Goal: Task Accomplishment & Management: Complete application form

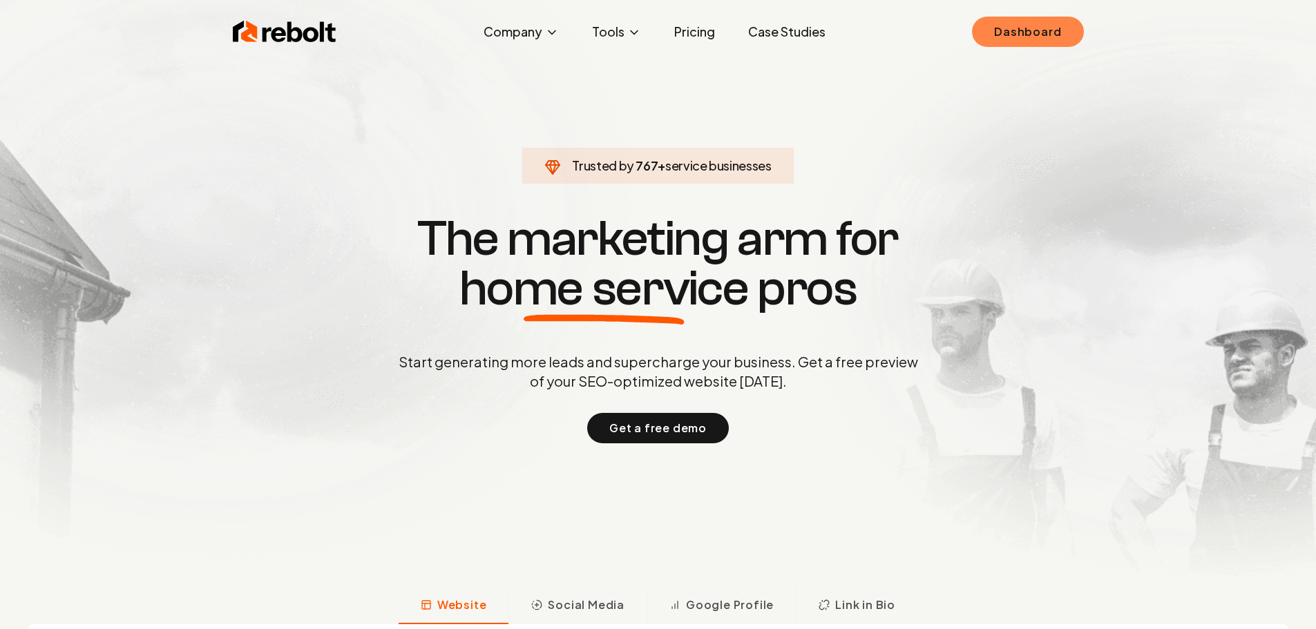
click at [989, 25] on link "Dashboard" at bounding box center [1027, 32] width 111 height 30
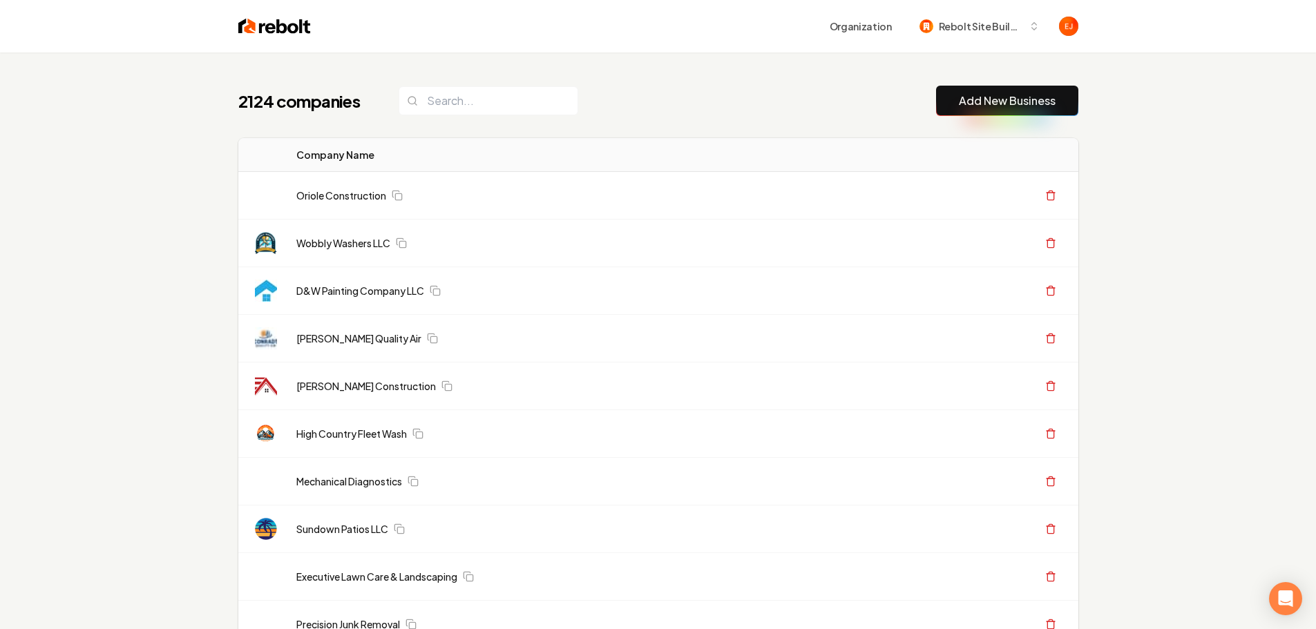
click at [1001, 98] on link "Add New Business" at bounding box center [1007, 101] width 97 height 17
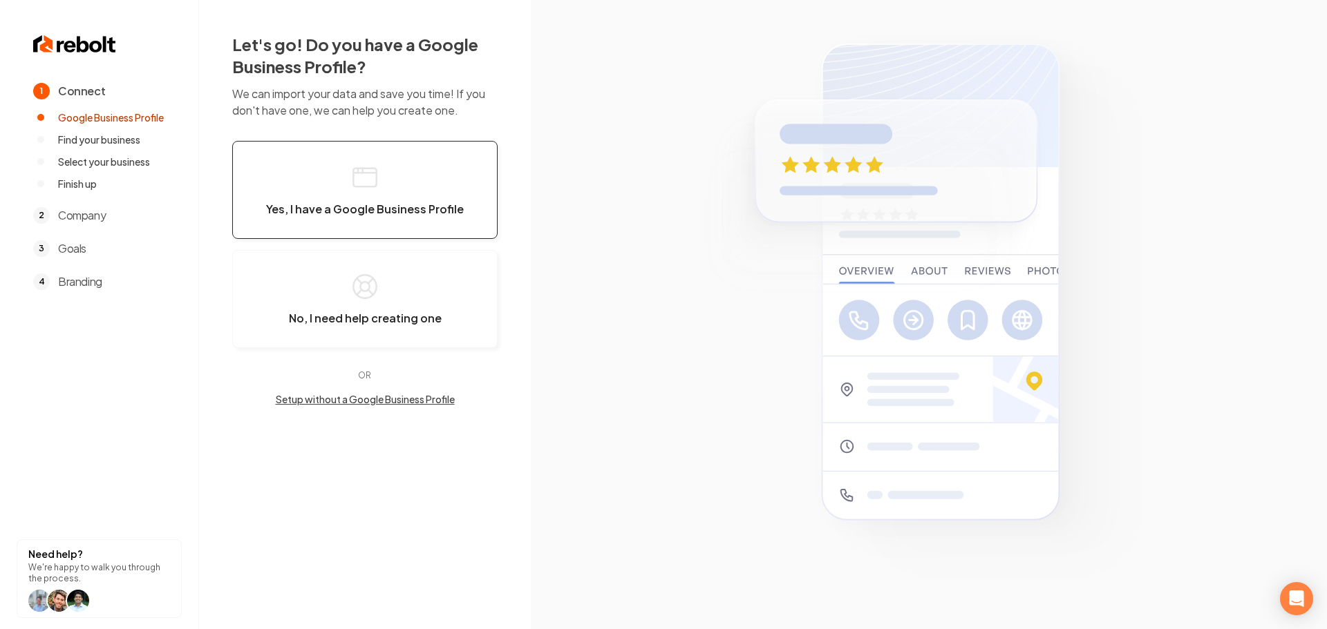
click at [364, 187] on rect "button" at bounding box center [364, 178] width 23 height 19
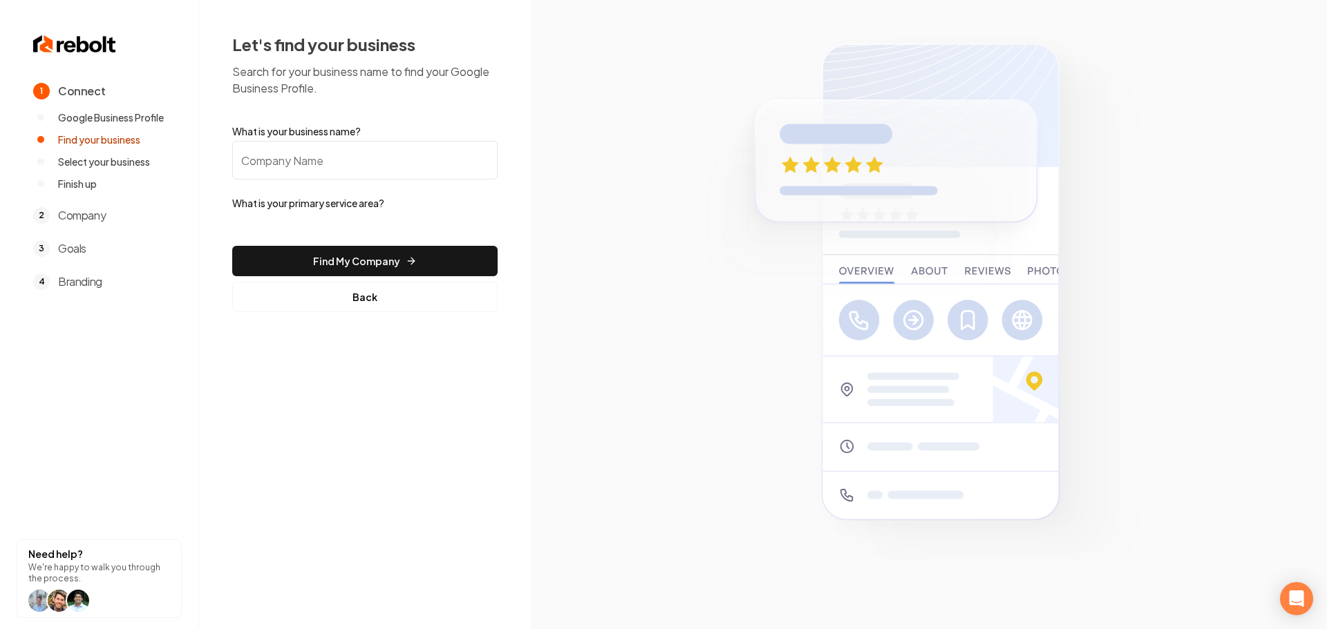
click at [352, 152] on input "What is your business name?" at bounding box center [364, 160] width 265 height 39
paste input "Roll-Rite Garage Door Repair [GEOGRAPHIC_DATA] [GEOGRAPHIC_DATA] [GEOGRAPHIC_DA…"
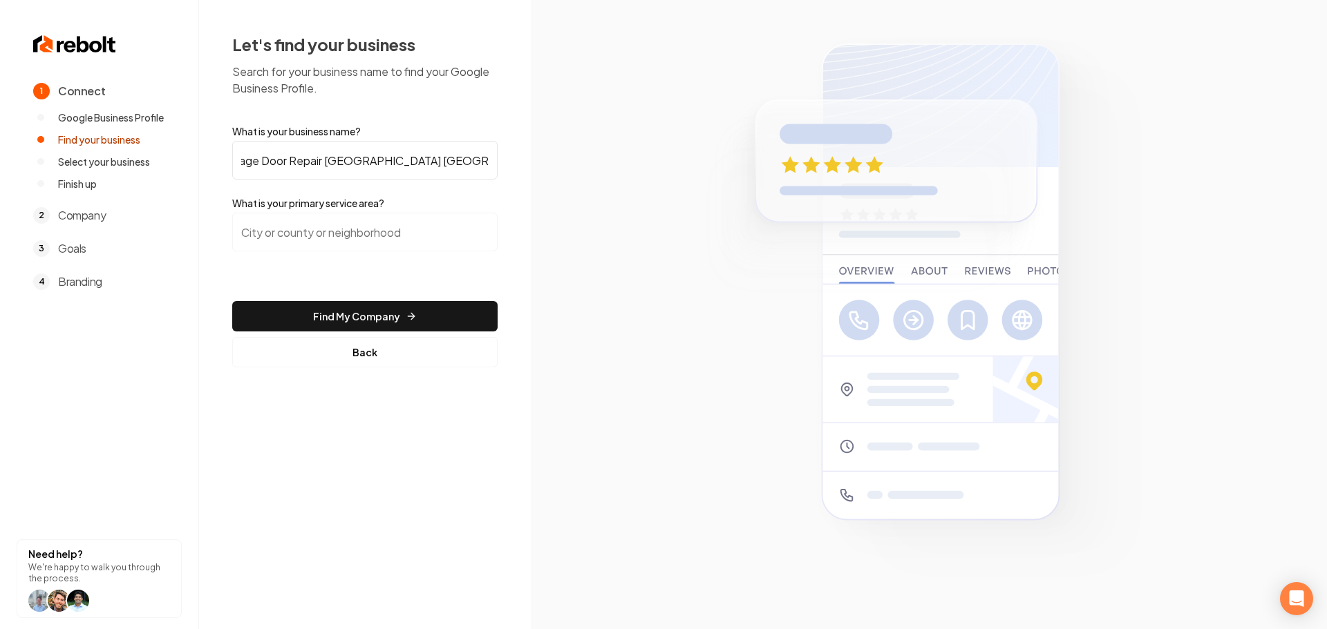
scroll to position [0, 75]
type input "Roll-Rite Garage Door Repair [GEOGRAPHIC_DATA] [GEOGRAPHIC_DATA] [GEOGRAPHIC_DA…"
click at [409, 228] on input "search" at bounding box center [364, 232] width 265 height 39
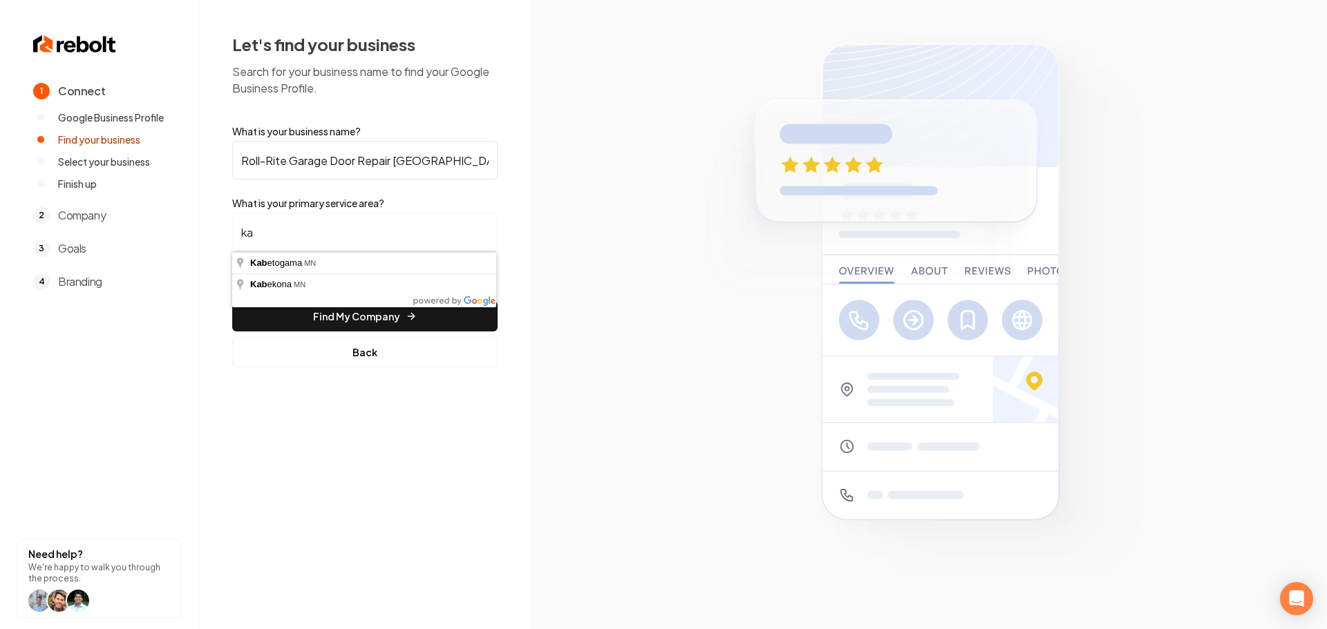
type input "k"
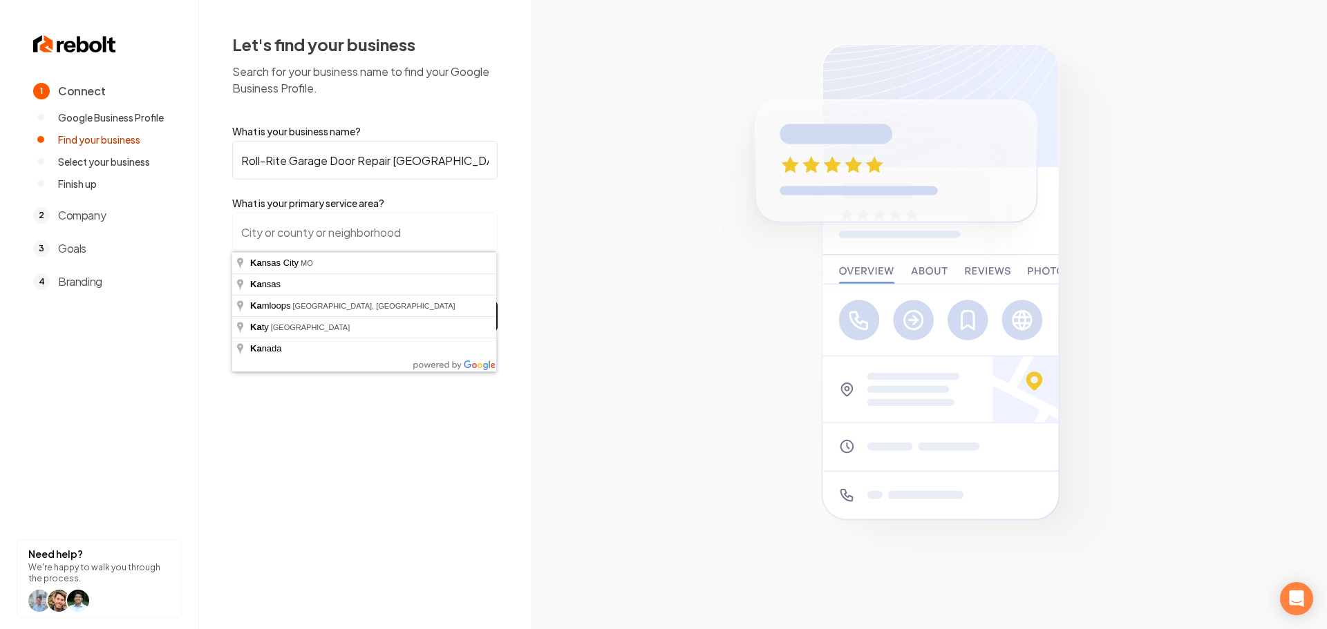
type input "a"
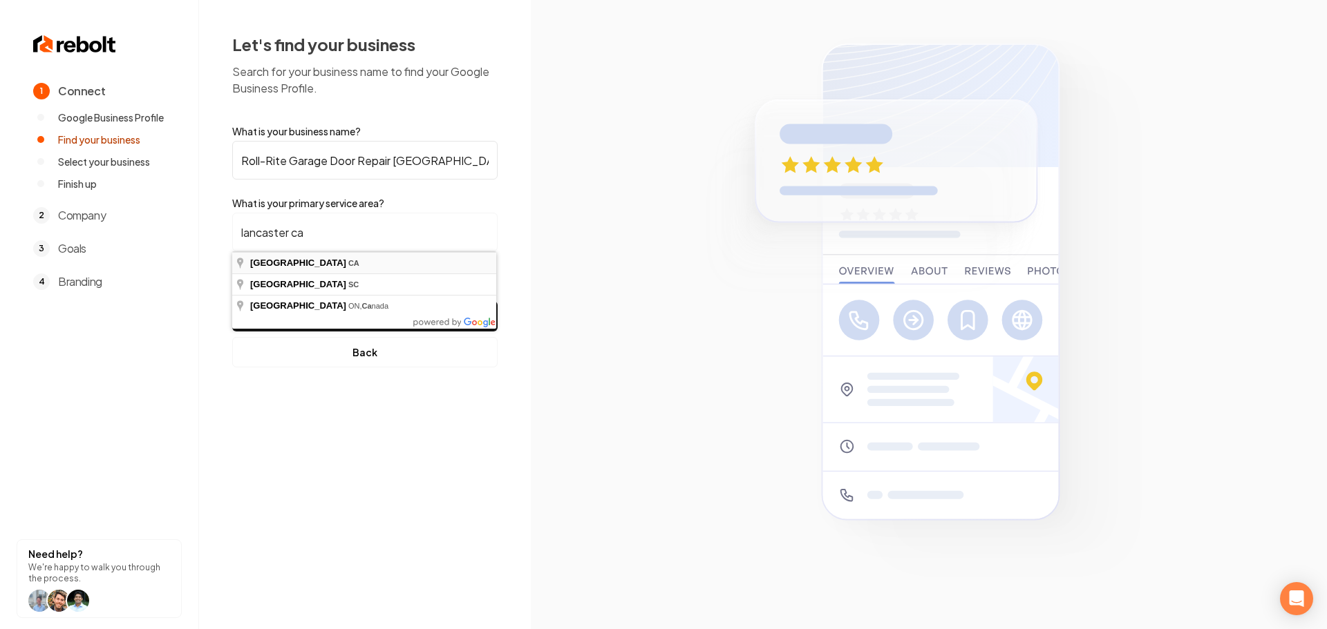
type input "[GEOGRAPHIC_DATA], [GEOGRAPHIC_DATA]"
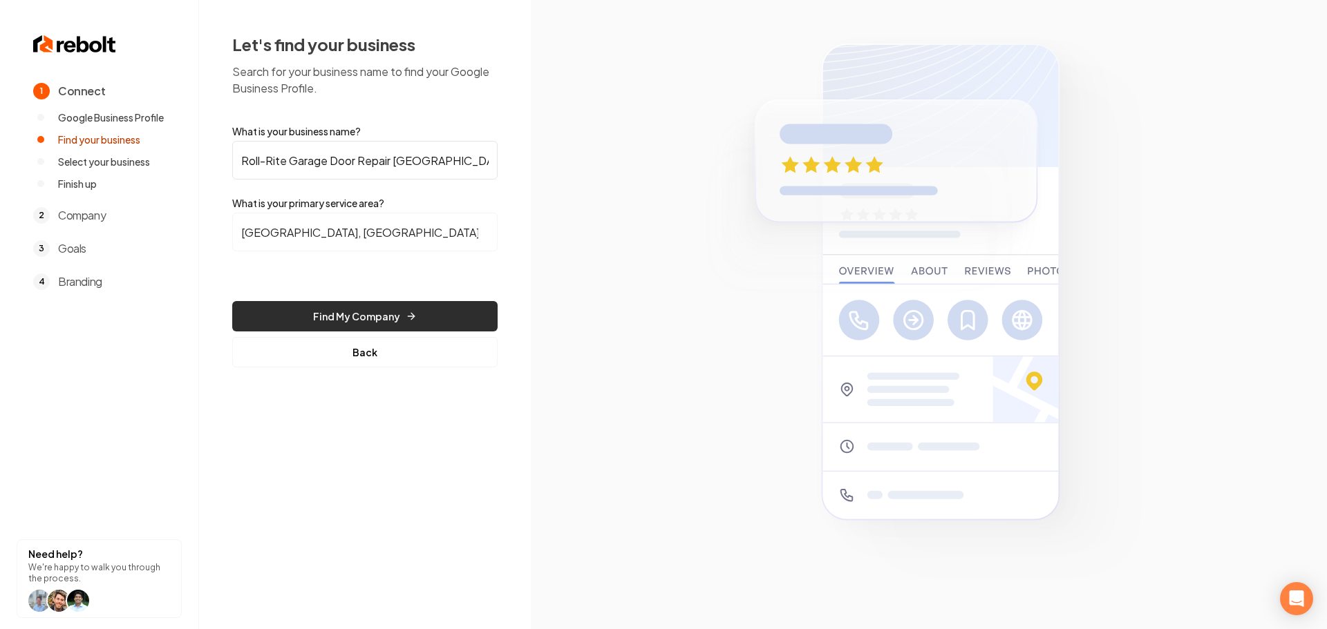
click at [356, 306] on button "Find My Company" at bounding box center [364, 316] width 265 height 30
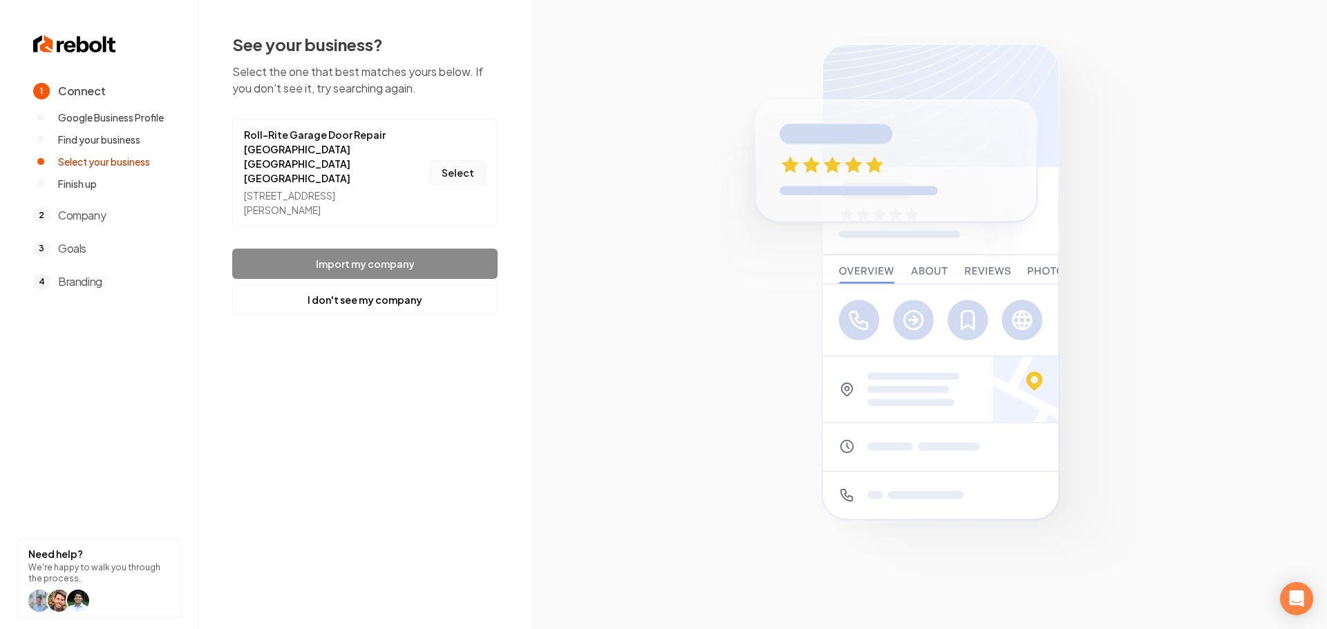
click at [459, 173] on button "Select" at bounding box center [458, 172] width 56 height 25
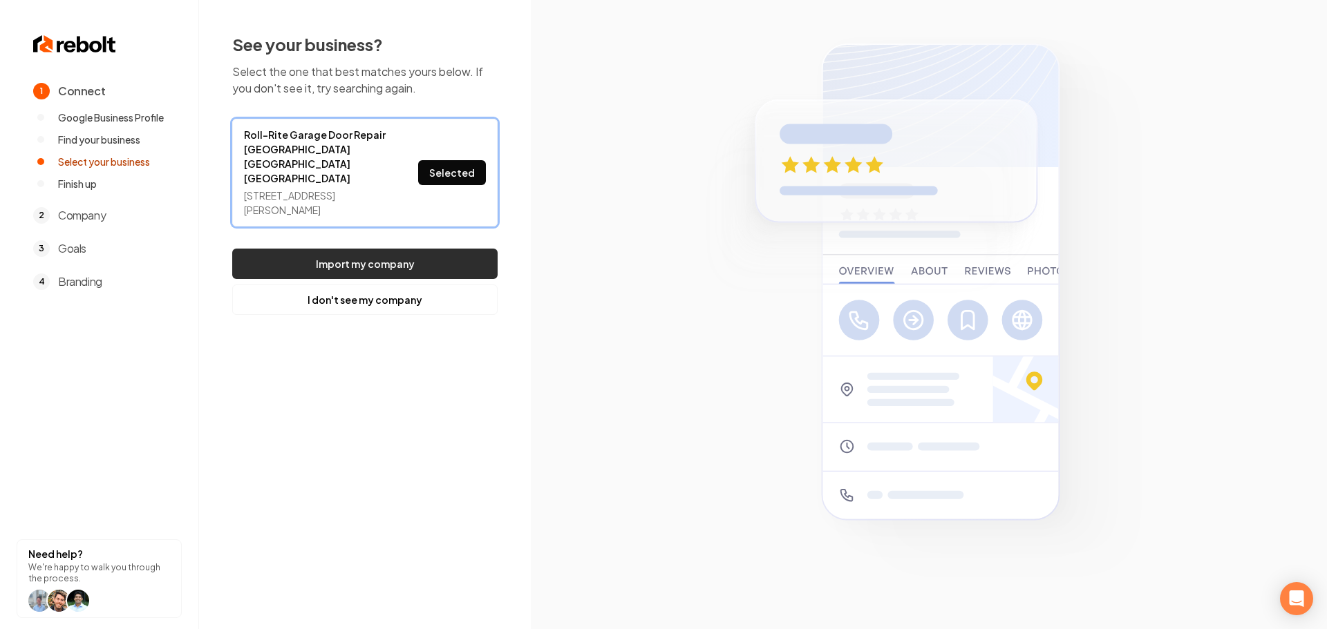
click at [437, 249] on button "Import my company" at bounding box center [364, 264] width 265 height 30
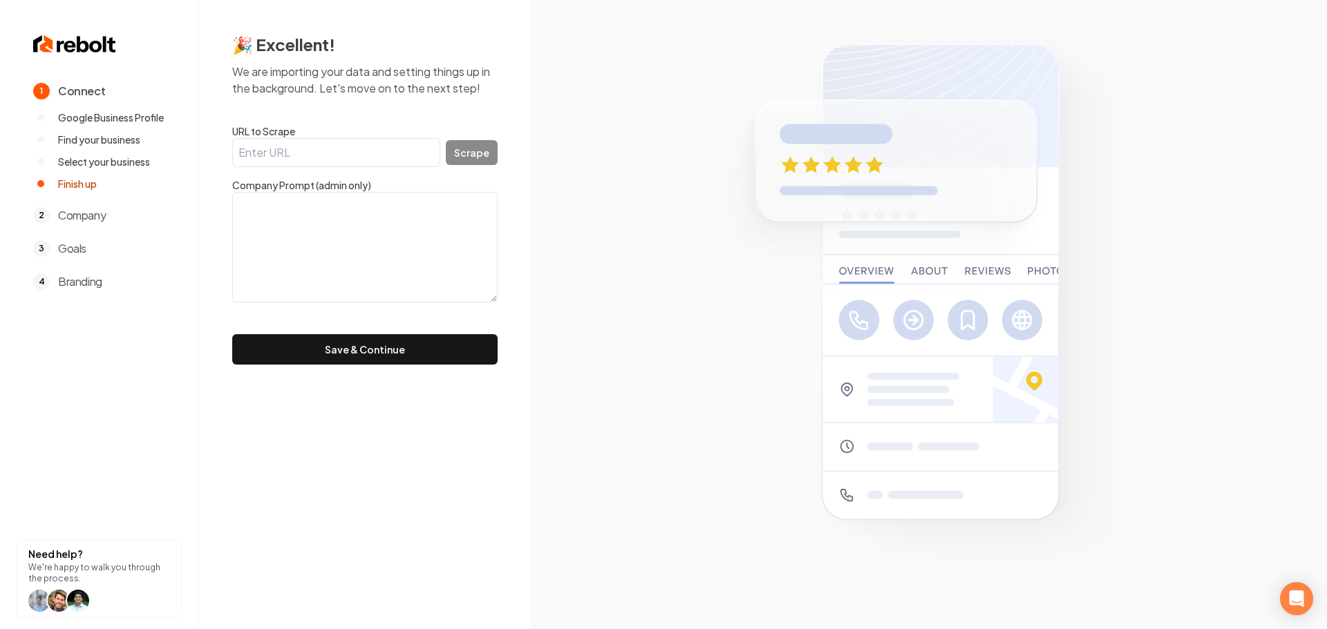
click at [303, 160] on input "URL to Scrape" at bounding box center [336, 152] width 208 height 29
paste input "[URL][DOMAIN_NAME]"
type input "[URL][DOMAIN_NAME]"
click at [474, 155] on button "Scrape" at bounding box center [472, 152] width 52 height 25
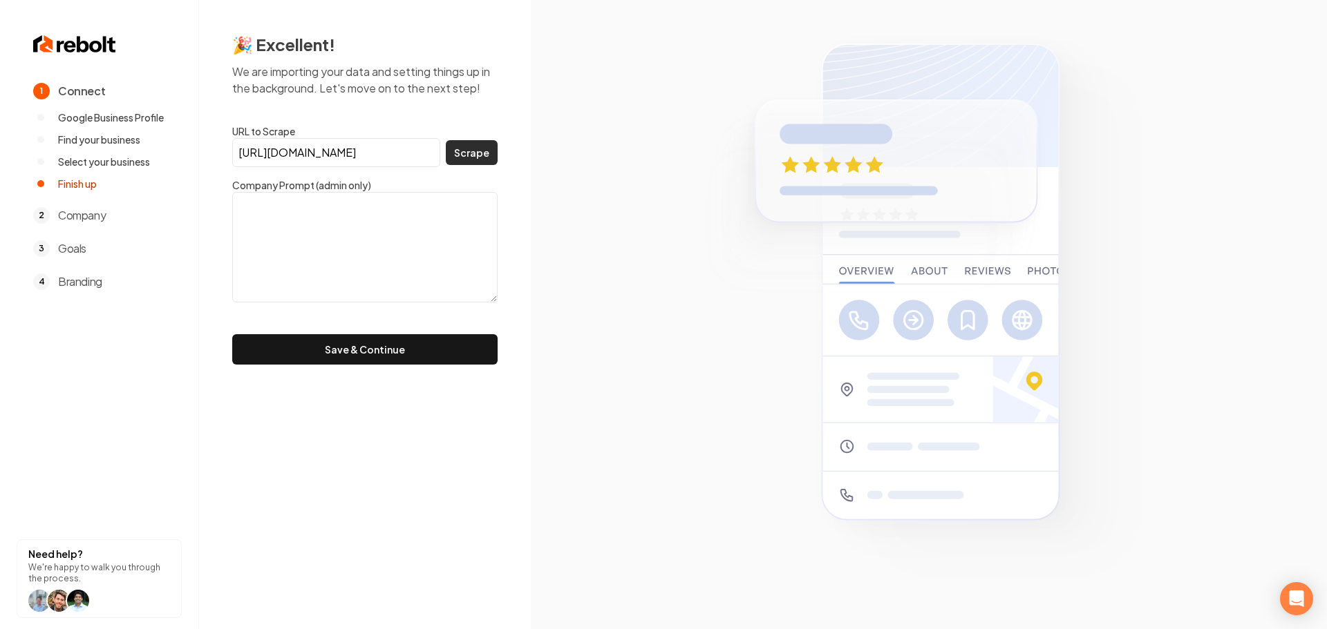
scroll to position [0, 0]
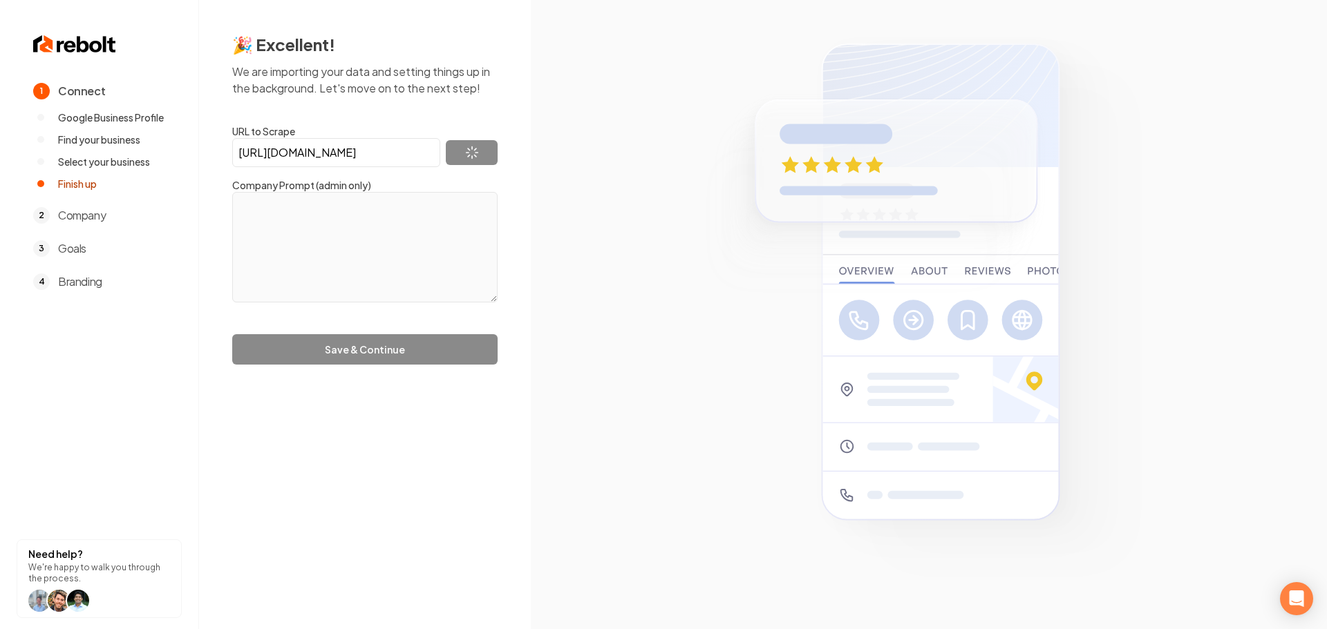
type textarea "Roll-Rite Garage Door is the leading garage door supplier, repair and installat…"
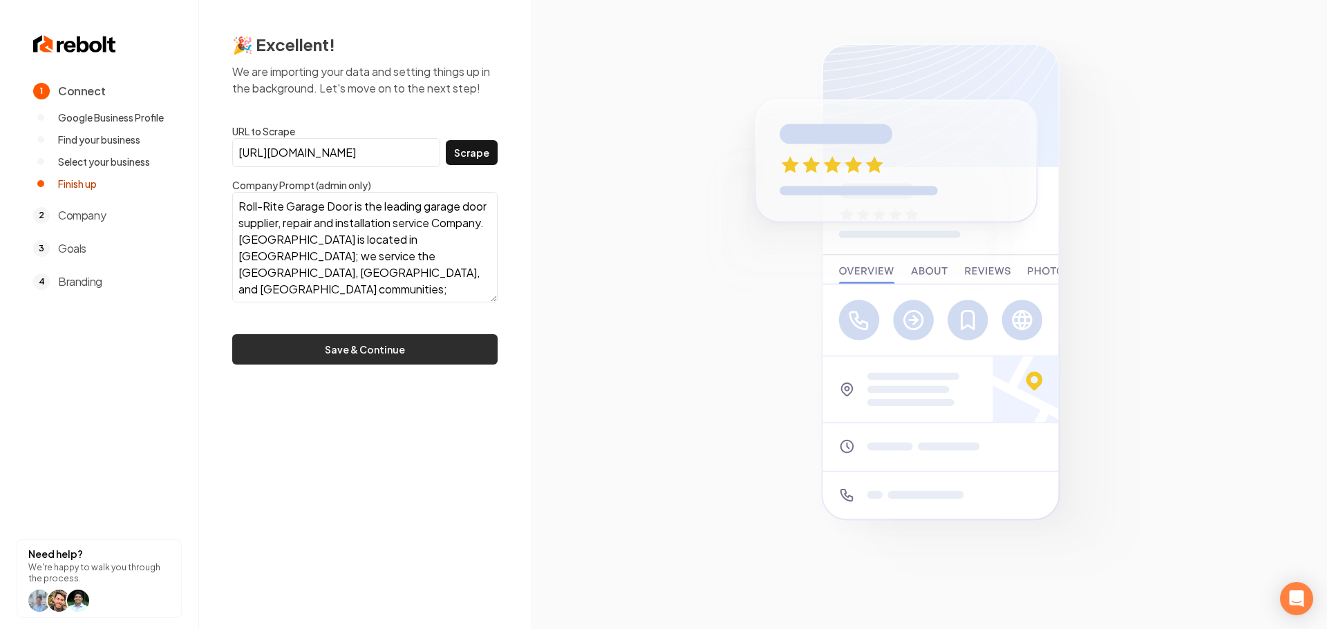
click at [401, 350] on button "Save & Continue" at bounding box center [364, 349] width 265 height 30
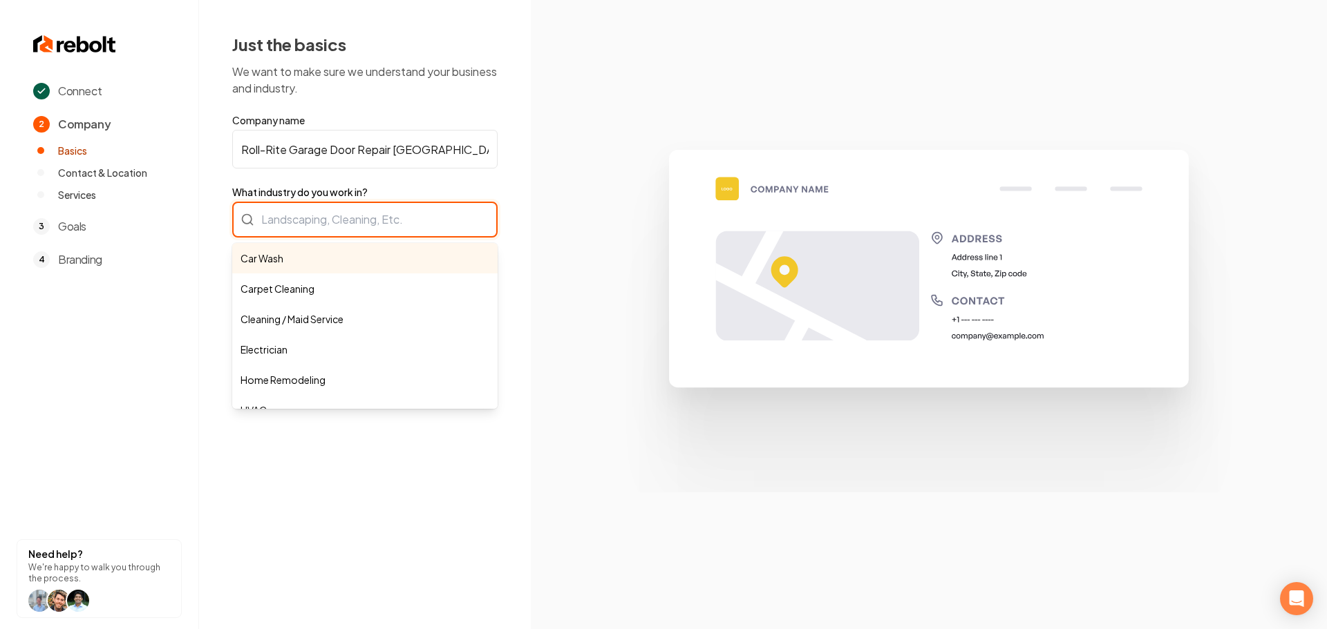
click at [327, 216] on div "Car Wash Carpet Cleaning Cleaning / Maid Service Electrician Home Remodeling HV…" at bounding box center [364, 220] width 265 height 36
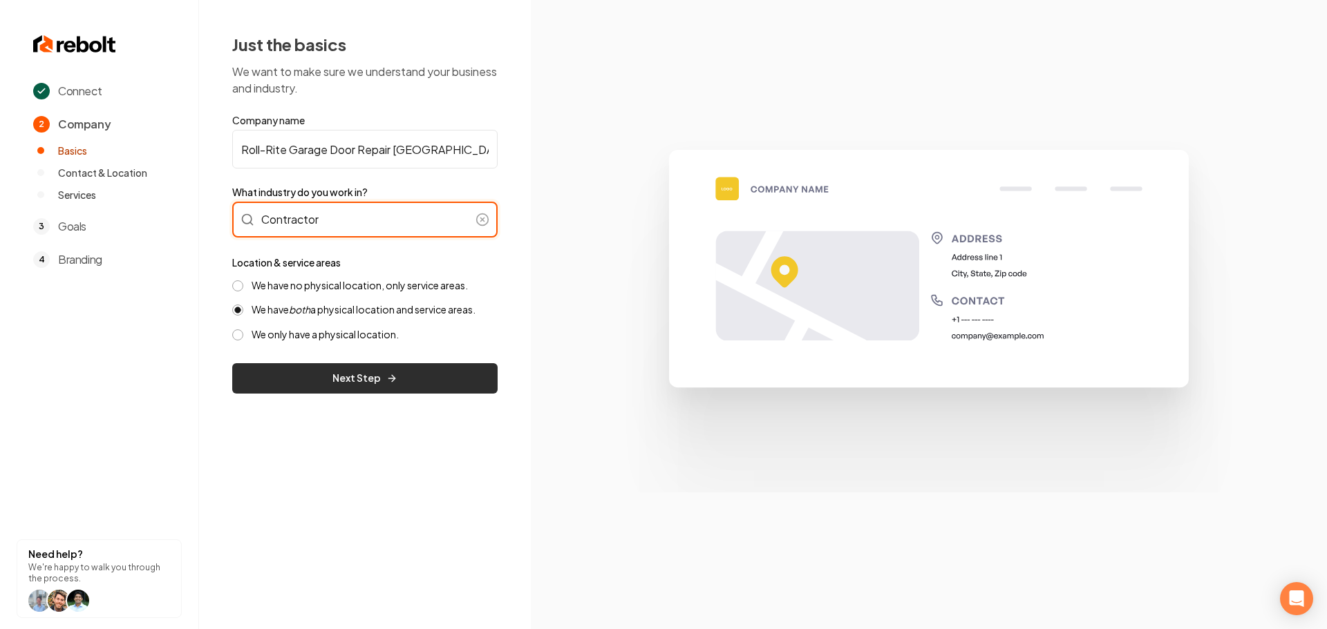
type input "Contractor"
click at [295, 381] on button "Next Step" at bounding box center [364, 378] width 265 height 30
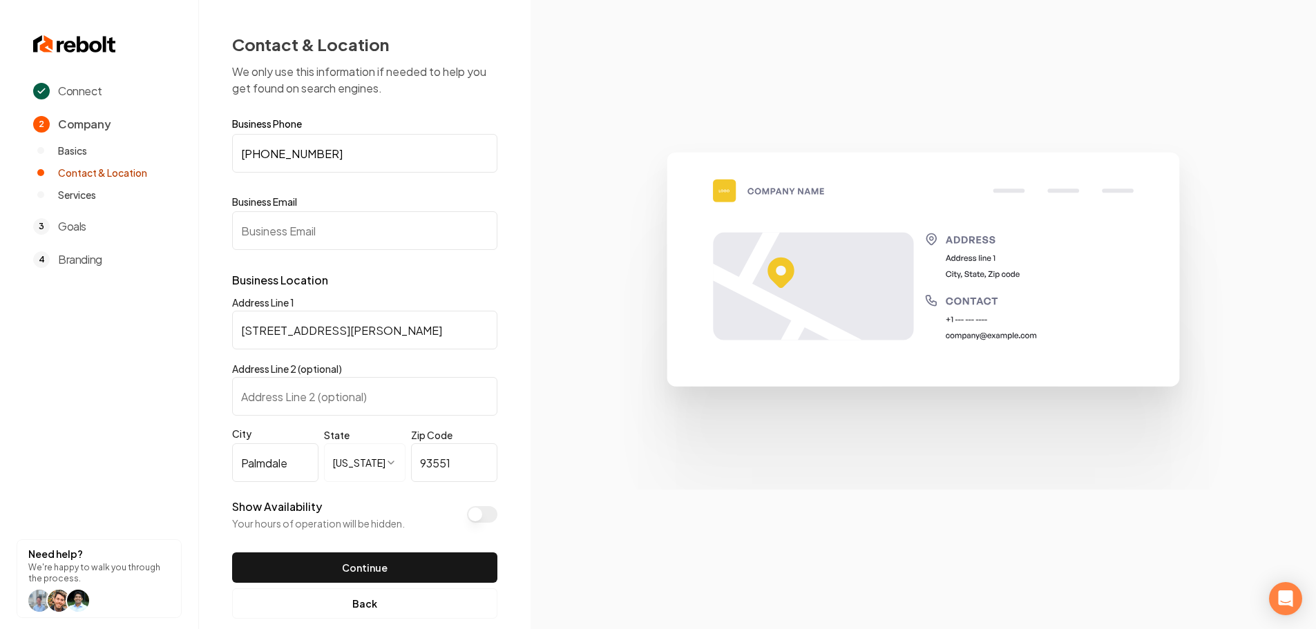
click at [323, 238] on input "Business Email" at bounding box center [364, 230] width 265 height 39
paste input "[EMAIL_ADDRESS][DOMAIN_NAME]"
type input "[EMAIL_ADDRESS][DOMAIN_NAME]"
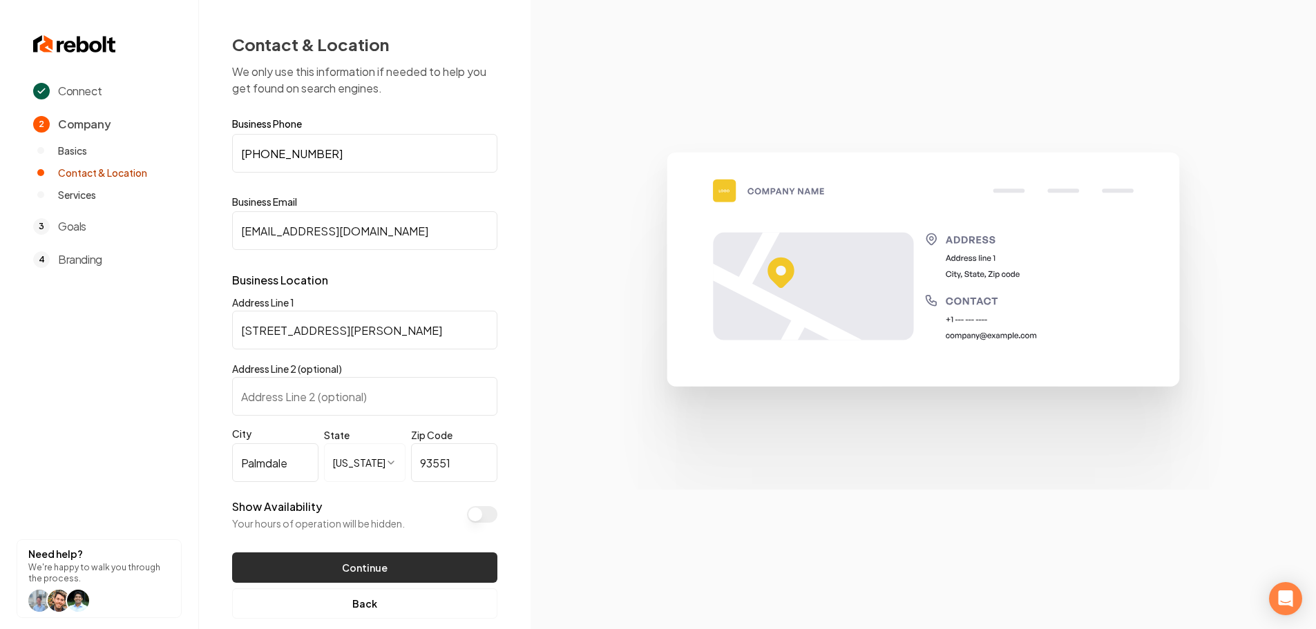
click at [398, 569] on button "Continue" at bounding box center [364, 568] width 265 height 30
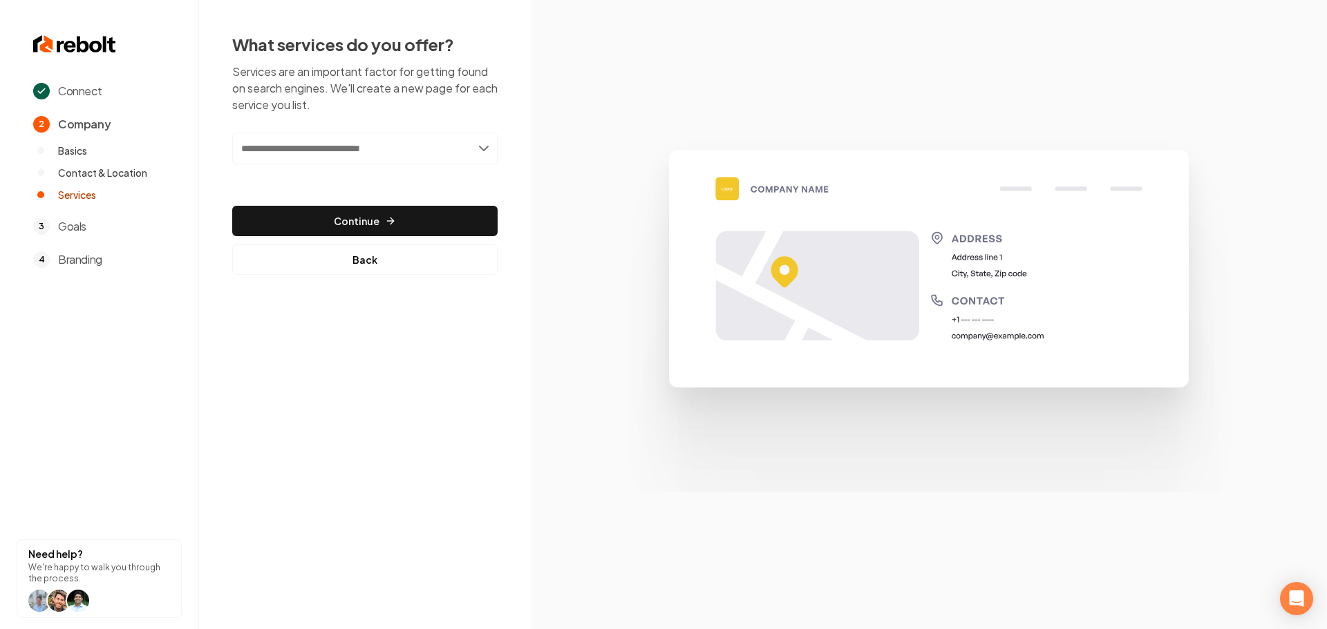
click at [383, 151] on input "text" at bounding box center [364, 149] width 265 height 32
click at [292, 144] on input "text" at bounding box center [364, 149] width 265 height 32
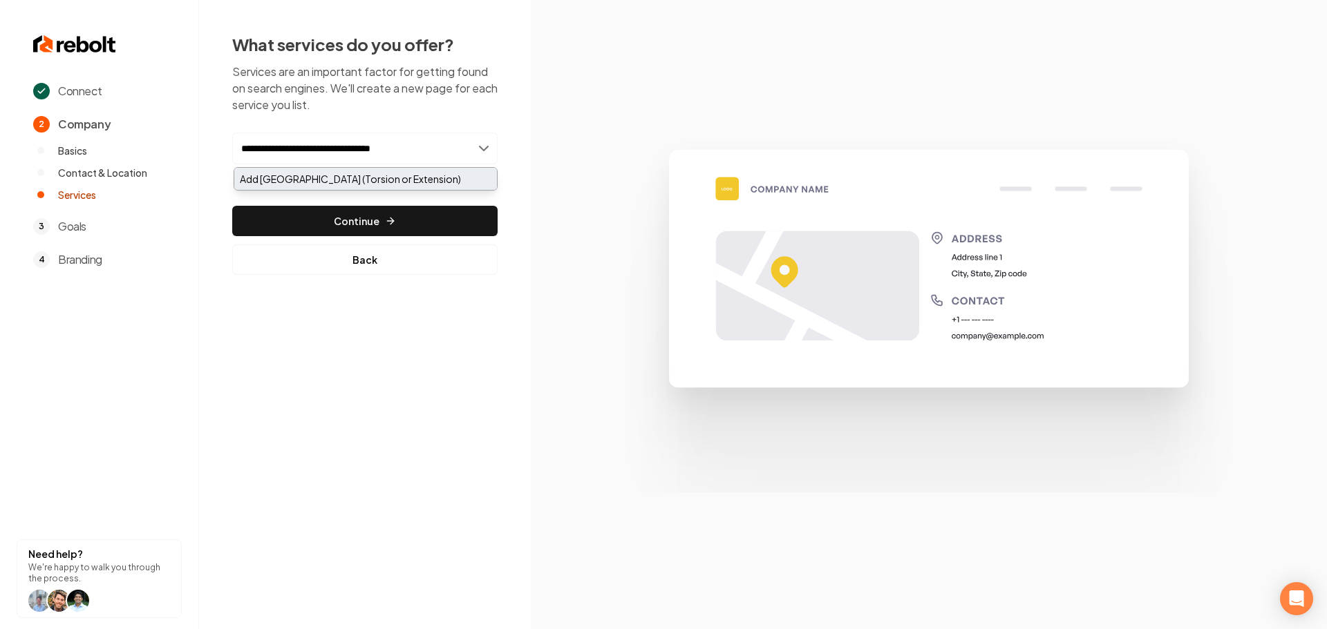
type input "**********"
click at [294, 171] on div "Add [GEOGRAPHIC_DATA] (Torsion or Extension)" at bounding box center [365, 179] width 263 height 22
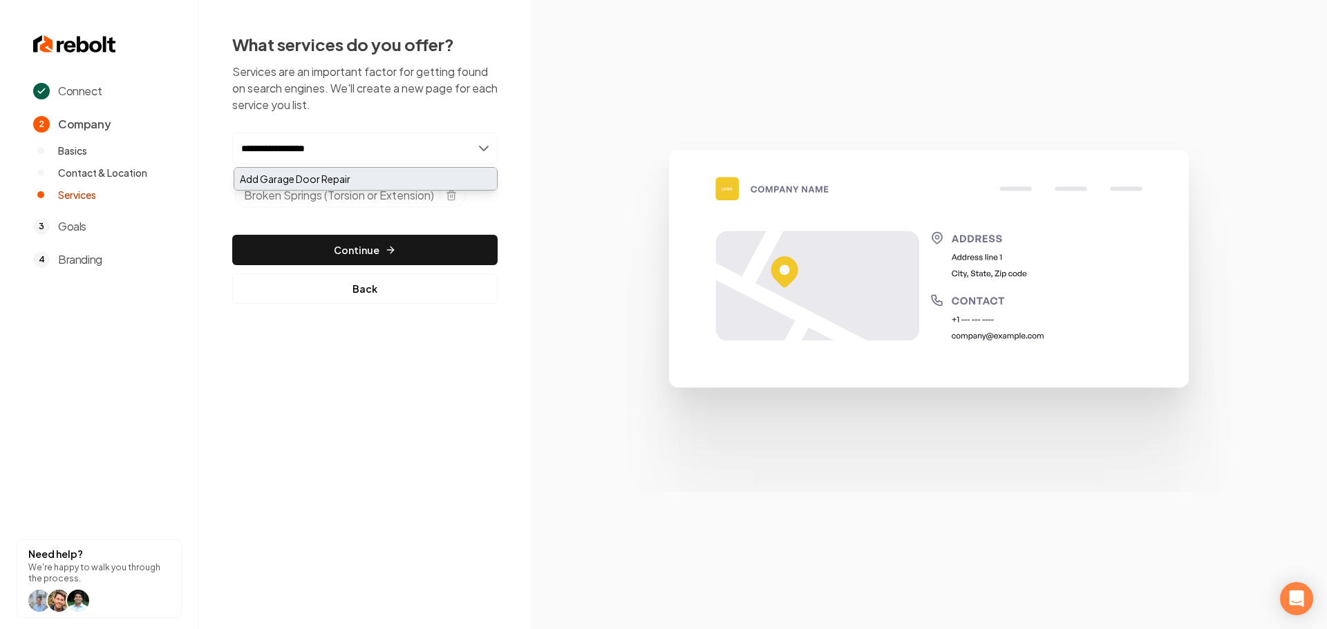
type input "**********"
click at [358, 171] on div "Add Garage Door Repair" at bounding box center [365, 179] width 263 height 22
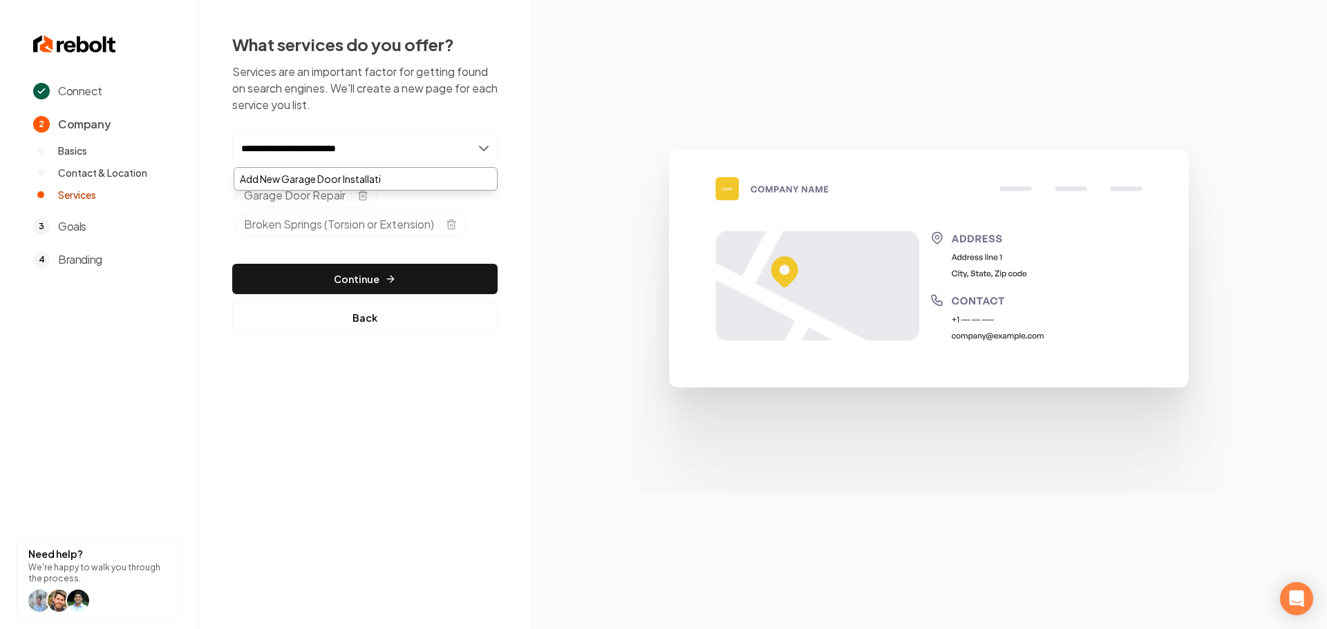
type input "**********"
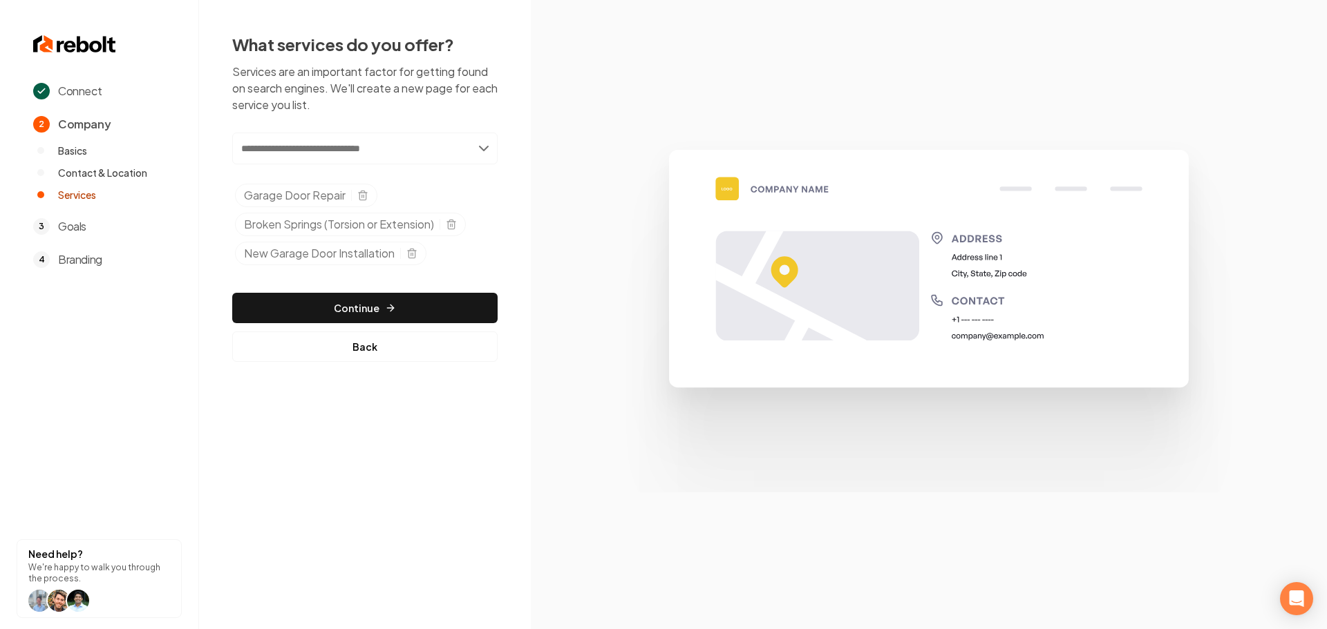
click at [372, 148] on input "text" at bounding box center [364, 149] width 265 height 32
type input "**********"
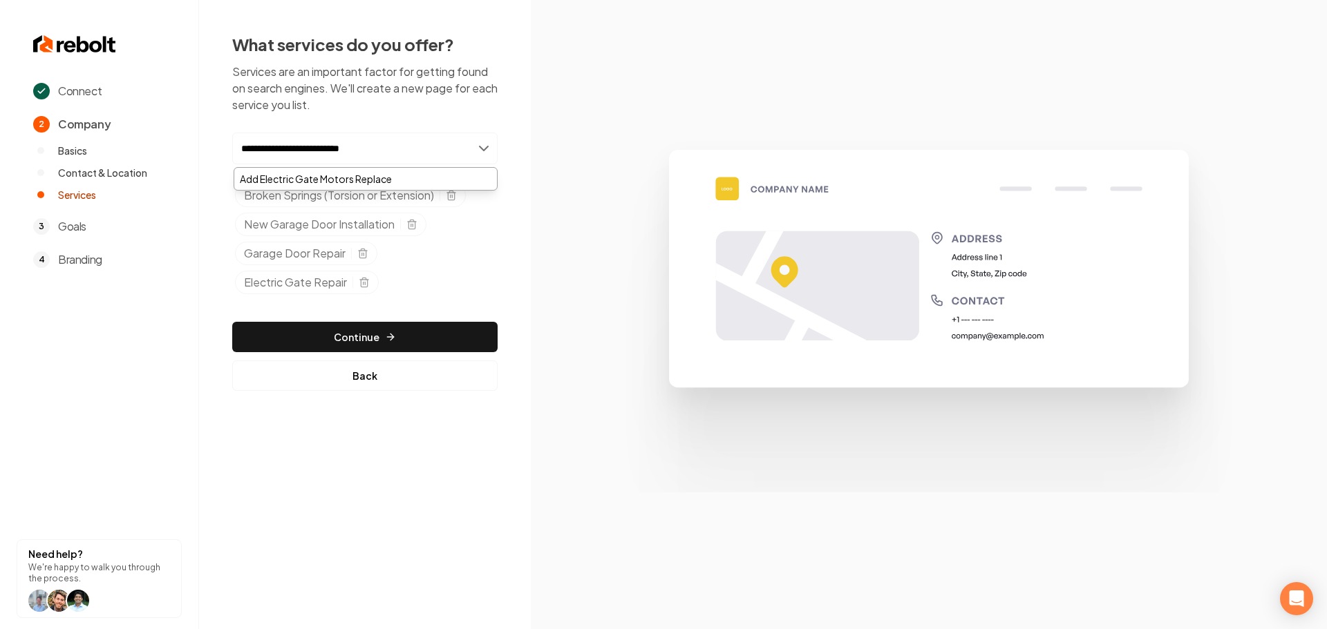
type input "**********"
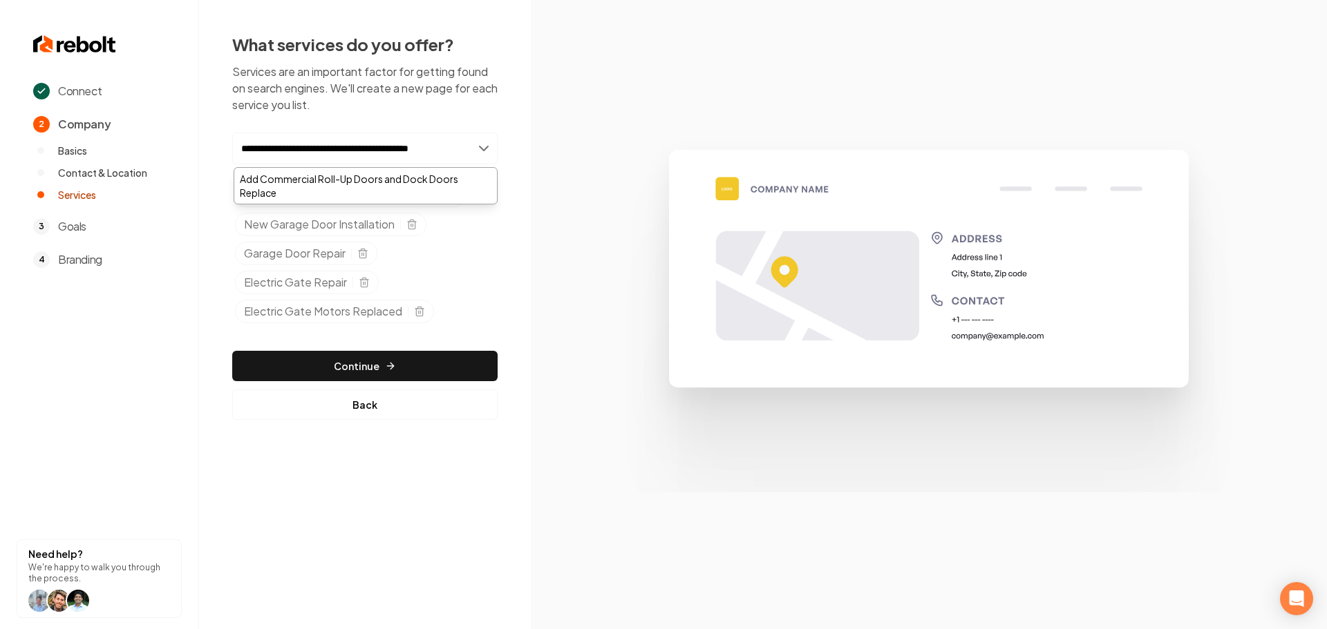
scroll to position [0, 4]
type input "**********"
click at [361, 190] on div "Add Commercial Roll-Up Doors and Dock Doors Replaced" at bounding box center [365, 186] width 263 height 36
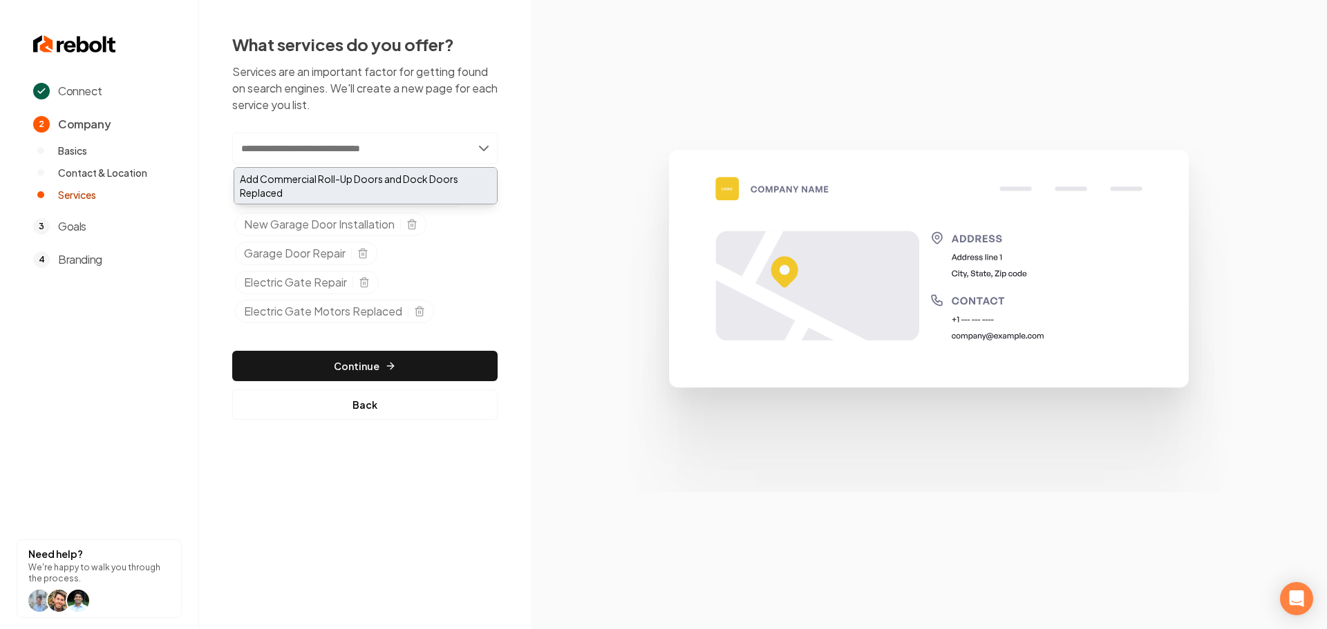
scroll to position [0, 0]
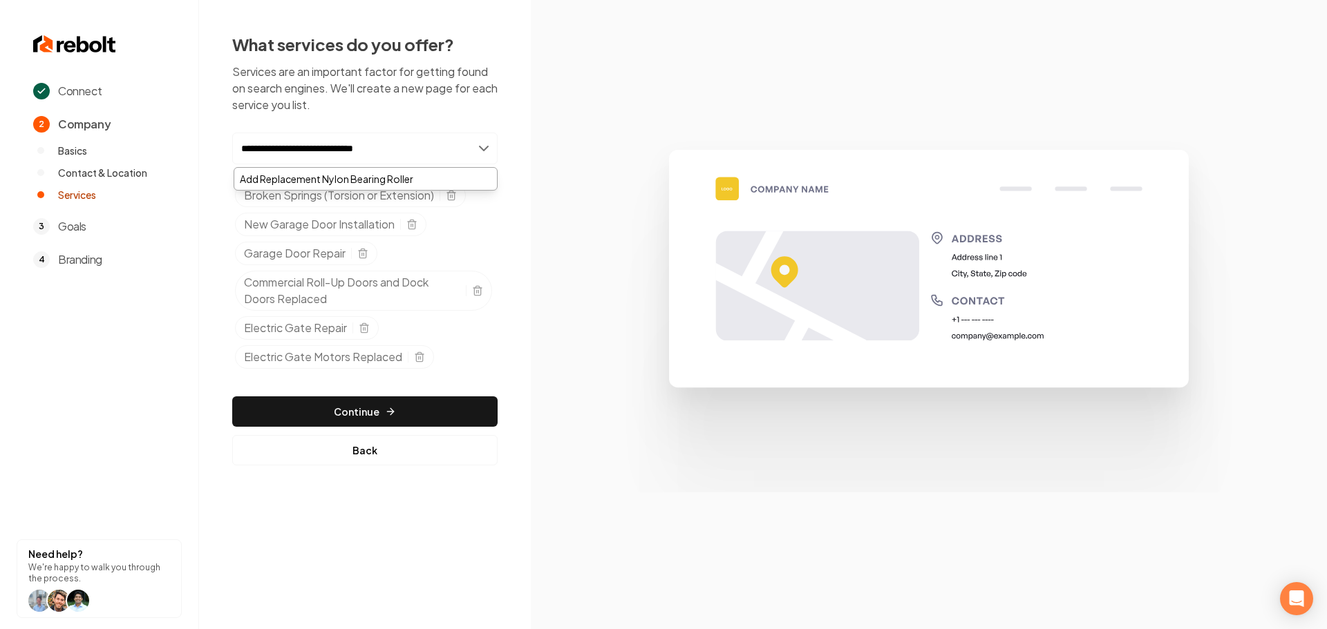
type input "**********"
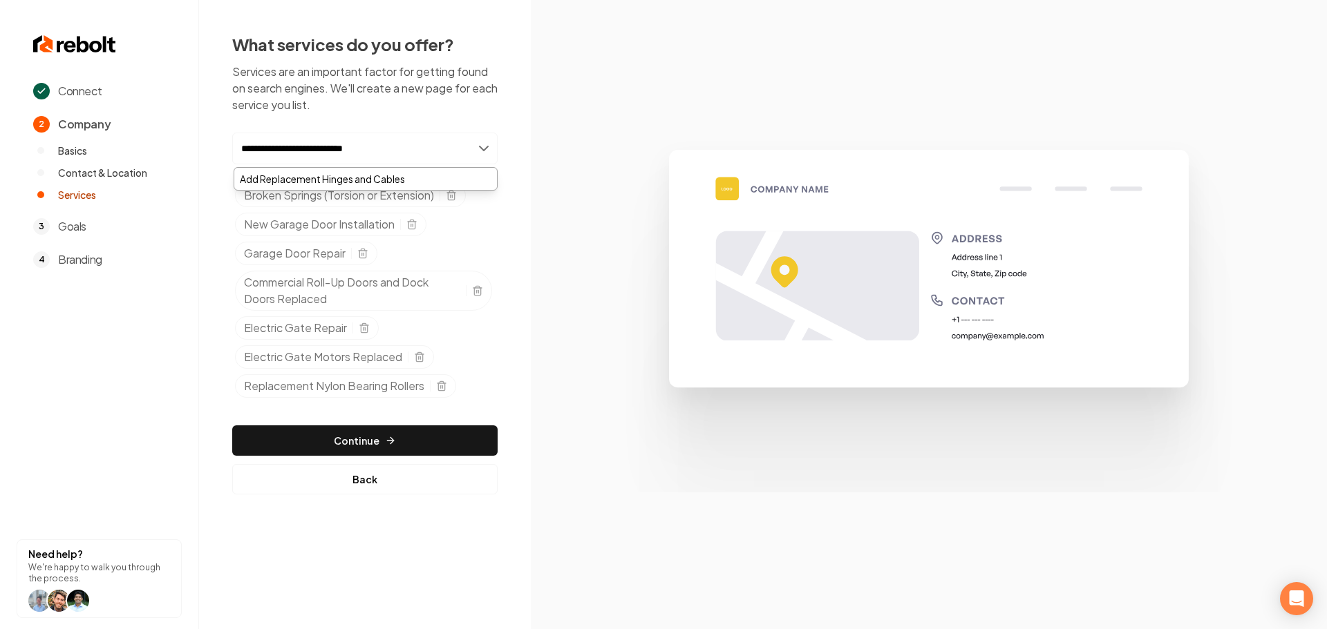
type input "**********"
click at [368, 171] on div "Add Replacement Hinges and Cables" at bounding box center [365, 179] width 263 height 22
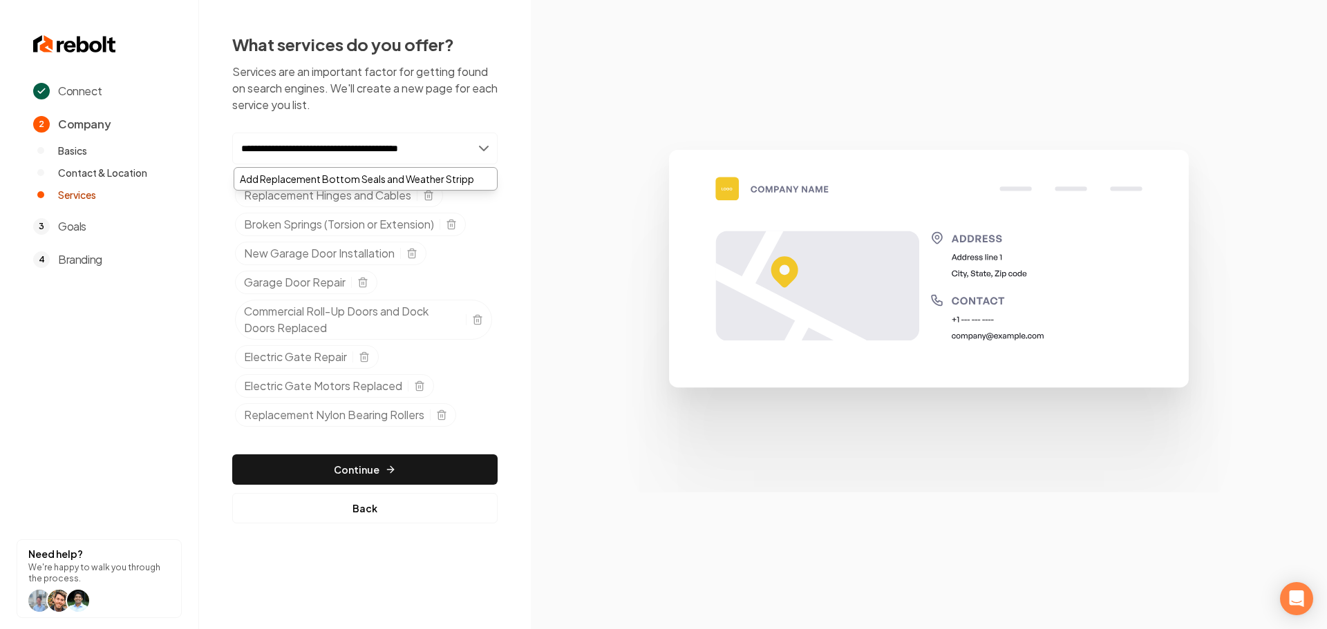
type input "**********"
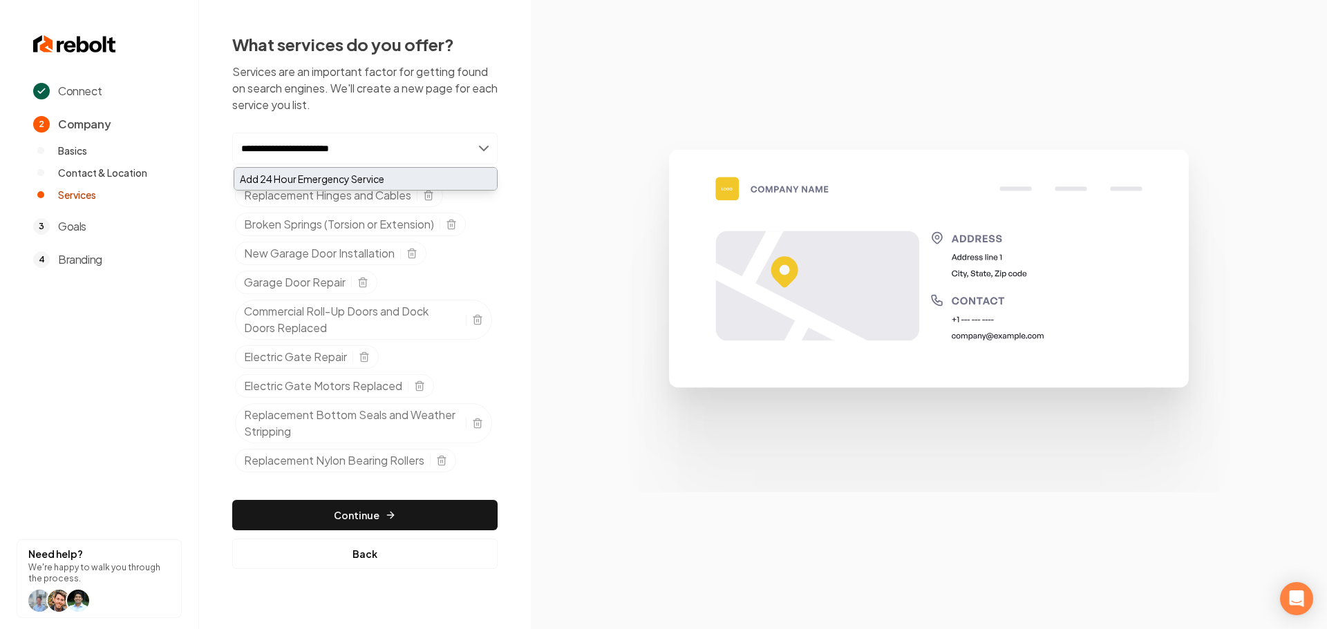
type input "**********"
click at [350, 187] on div "Add 24 Hour Emergency Service" at bounding box center [365, 179] width 263 height 22
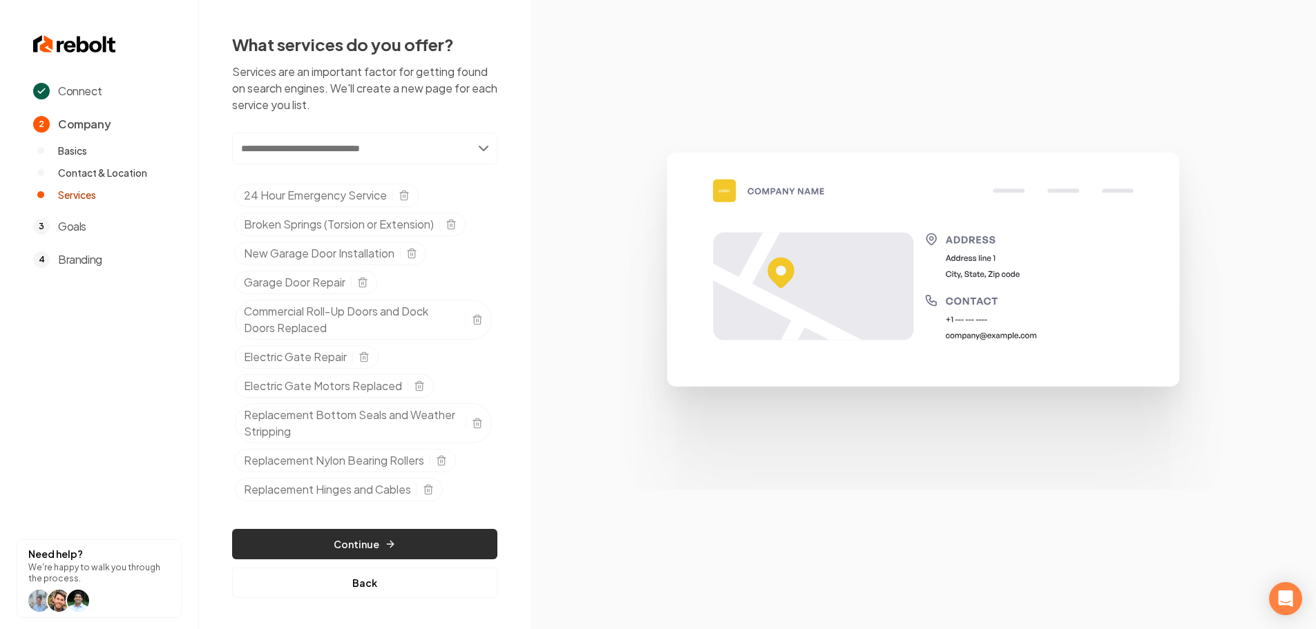
click at [471, 542] on button "Continue" at bounding box center [364, 544] width 265 height 30
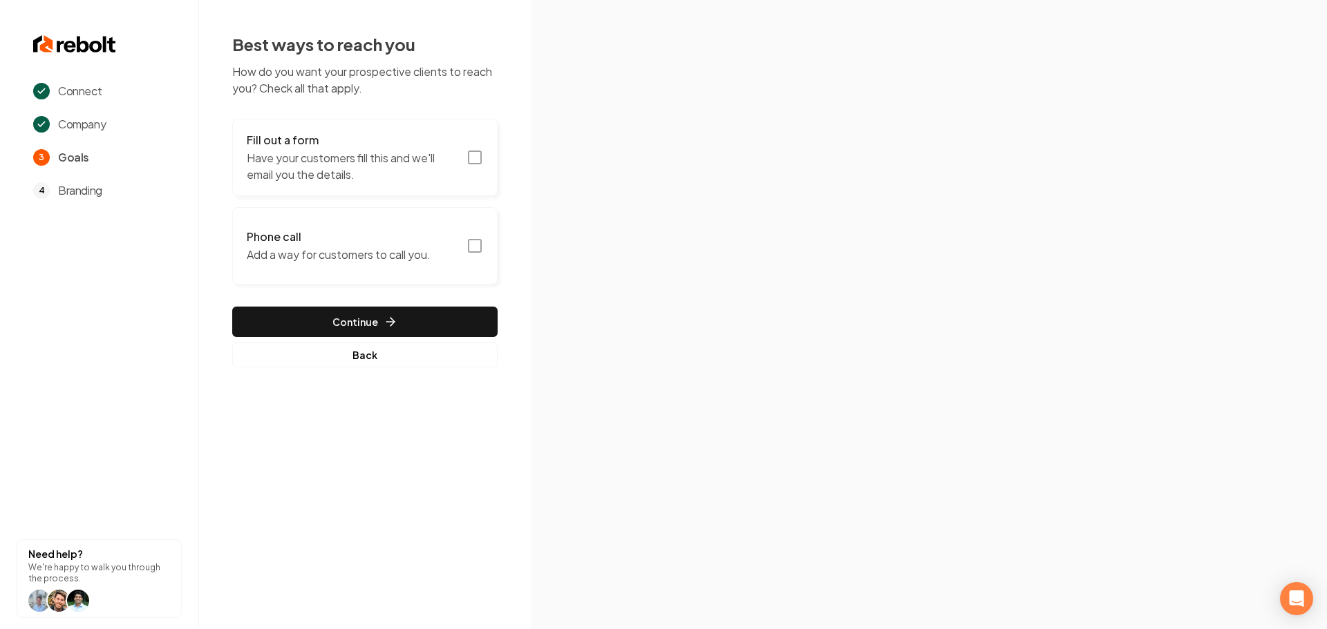
click at [473, 151] on rect "button" at bounding box center [474, 157] width 12 height 12
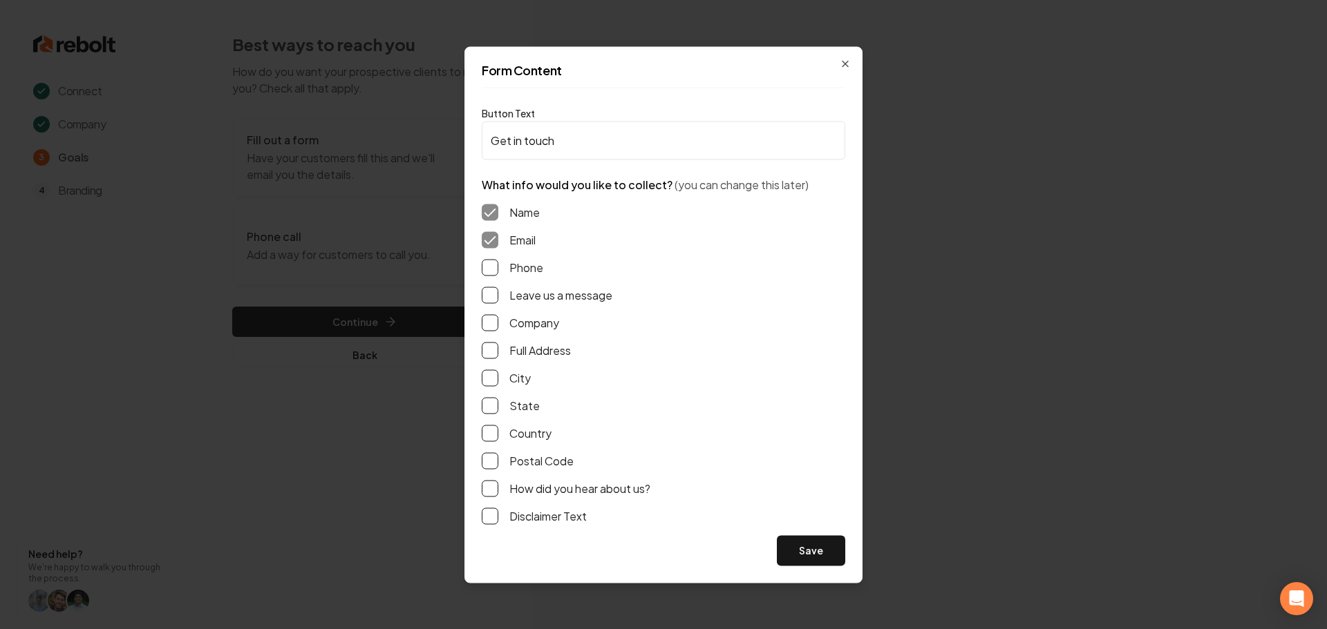
click at [483, 262] on button "Phone" at bounding box center [490, 267] width 17 height 17
click at [492, 292] on button "Leave us a message" at bounding box center [490, 295] width 17 height 17
click at [495, 352] on button "Full Address" at bounding box center [490, 350] width 17 height 17
click at [810, 562] on button "Save" at bounding box center [811, 550] width 68 height 30
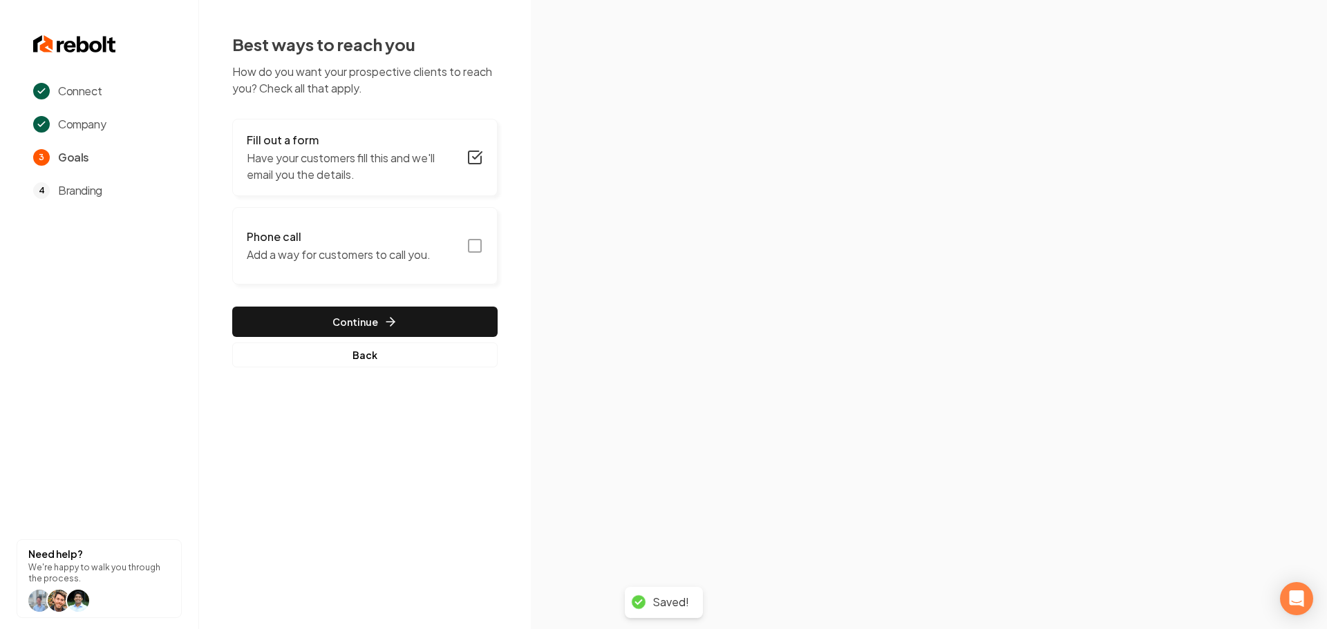
click at [473, 242] on icon "button" at bounding box center [474, 246] width 17 height 17
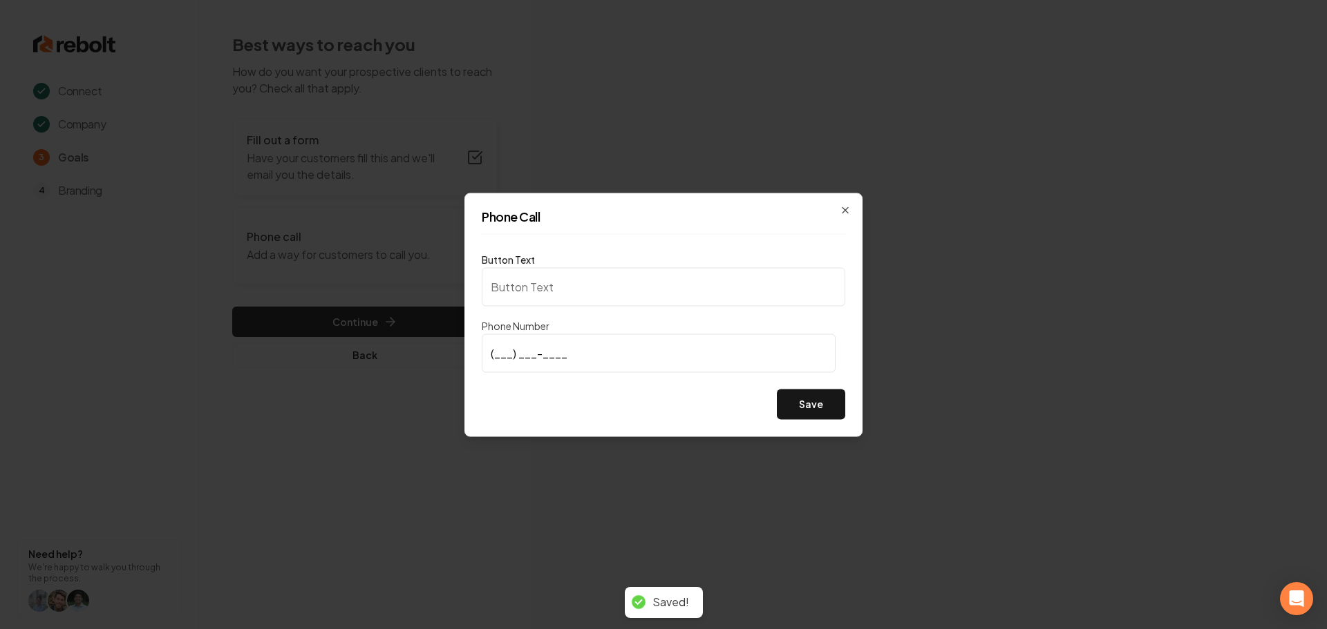
type input "Call us"
type input "[PHONE_NUMBER]"
click at [831, 417] on button "Save" at bounding box center [811, 404] width 68 height 30
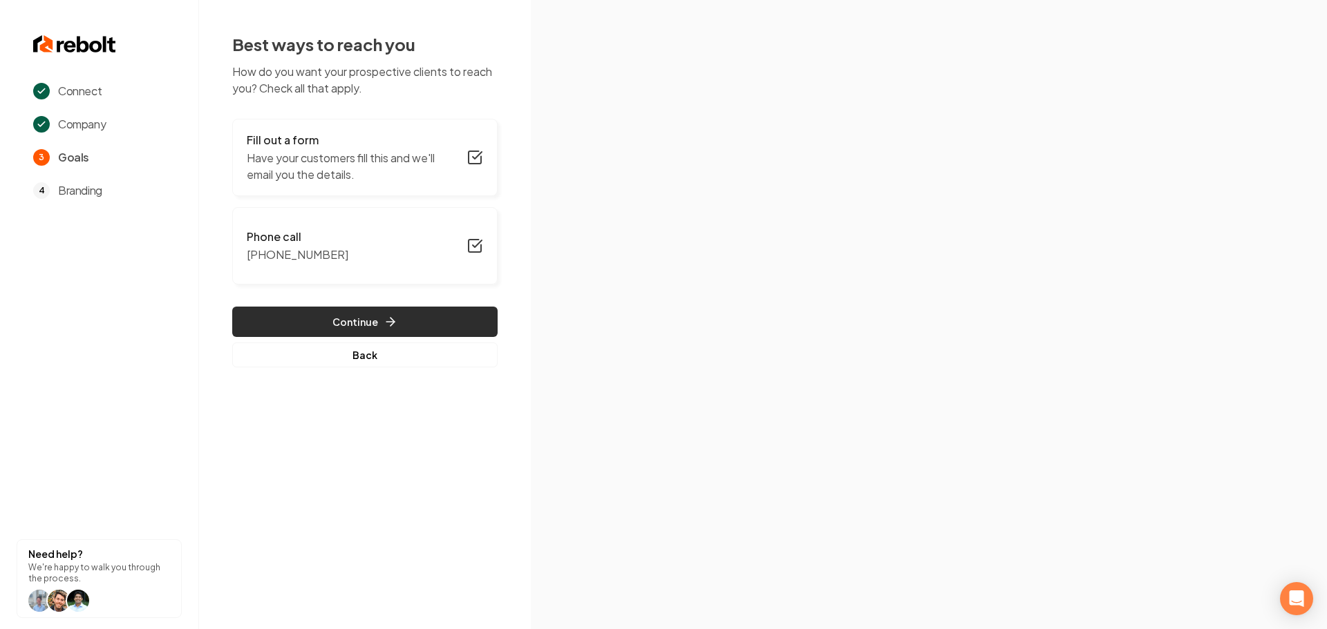
click at [387, 325] on icon "button" at bounding box center [390, 322] width 14 height 14
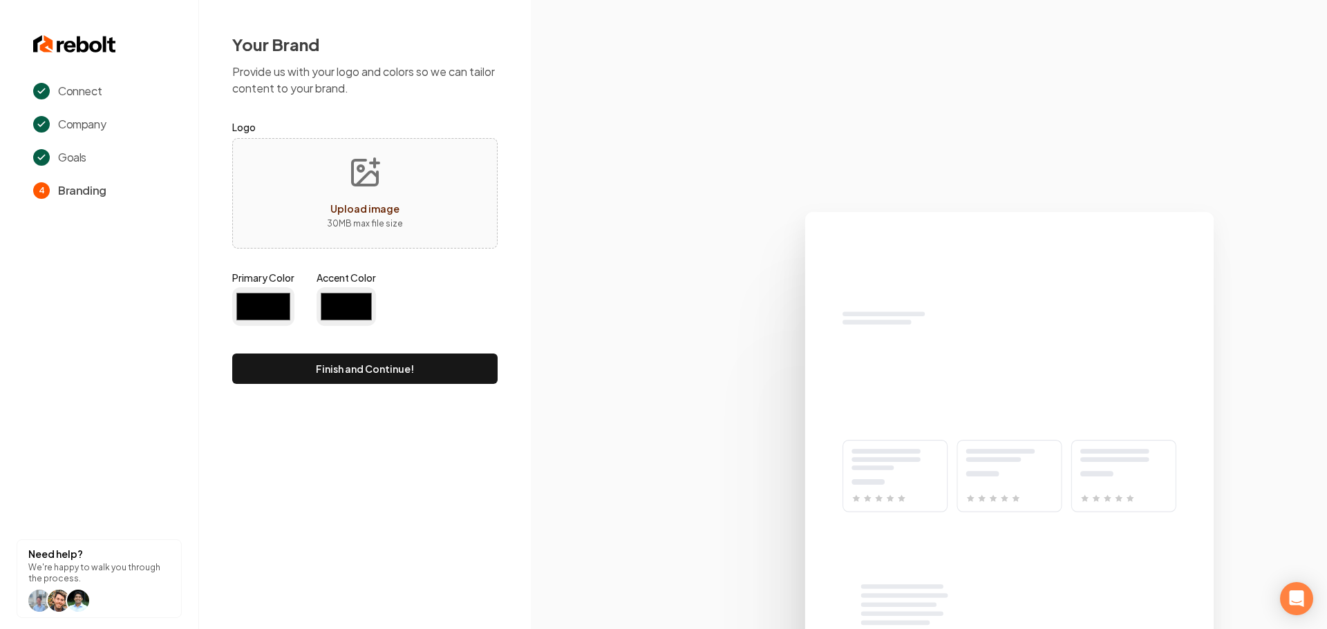
type input "#194d33"
type input "#70be00"
click at [375, 234] on button "Upload image 30 MB max file size" at bounding box center [365, 193] width 98 height 97
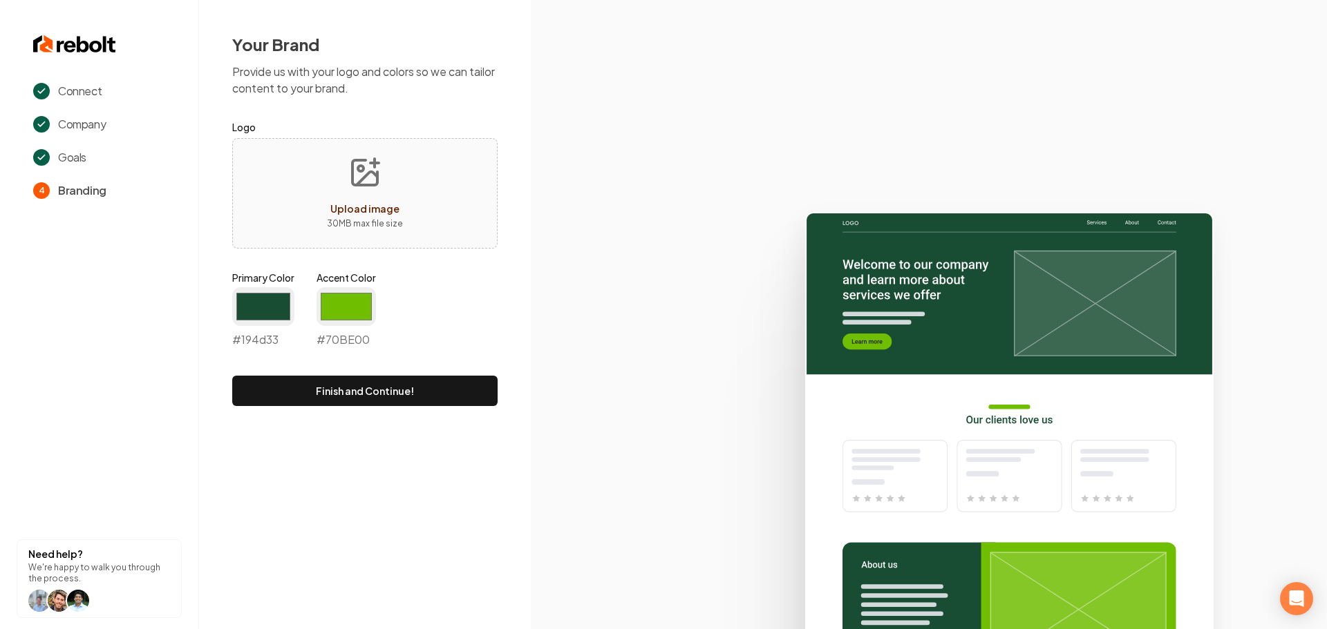
type input "**********"
click at [243, 314] on input "#194d33" at bounding box center [263, 306] width 62 height 39
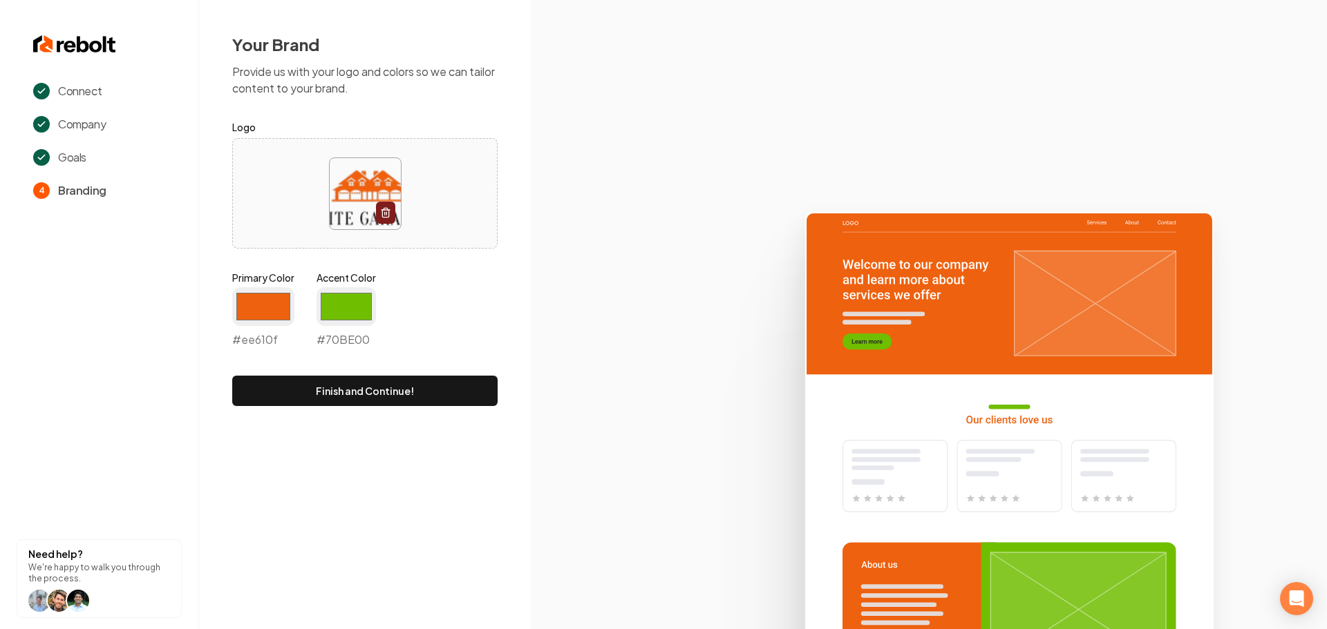
type input "#ee610f"
click at [497, 307] on div "Your Brand Provide us with your logo and colors so we can tailor content to you…" at bounding box center [365, 219] width 332 height 439
click at [363, 301] on input "#70be00" at bounding box center [345, 306] width 59 height 39
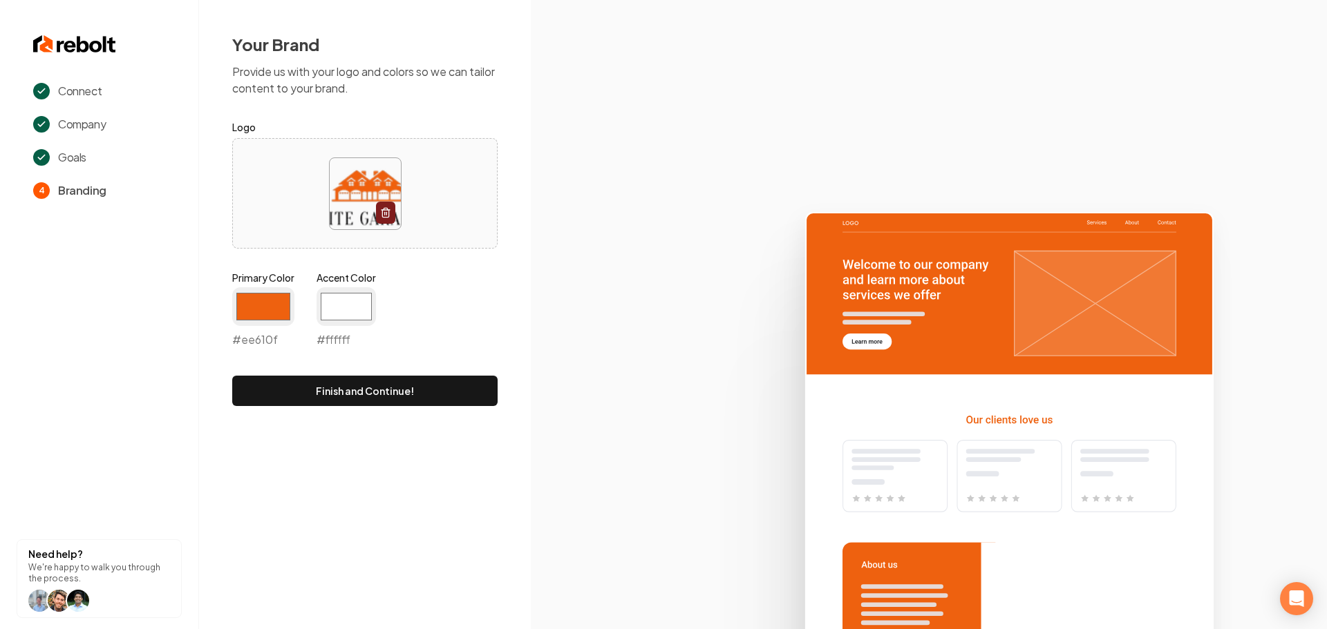
type input "#ffffff"
click at [492, 304] on div "Primary Color #ee610f #ee610f Accent Color #ffffff #ffffff" at bounding box center [364, 312] width 265 height 83
click at [433, 385] on button "Finish and Continue!" at bounding box center [364, 391] width 265 height 30
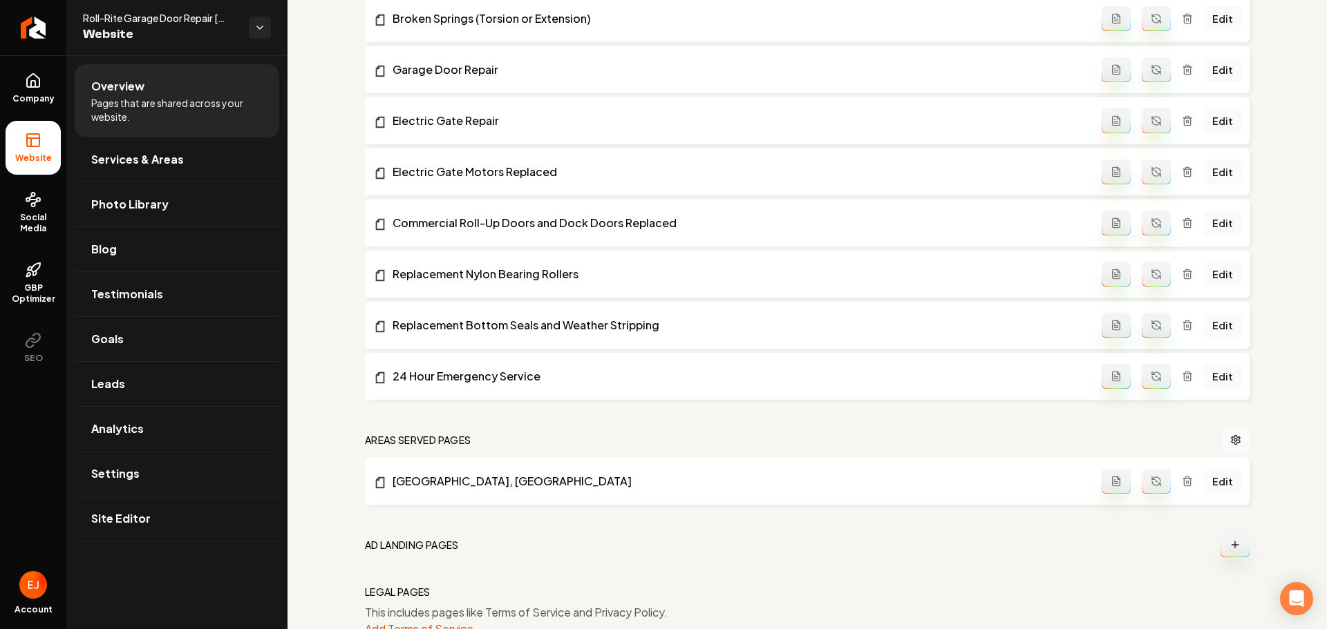
scroll to position [835, 0]
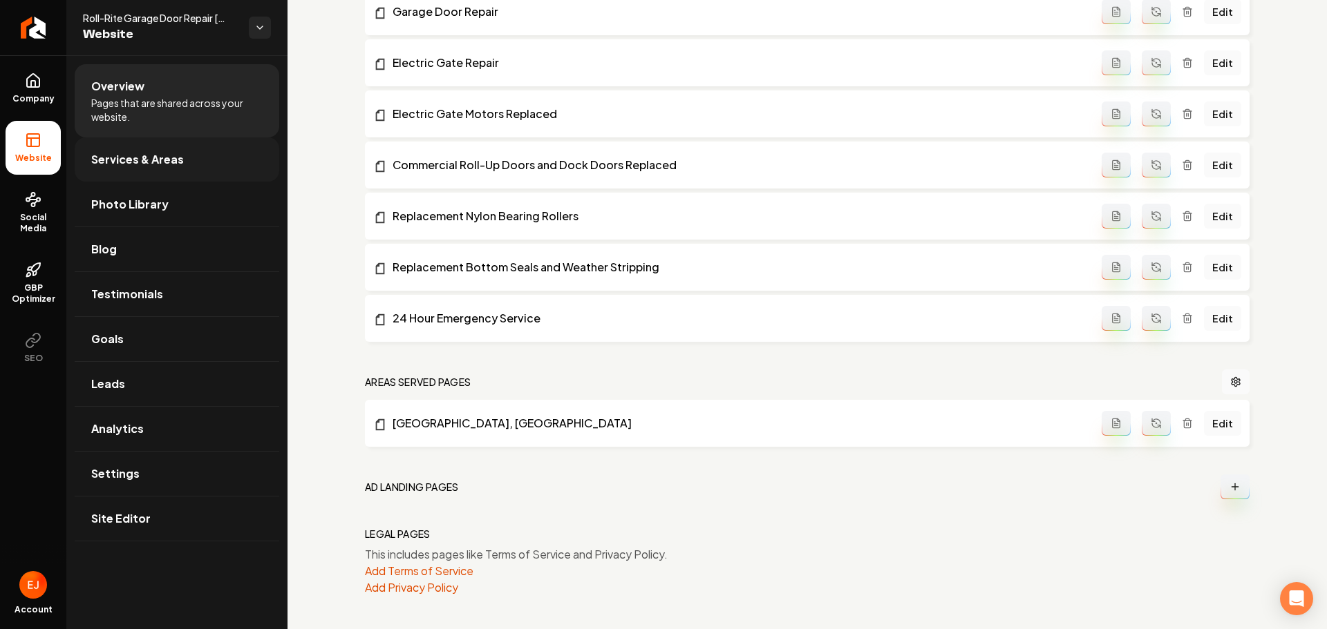
click at [162, 168] on link "Services & Areas" at bounding box center [177, 159] width 205 height 44
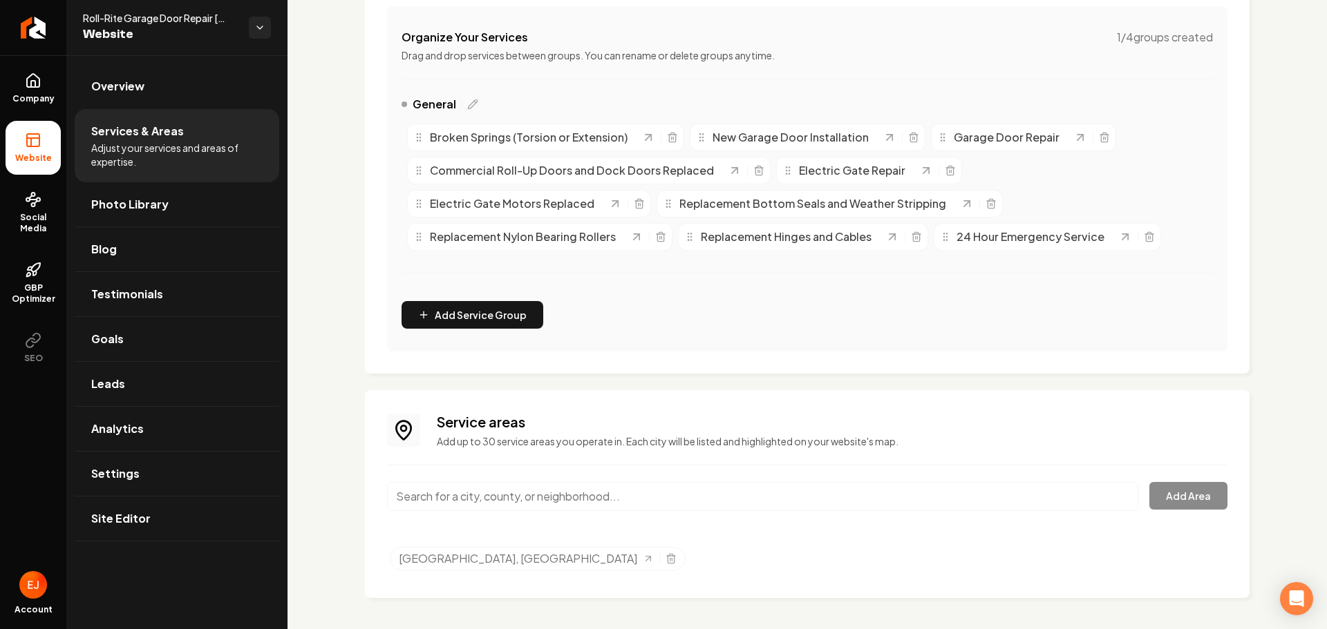
scroll to position [266, 0]
click at [509, 491] on input "Main content area" at bounding box center [762, 494] width 751 height 29
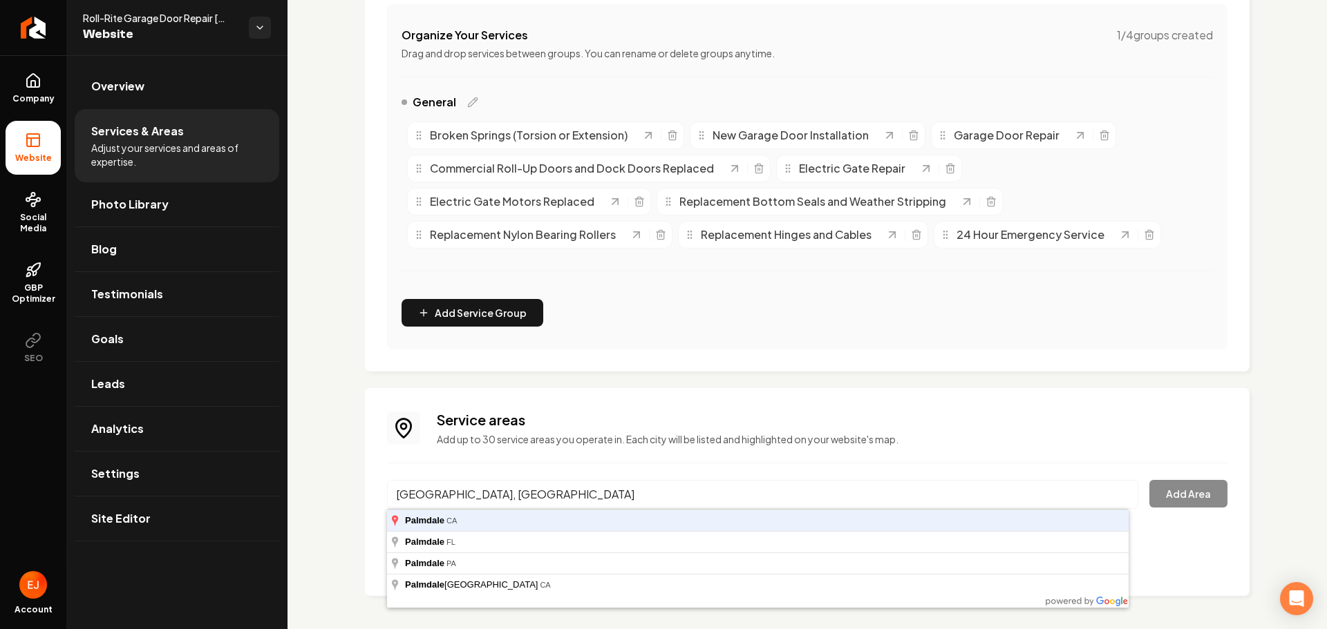
type input "[GEOGRAPHIC_DATA], [GEOGRAPHIC_DATA]"
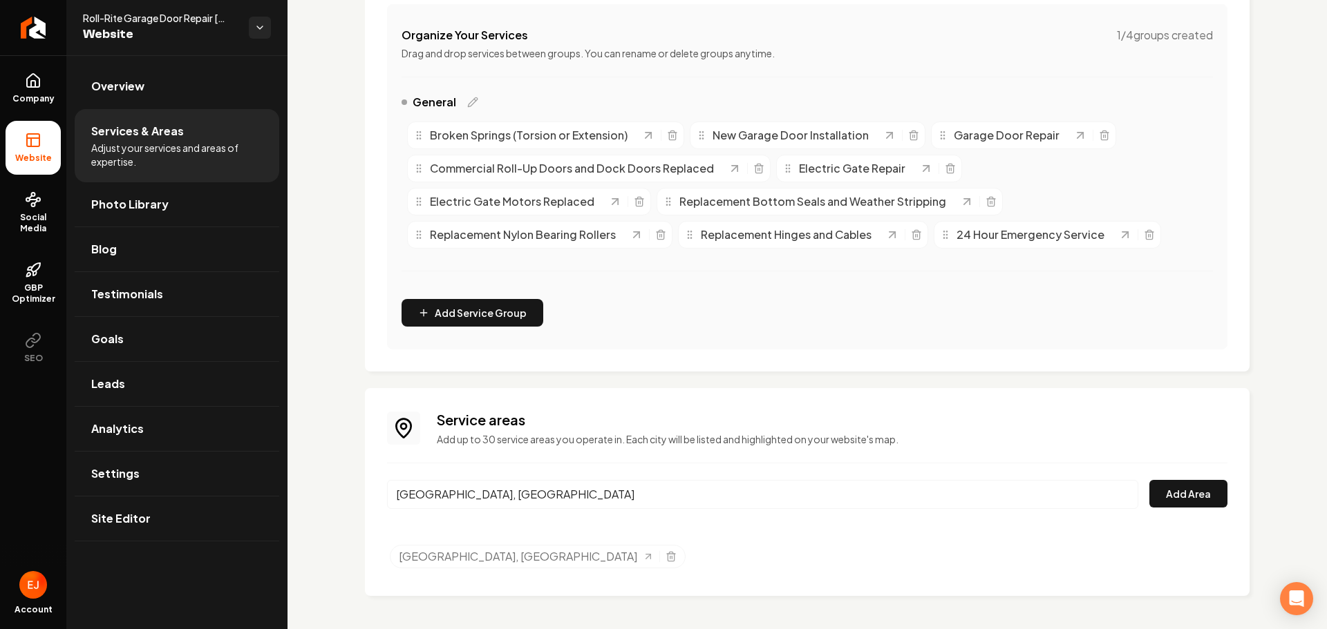
click at [1149, 480] on button "Add Area" at bounding box center [1188, 494] width 78 height 28
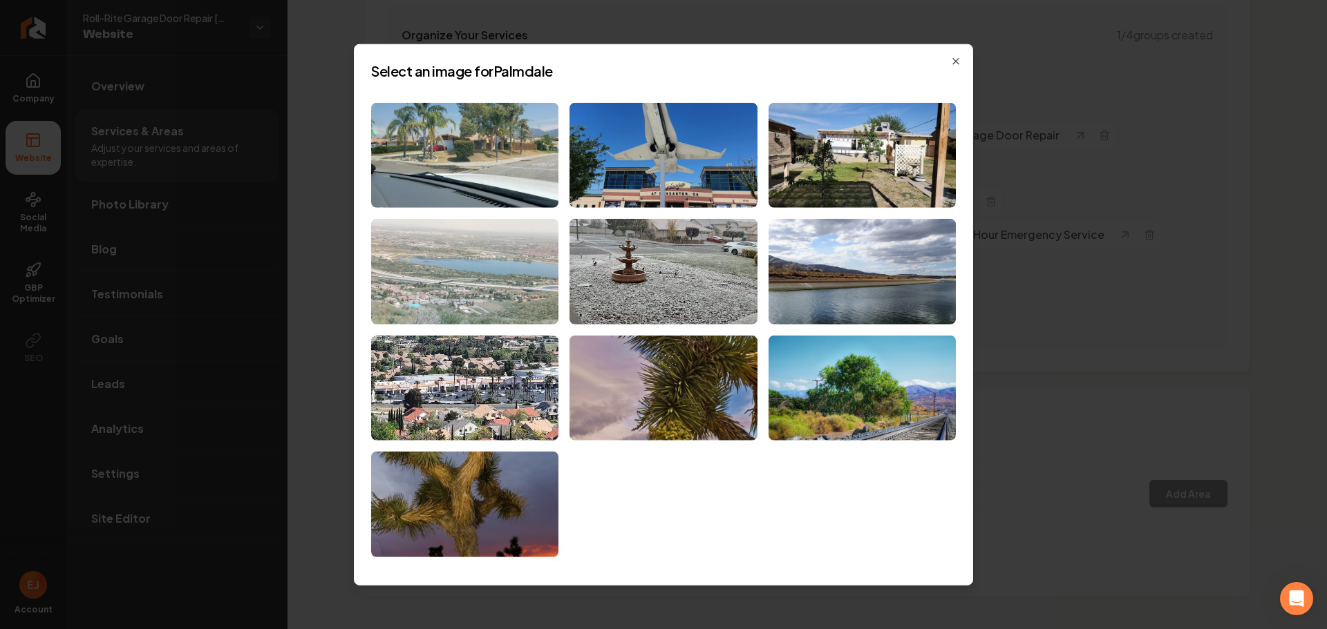
click at [506, 303] on img at bounding box center [464, 272] width 187 height 106
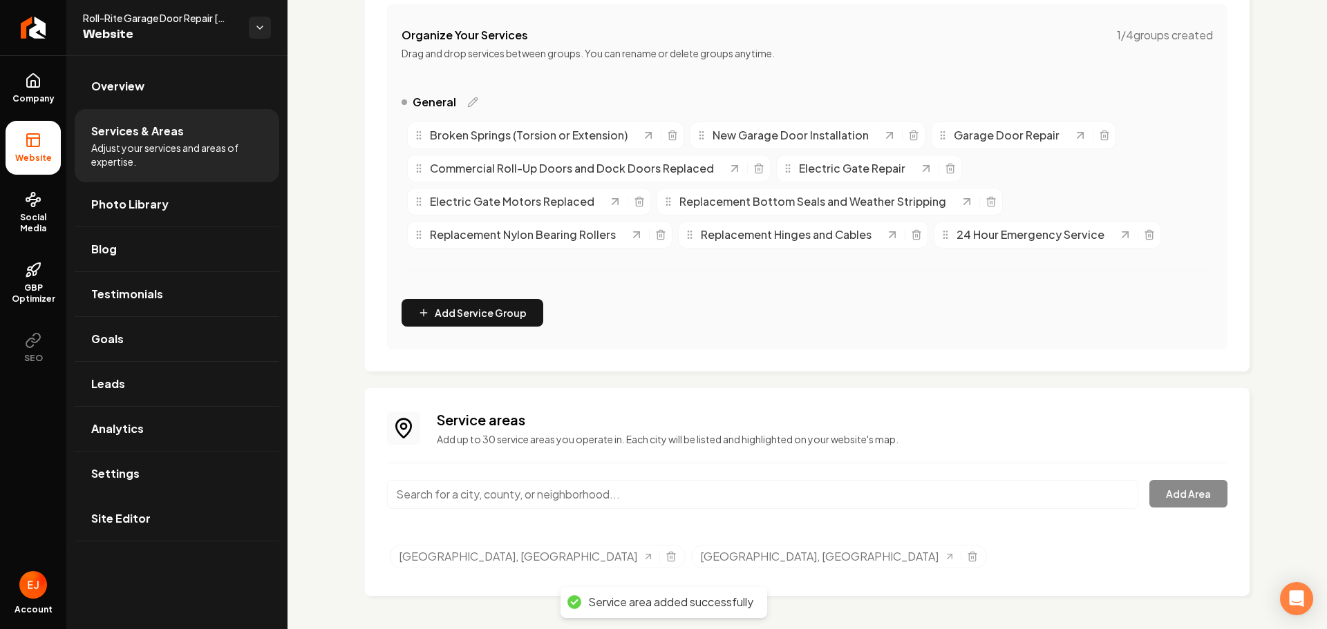
drag, startPoint x: 118, startPoint y: 518, endPoint x: 124, endPoint y: 514, distance: 7.5
click at [118, 518] on span "Site Editor" at bounding box center [120, 519] width 59 height 17
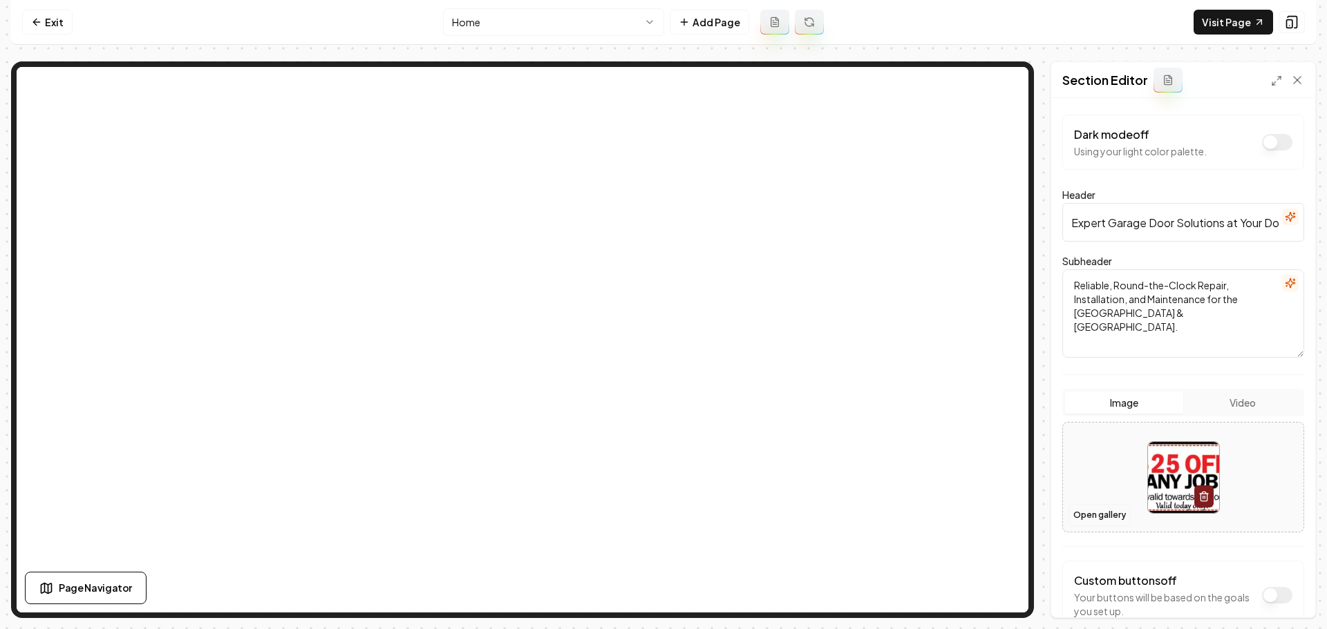
click at [1097, 509] on button "Open gallery" at bounding box center [1099, 515] width 62 height 22
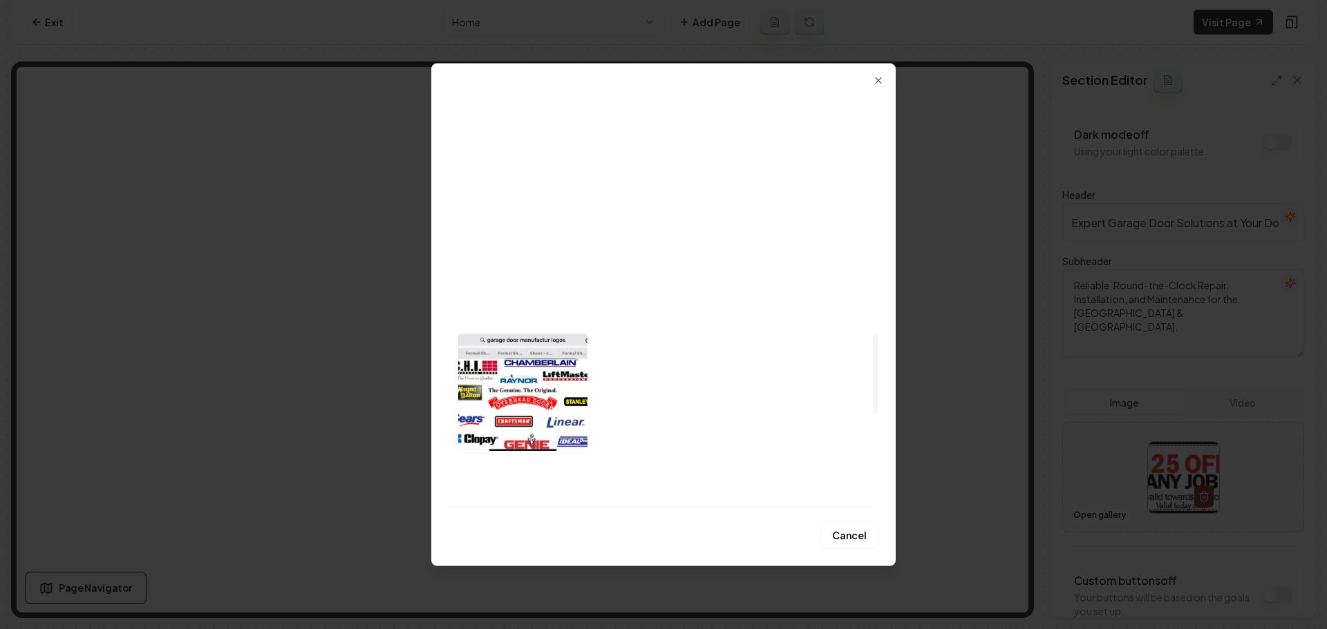
scroll to position [1262, 0]
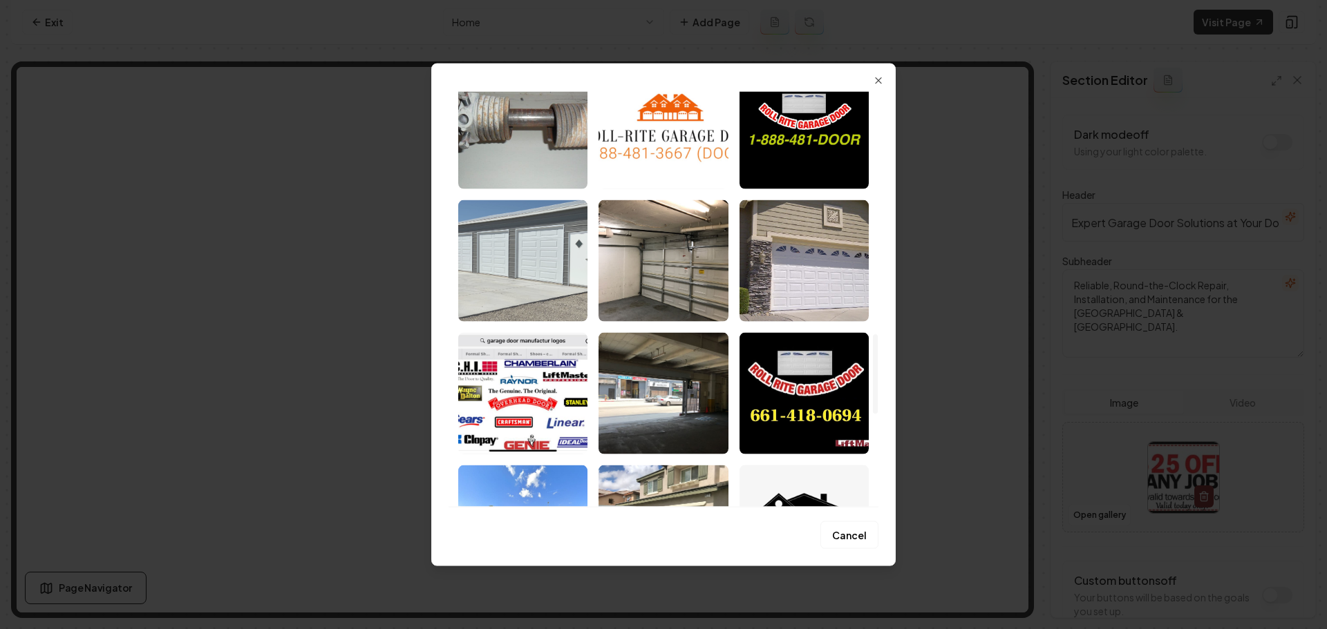
click at [552, 290] on img "Select image image_68a8c6dc5c7cd75eb80f934c.jpeg" at bounding box center [522, 261] width 129 height 122
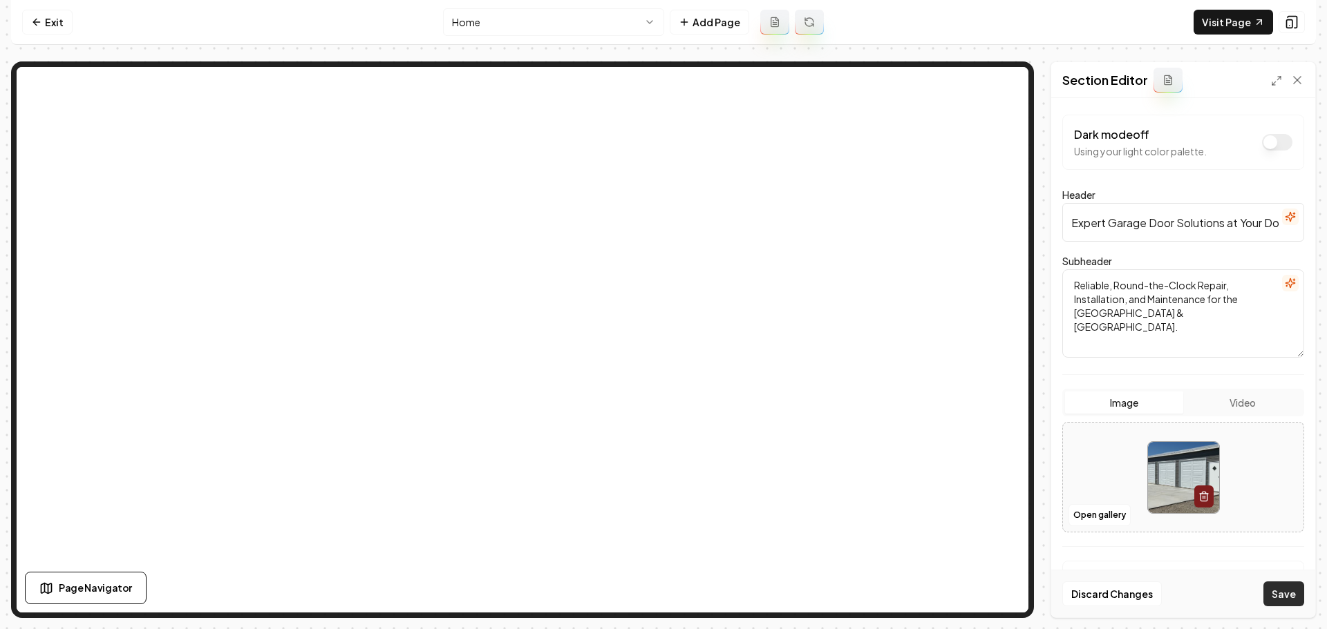
click at [1287, 596] on button "Save" at bounding box center [1283, 594] width 41 height 25
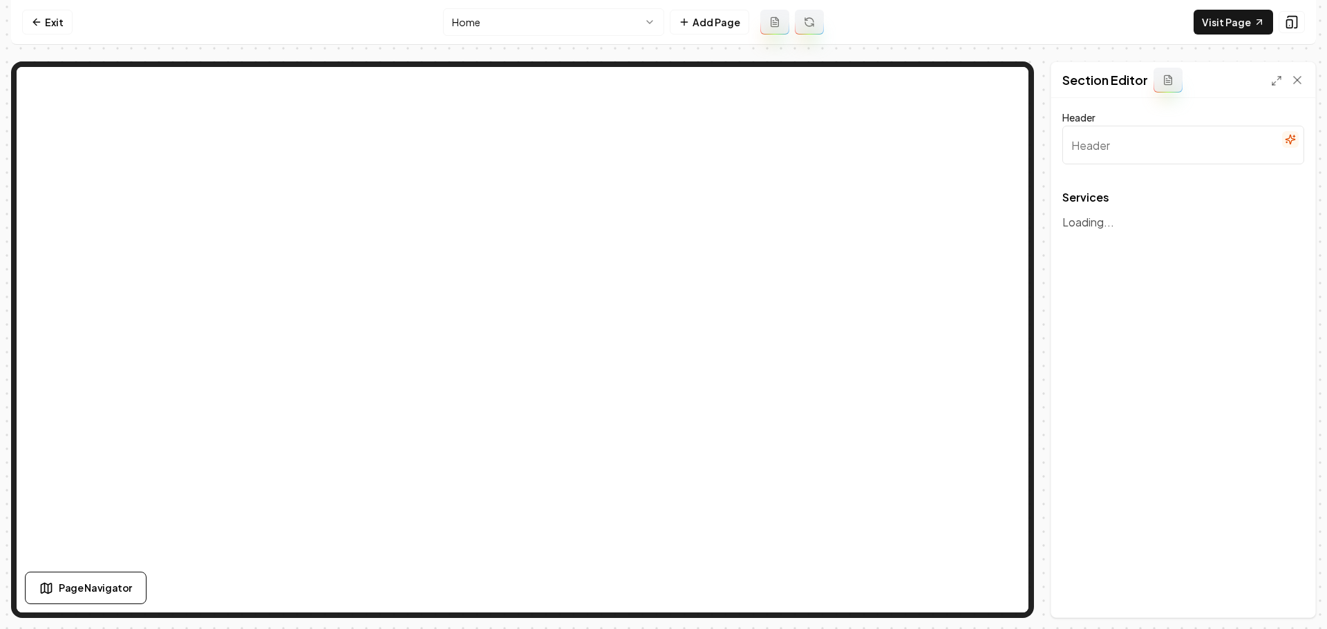
type input "Comprehensive Garage Door Solutions"
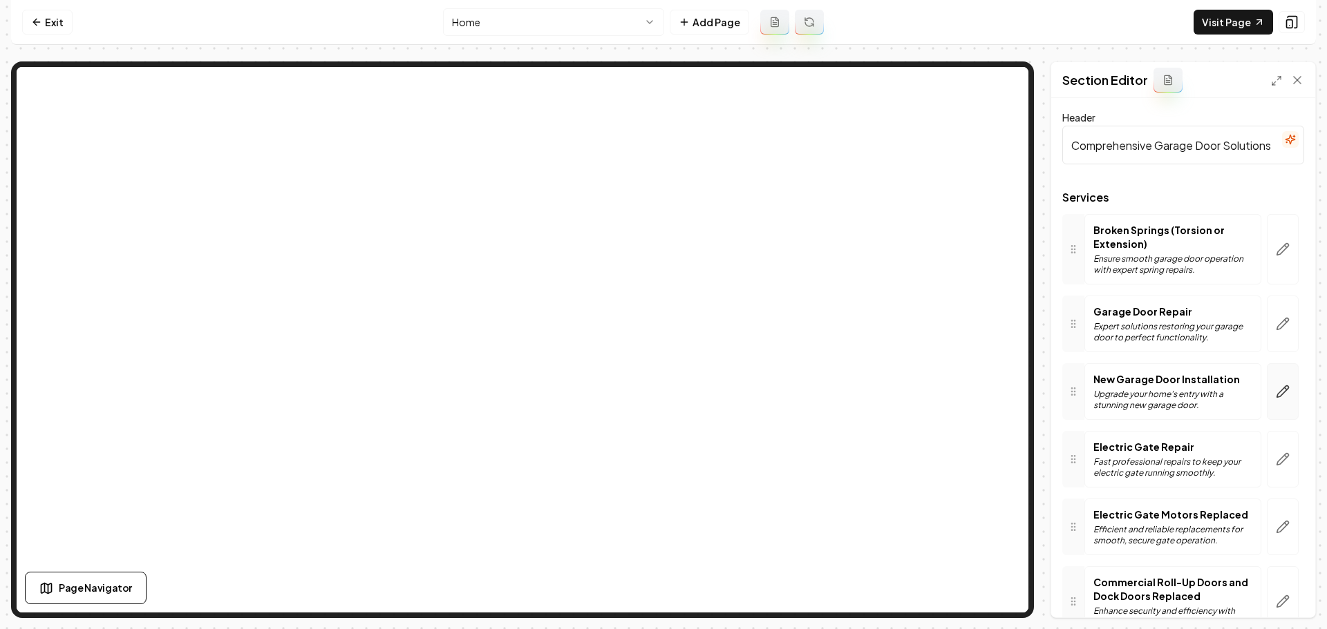
click at [1275, 394] on icon "button" at bounding box center [1282, 392] width 14 height 14
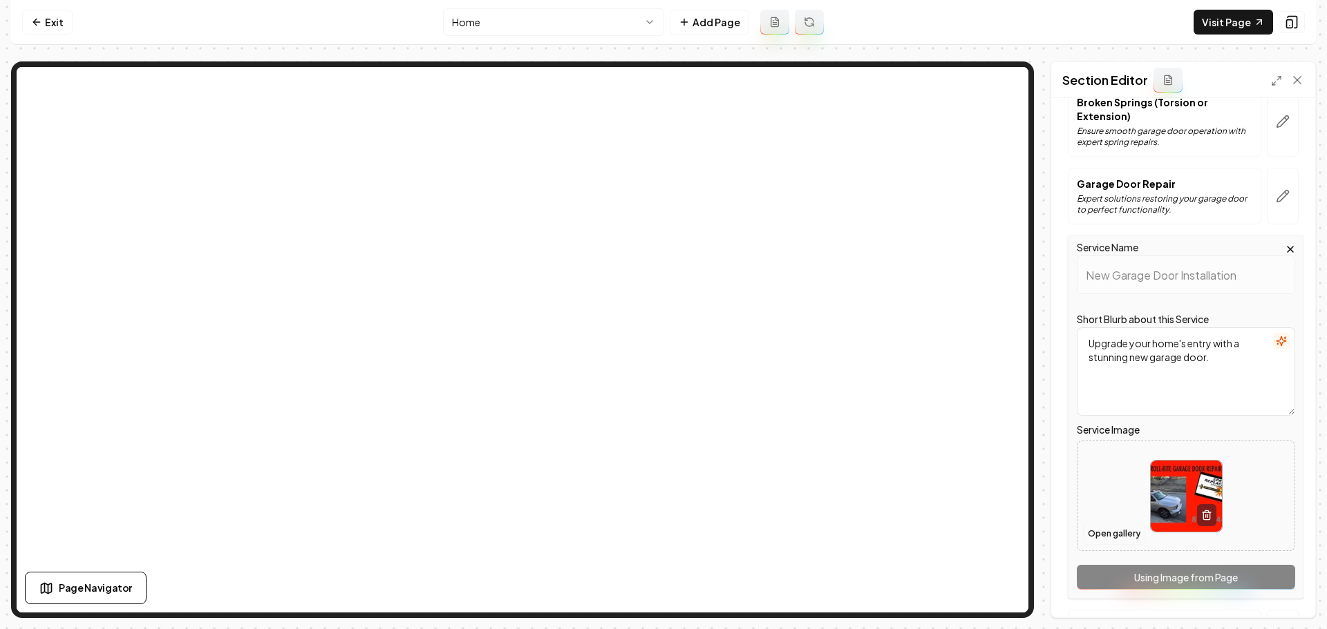
scroll to position [138, 0]
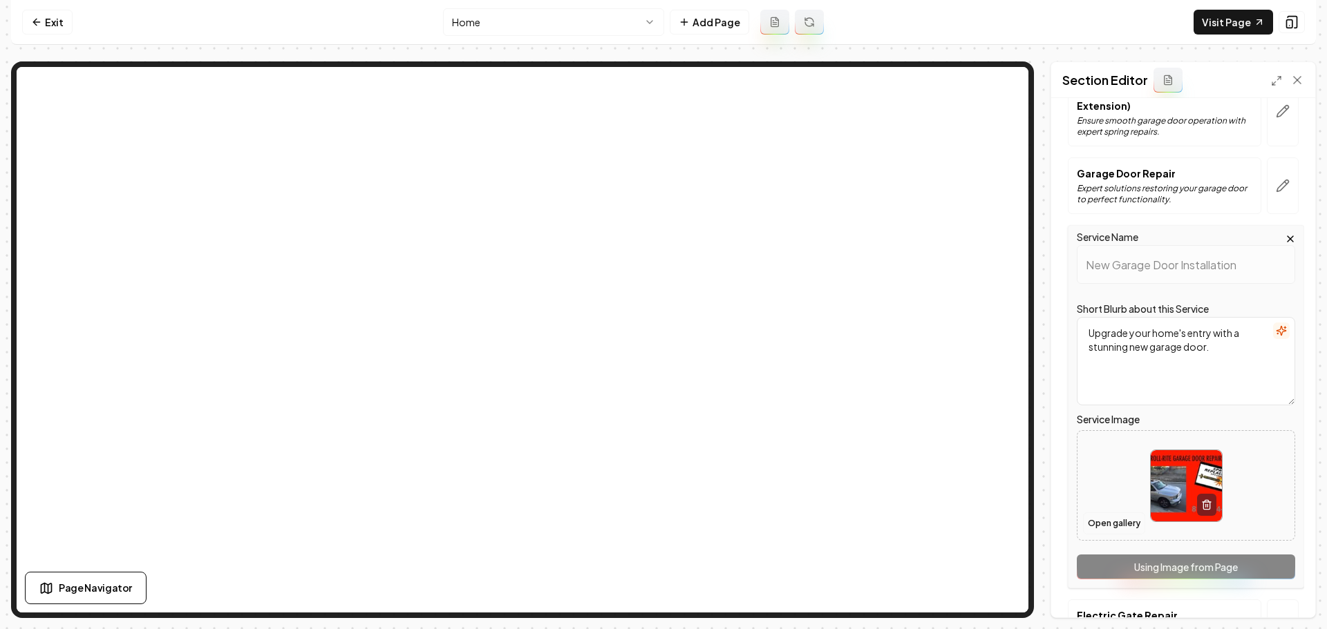
click at [1110, 533] on button "Open gallery" at bounding box center [1114, 524] width 62 height 22
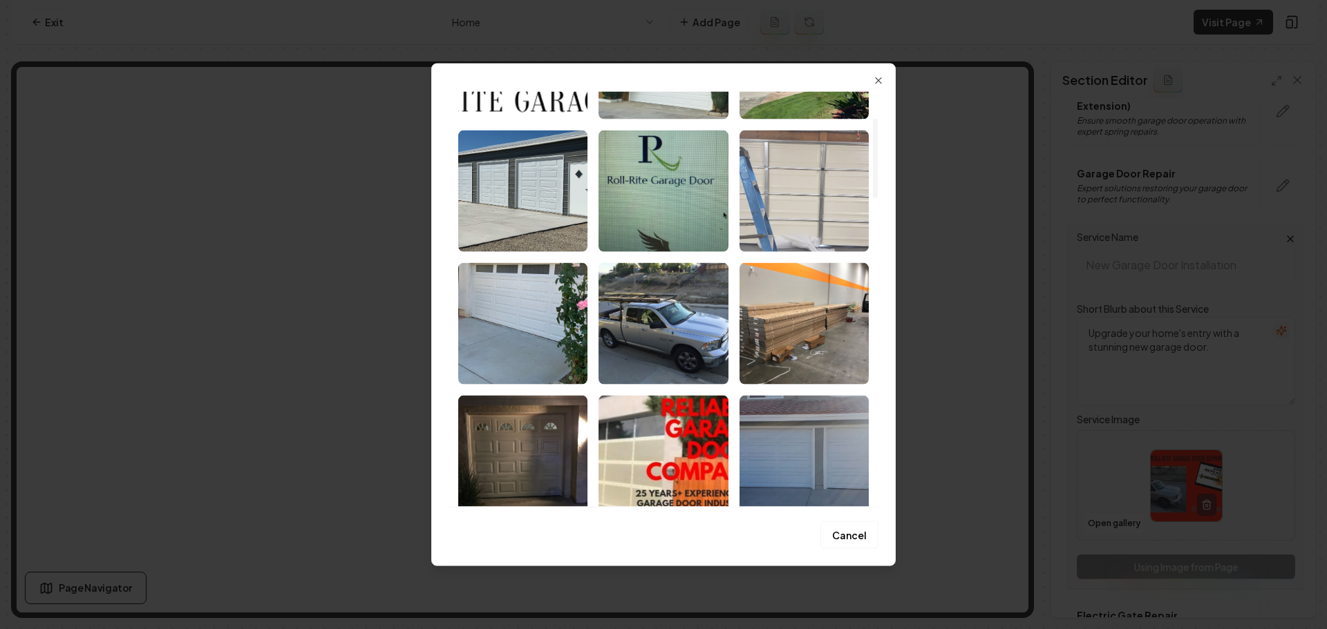
click at [794, 222] on img "Select image image_68a8c6e05c7cd75eb80fbe9d.jpeg" at bounding box center [803, 191] width 129 height 122
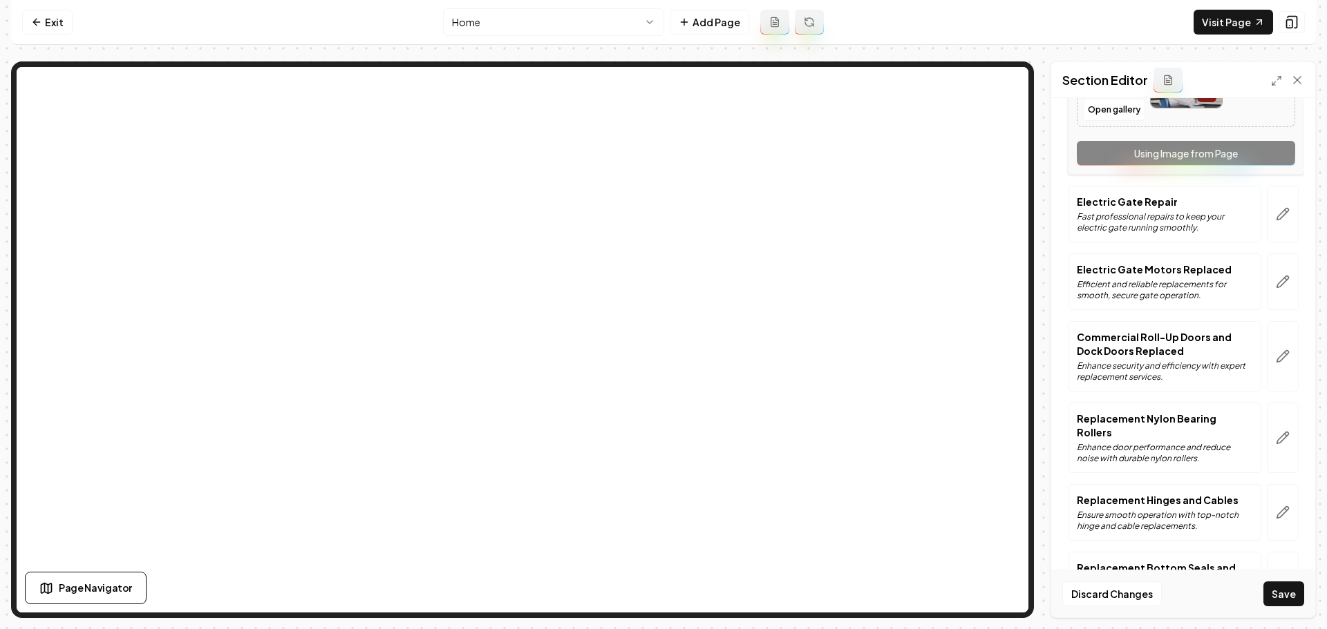
scroll to position [553, 0]
click at [1276, 222] on button "button" at bounding box center [1282, 213] width 32 height 57
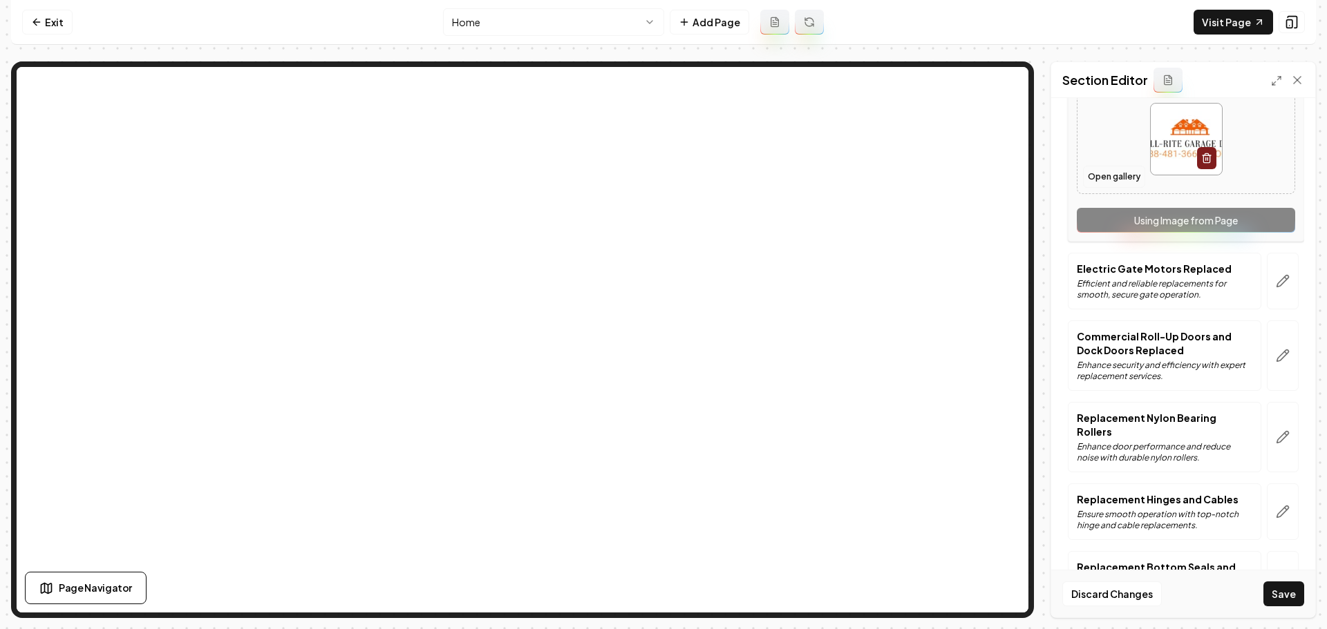
click at [1103, 178] on button "Open gallery" at bounding box center [1114, 177] width 62 height 22
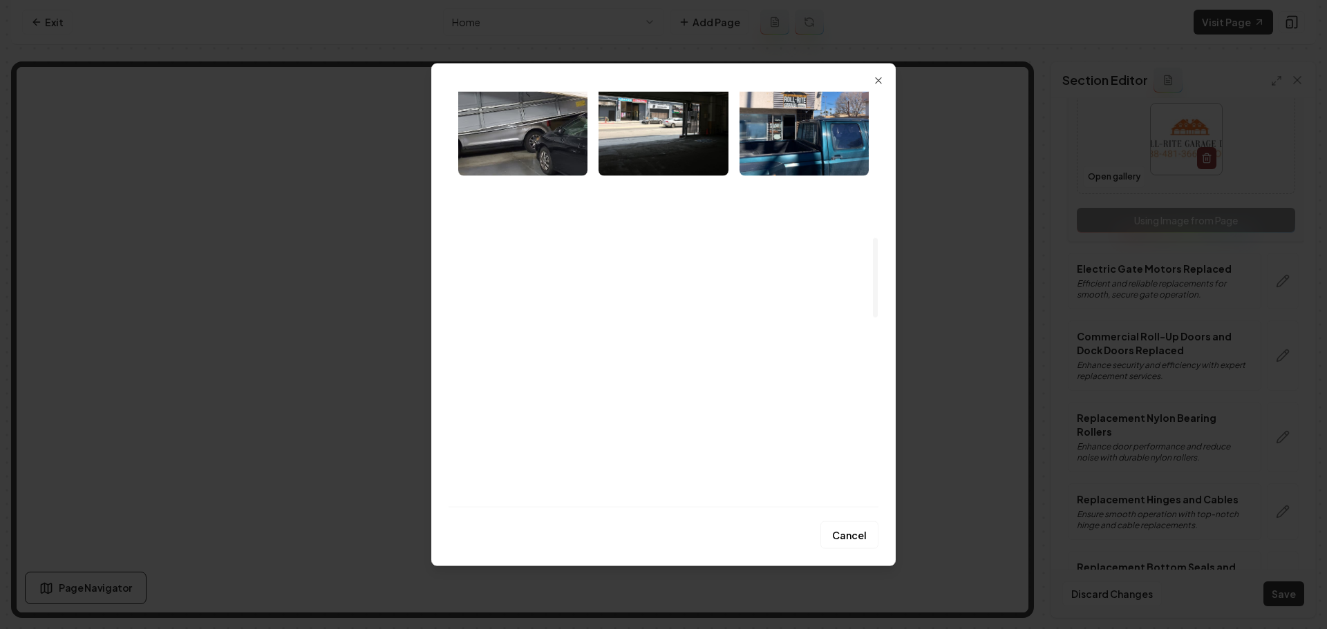
scroll to position [760, 0]
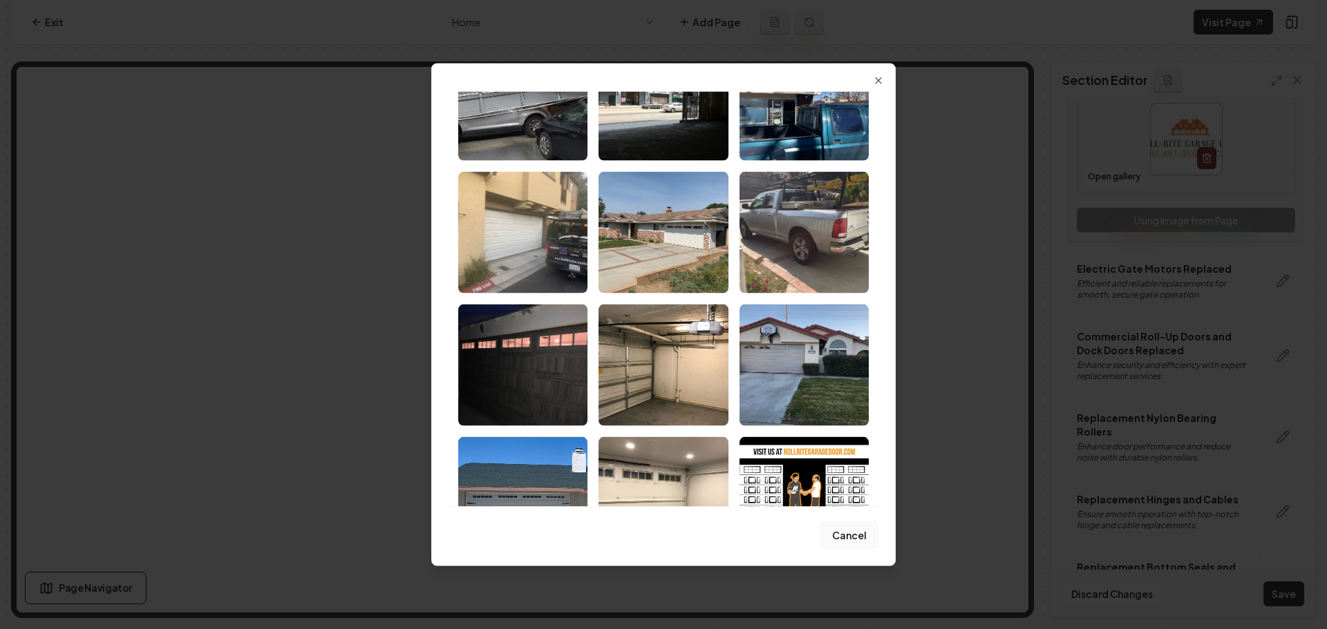
click at [860, 540] on button "Cancel" at bounding box center [849, 536] width 58 height 28
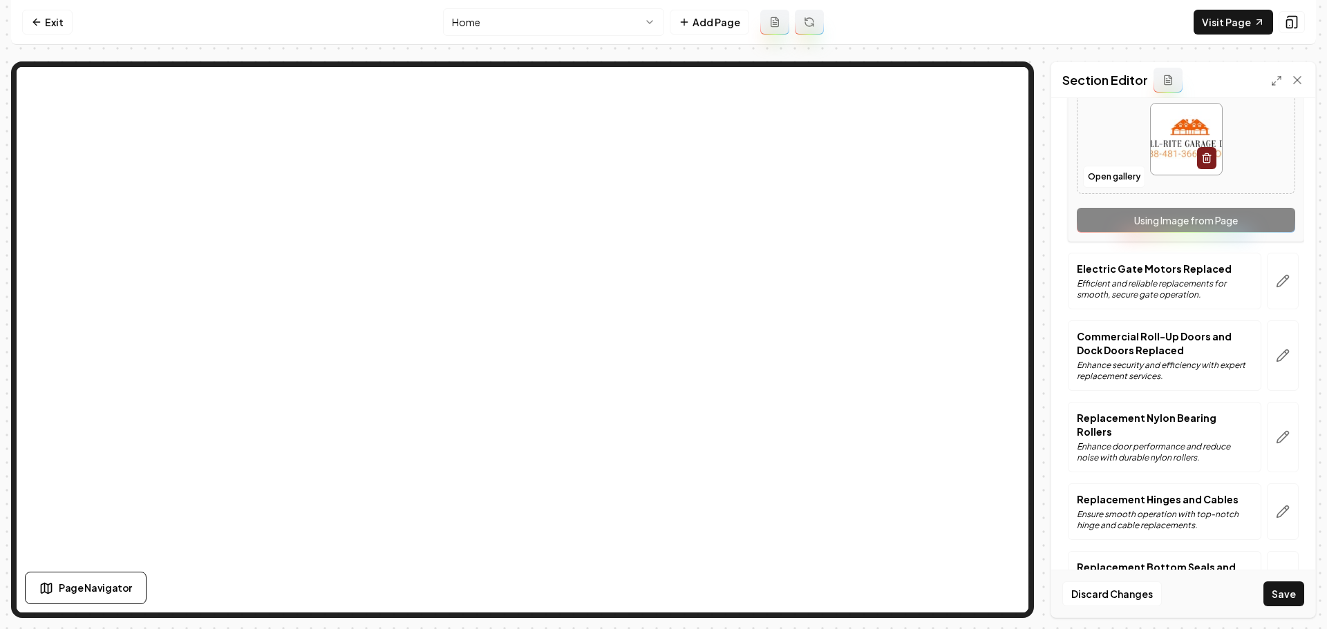
click at [1175, 154] on img at bounding box center [1185, 139] width 71 height 71
type input "**********"
click at [1274, 295] on button "button" at bounding box center [1282, 281] width 32 height 57
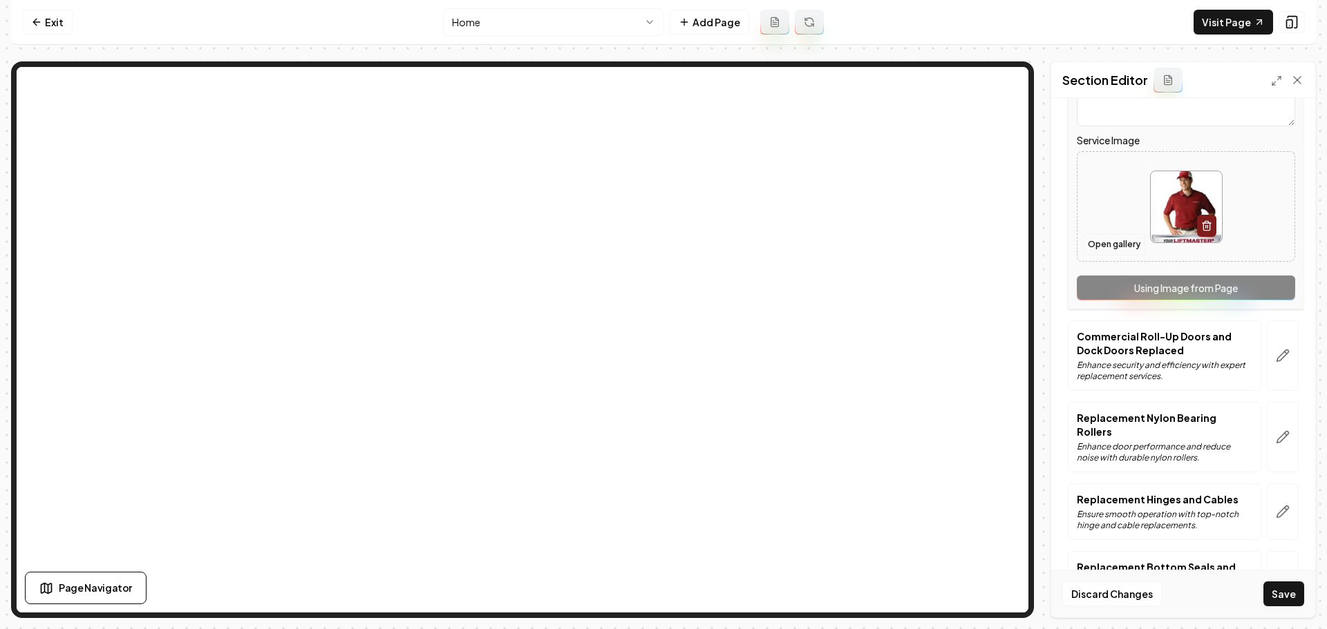
click at [1122, 248] on button "Open gallery" at bounding box center [1114, 245] width 62 height 22
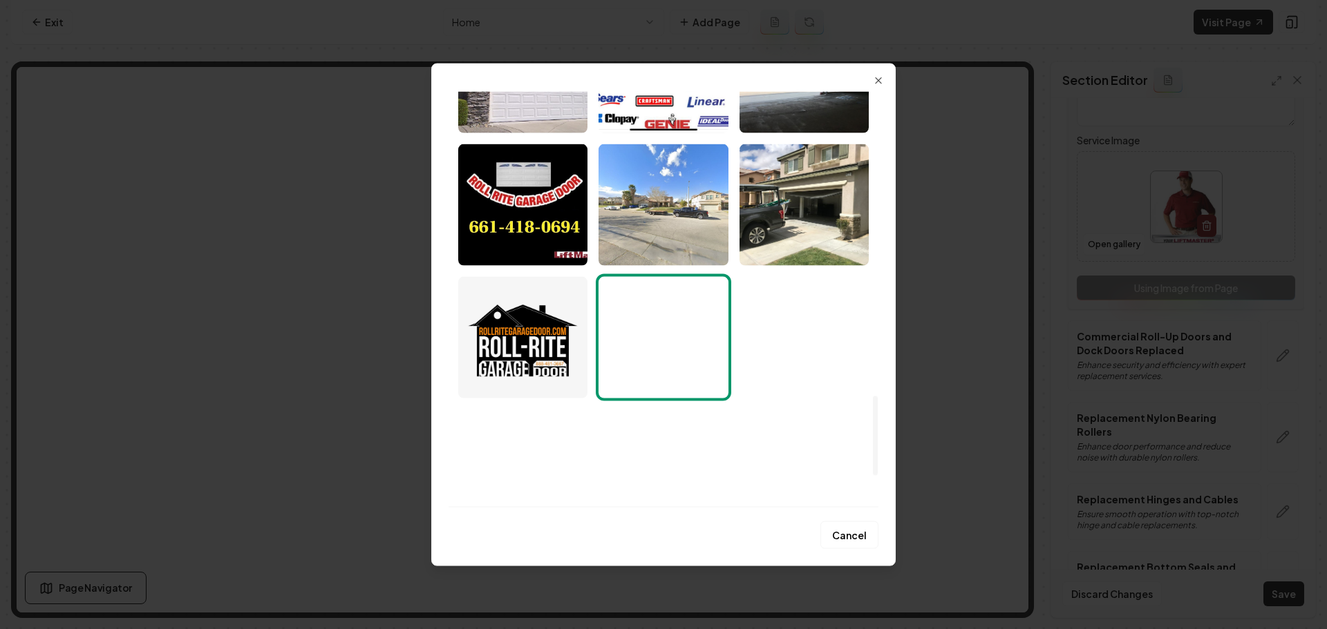
scroll to position [1589, 0]
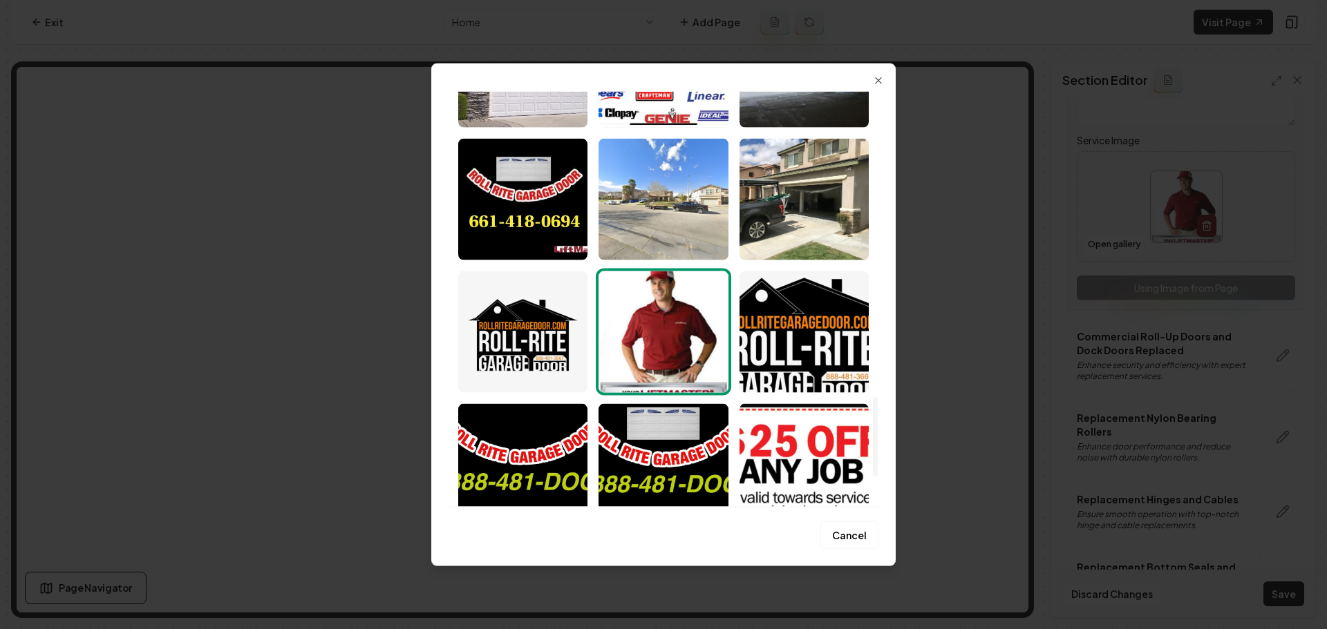
click at [853, 542] on button "Cancel" at bounding box center [849, 536] width 58 height 28
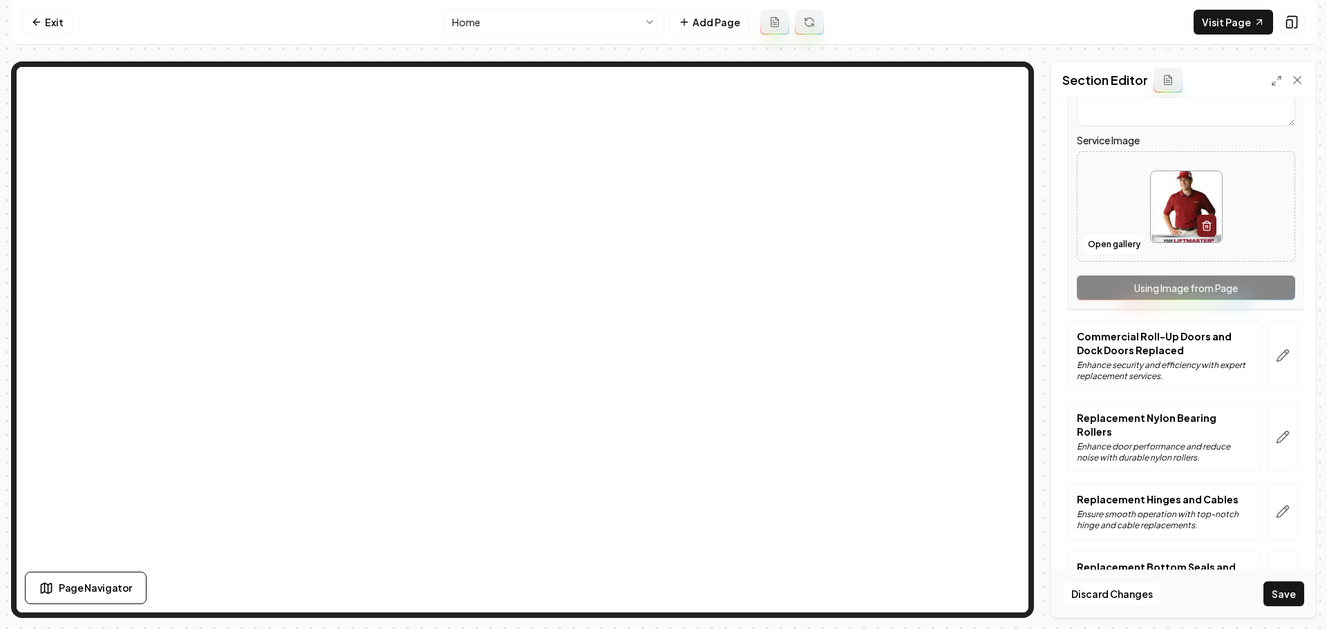
click at [1159, 220] on img at bounding box center [1185, 206] width 71 height 71
type input "**********"
click at [1277, 363] on icon "button" at bounding box center [1282, 356] width 14 height 14
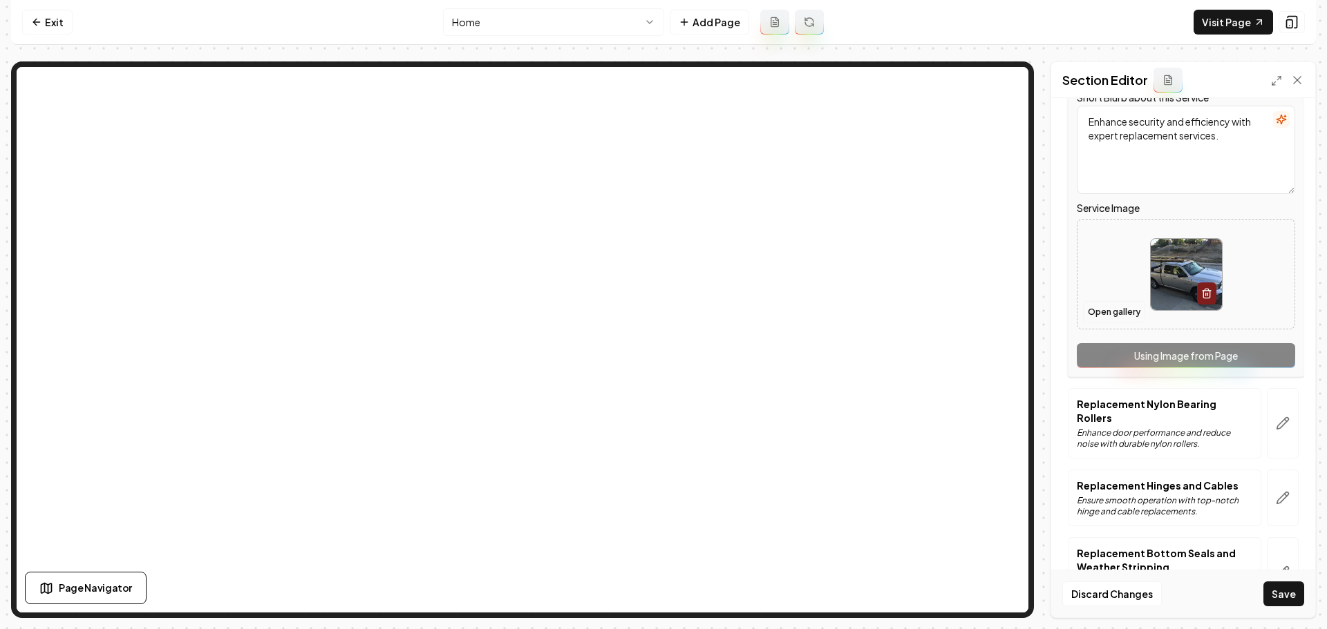
click at [1118, 314] on button "Open gallery" at bounding box center [1114, 312] width 62 height 22
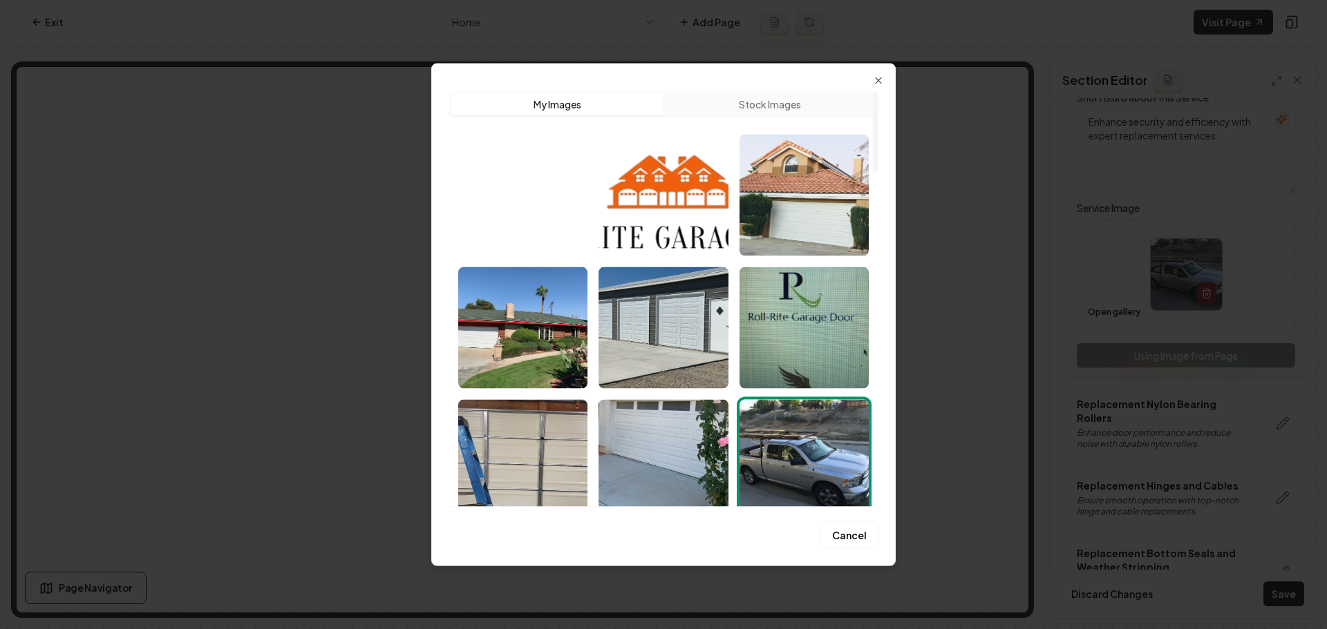
scroll to position [0, 0]
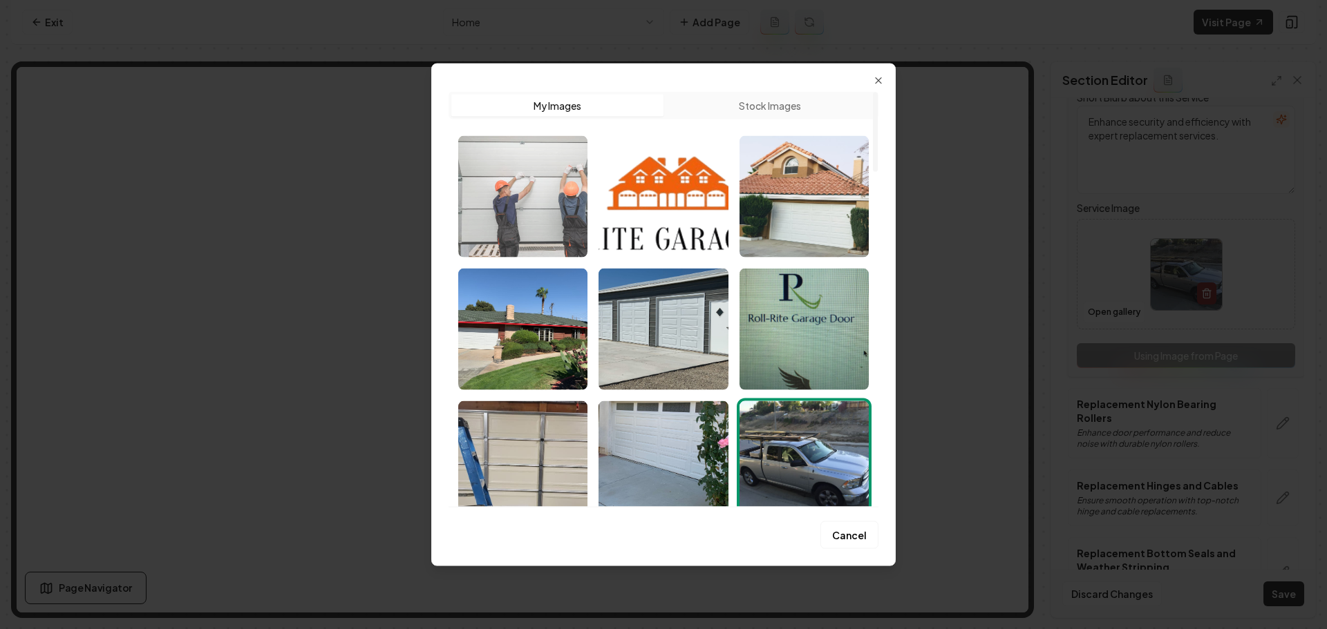
click at [527, 216] on img "Select image image_68a8c9b85c7cd75eb829bd87.jpg" at bounding box center [522, 196] width 129 height 122
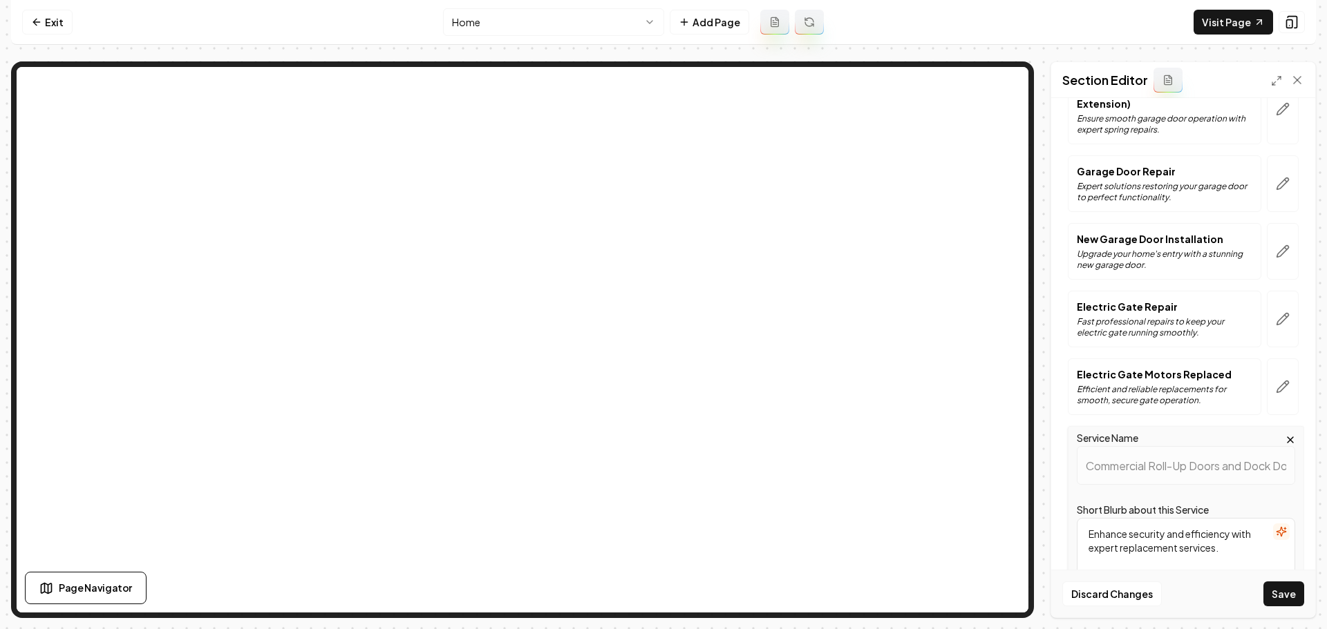
scroll to position [69, 0]
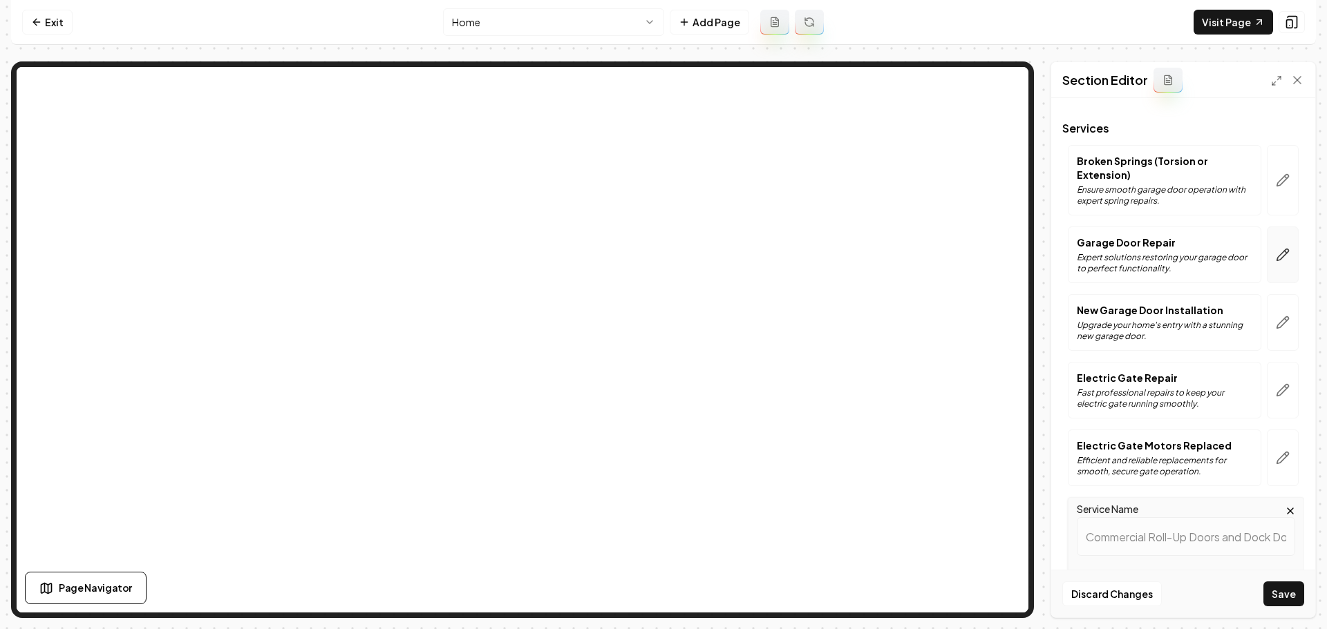
click at [1277, 276] on button "button" at bounding box center [1282, 255] width 32 height 57
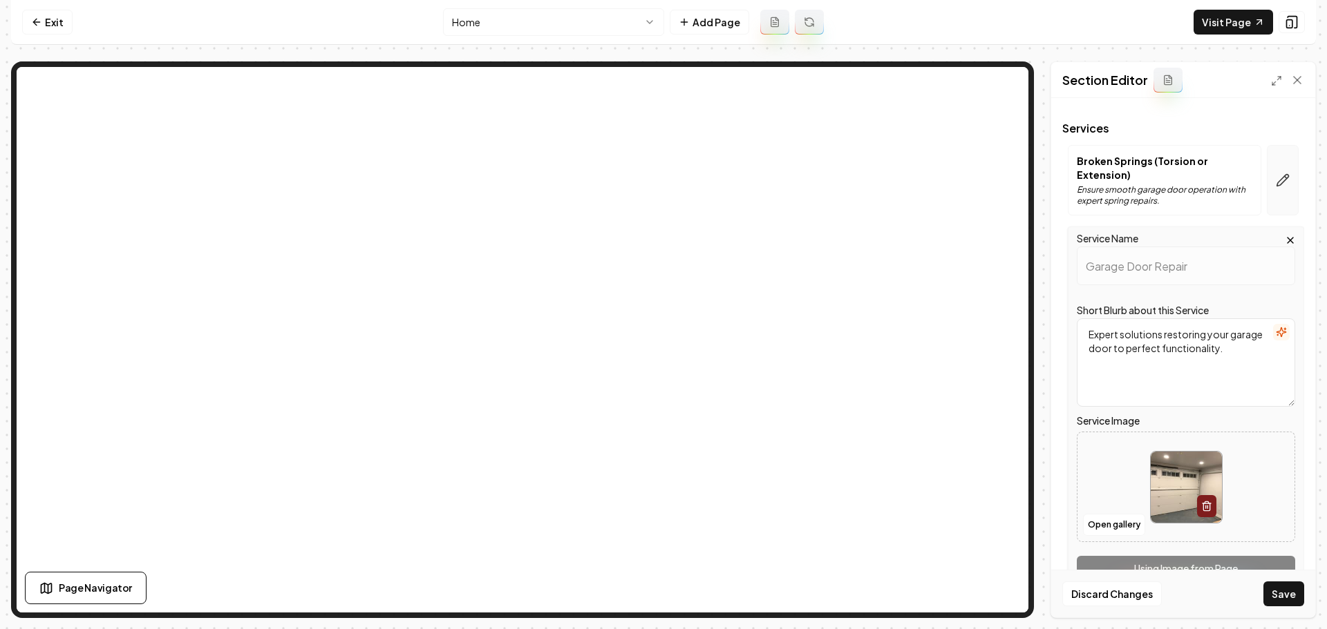
click at [1280, 187] on button "button" at bounding box center [1282, 180] width 32 height 70
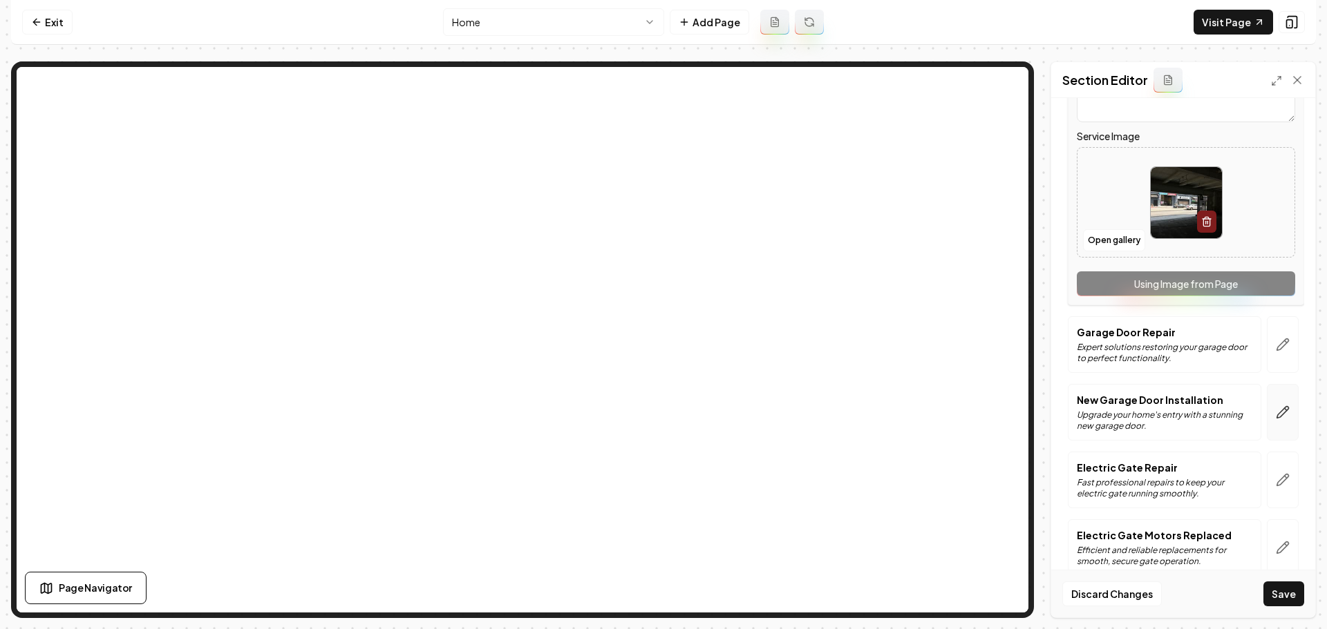
scroll to position [276, 0]
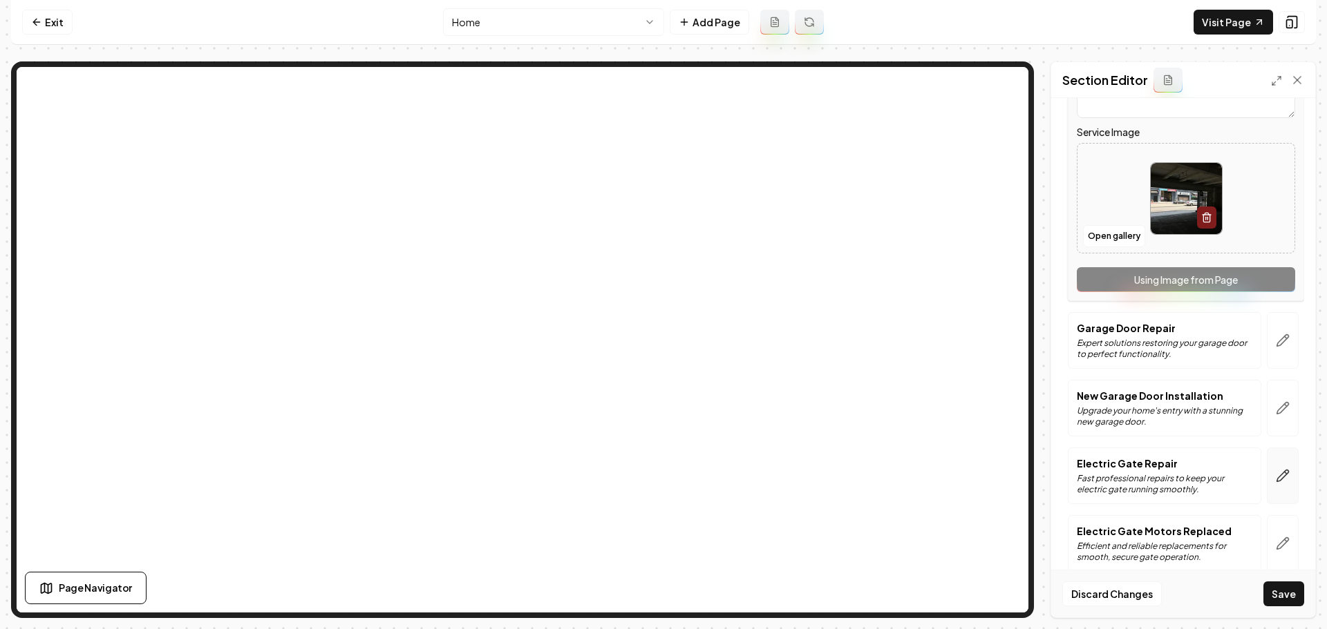
click at [1282, 480] on button "button" at bounding box center [1282, 476] width 32 height 57
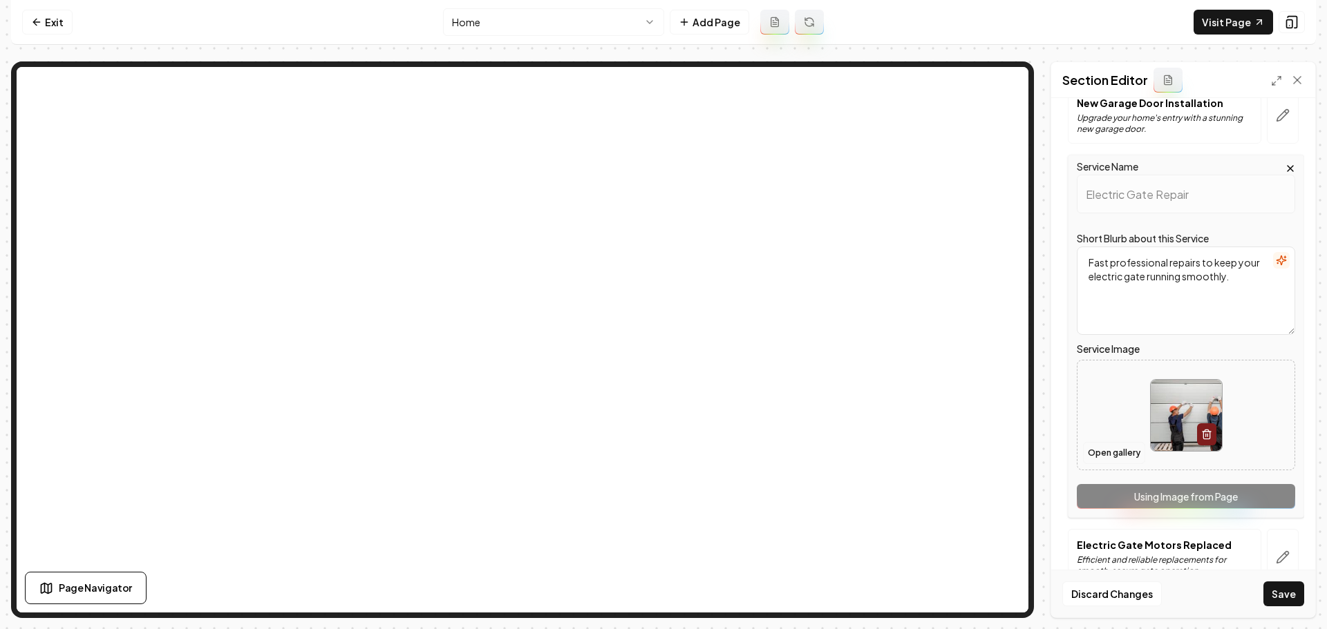
click at [1119, 450] on button "Open gallery" at bounding box center [1114, 453] width 62 height 22
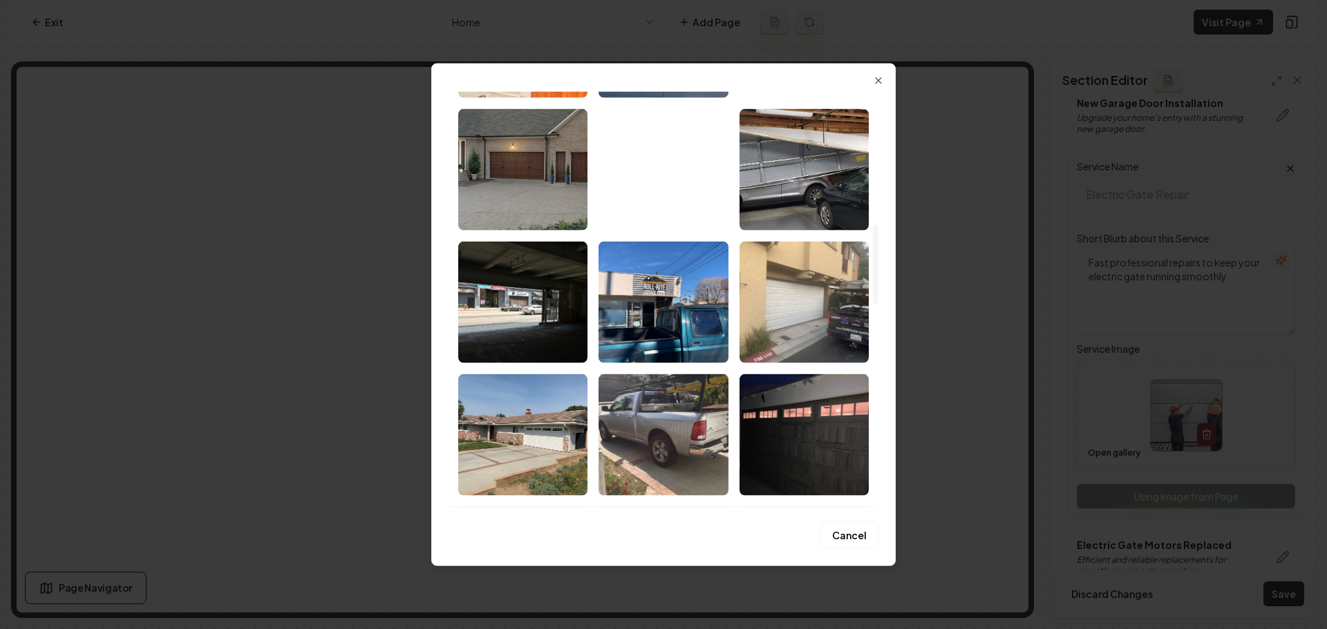
scroll to position [691, 0]
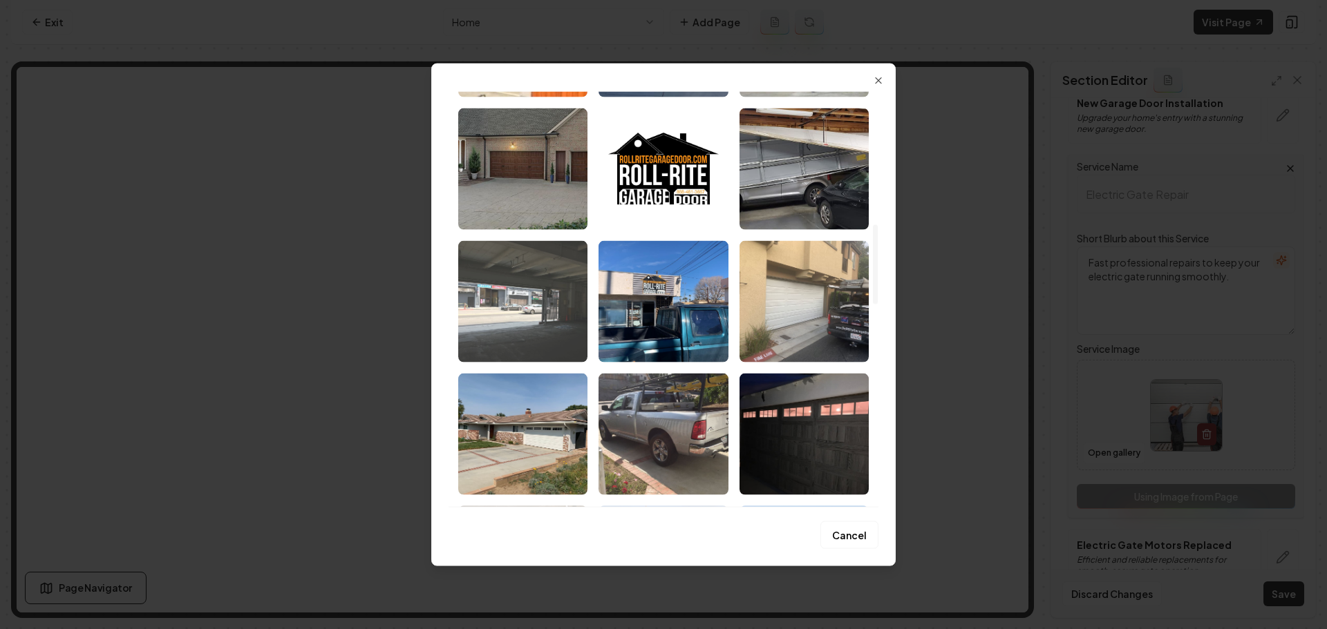
click at [533, 269] on img "Select image image_68a8c6dd5c7cd75eb80f9c6e.jpeg" at bounding box center [522, 301] width 129 height 122
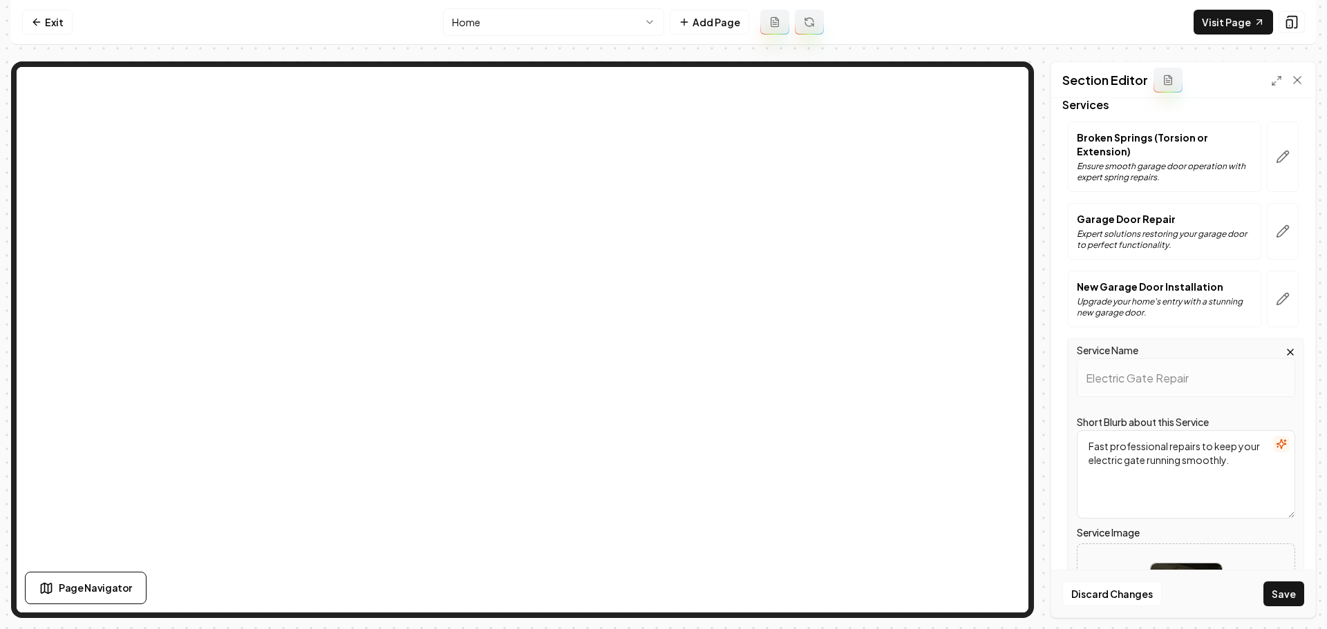
scroll to position [0, 0]
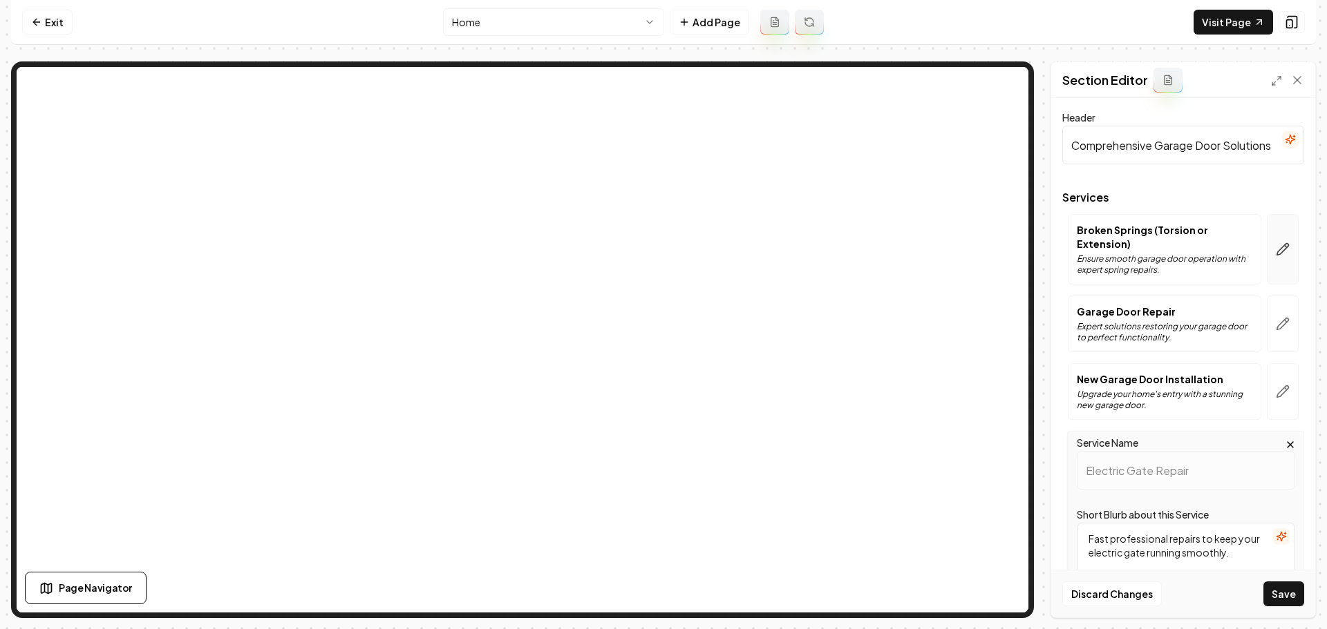
click at [1282, 263] on button "button" at bounding box center [1282, 249] width 32 height 70
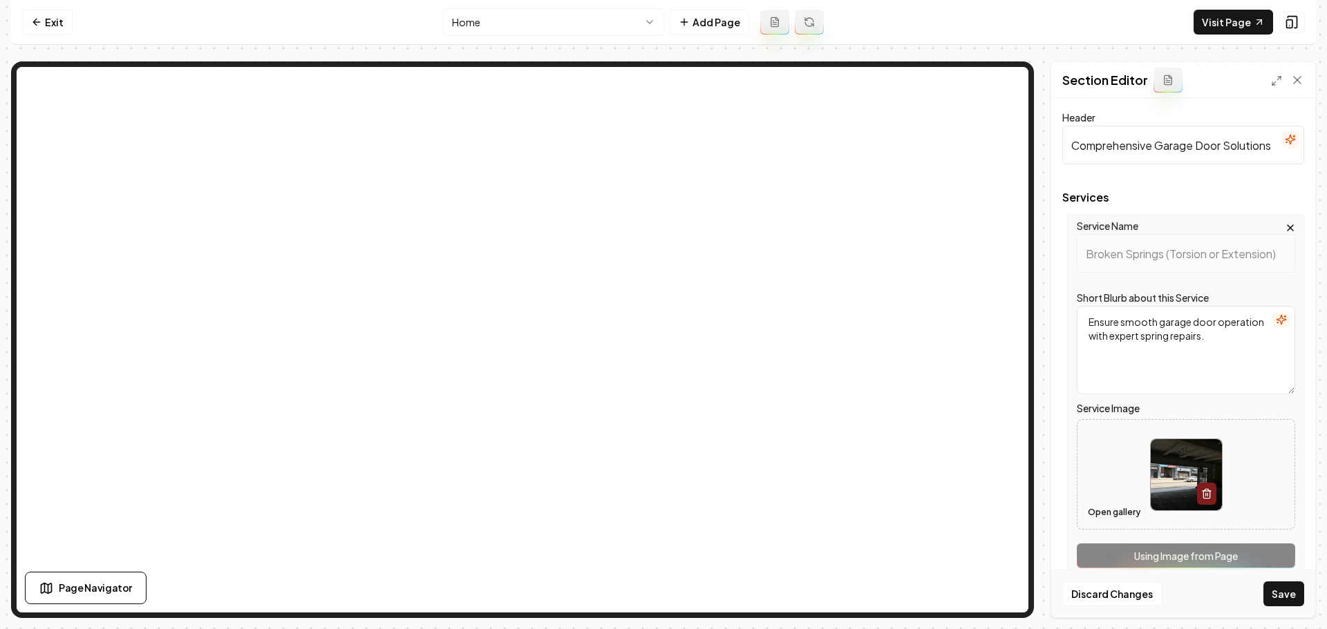
click at [1130, 504] on button "Open gallery" at bounding box center [1114, 513] width 62 height 22
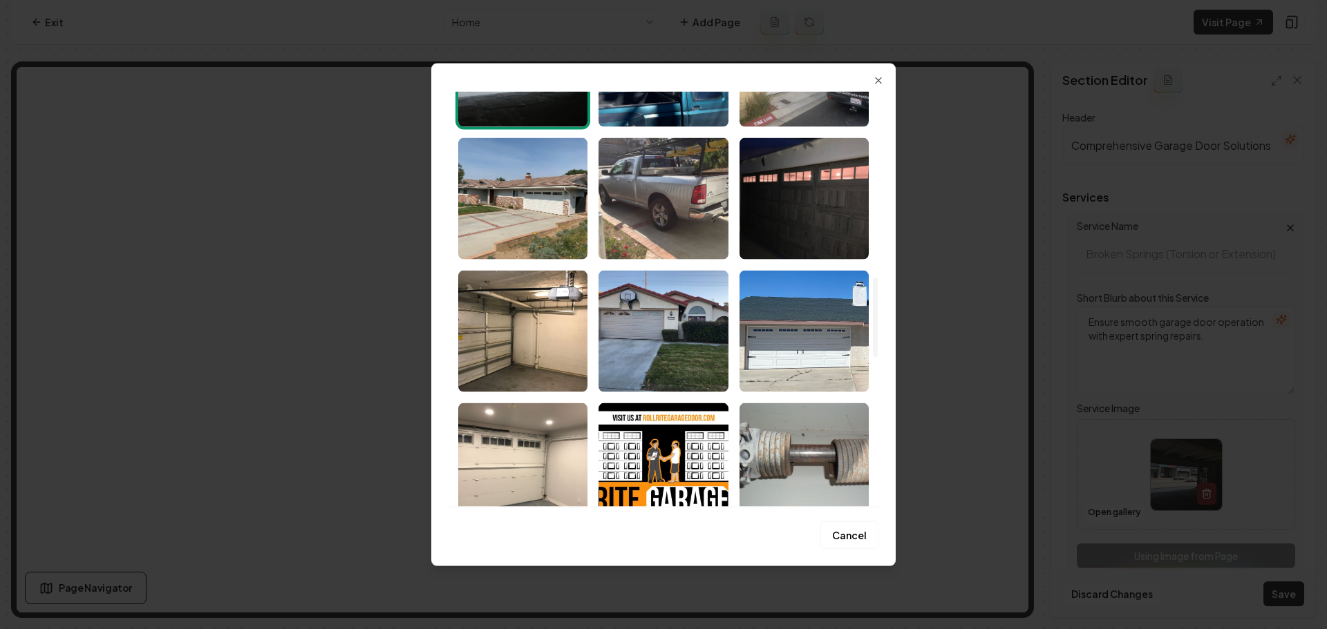
scroll to position [967, 0]
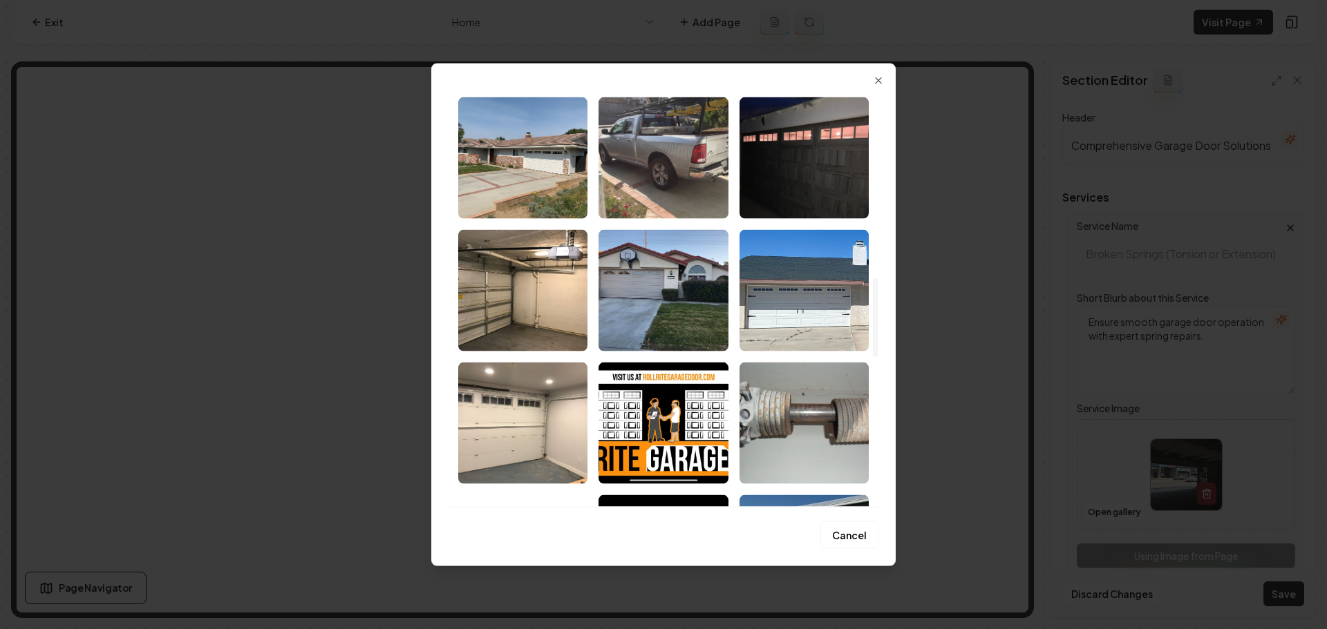
click at [799, 412] on img "Select image image_68a8c6dc5c7cd75eb80f9418.jpeg" at bounding box center [803, 423] width 129 height 122
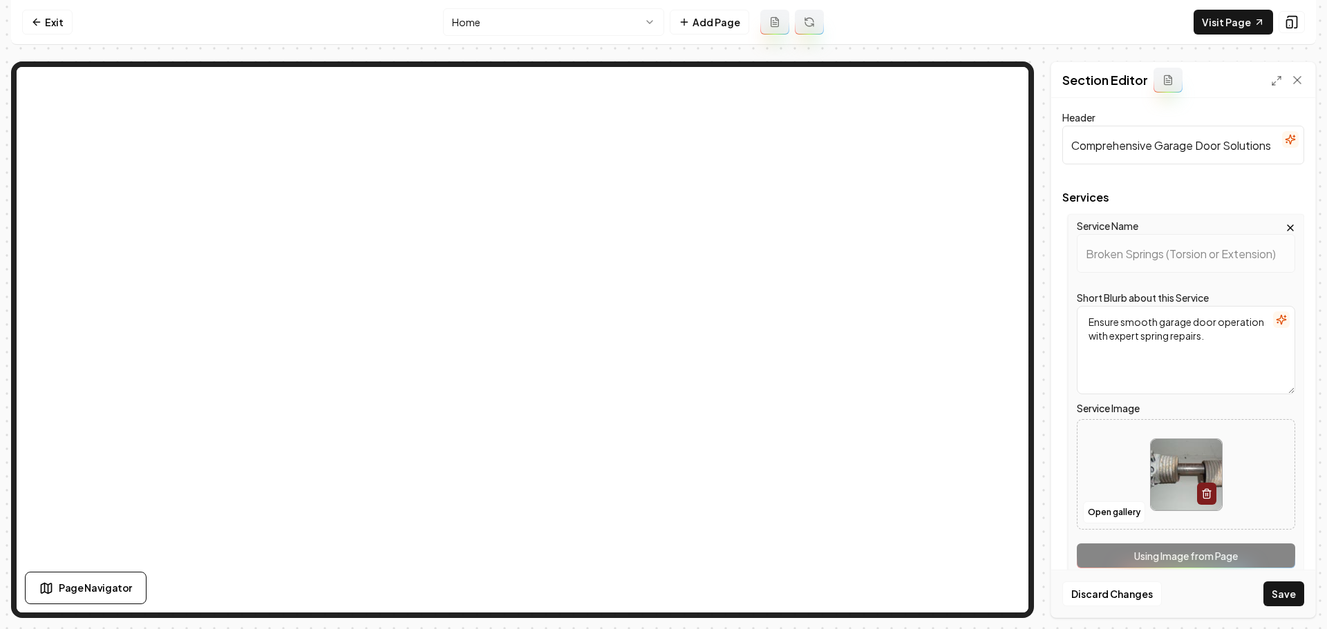
click at [1273, 594] on button "Save" at bounding box center [1283, 594] width 41 height 25
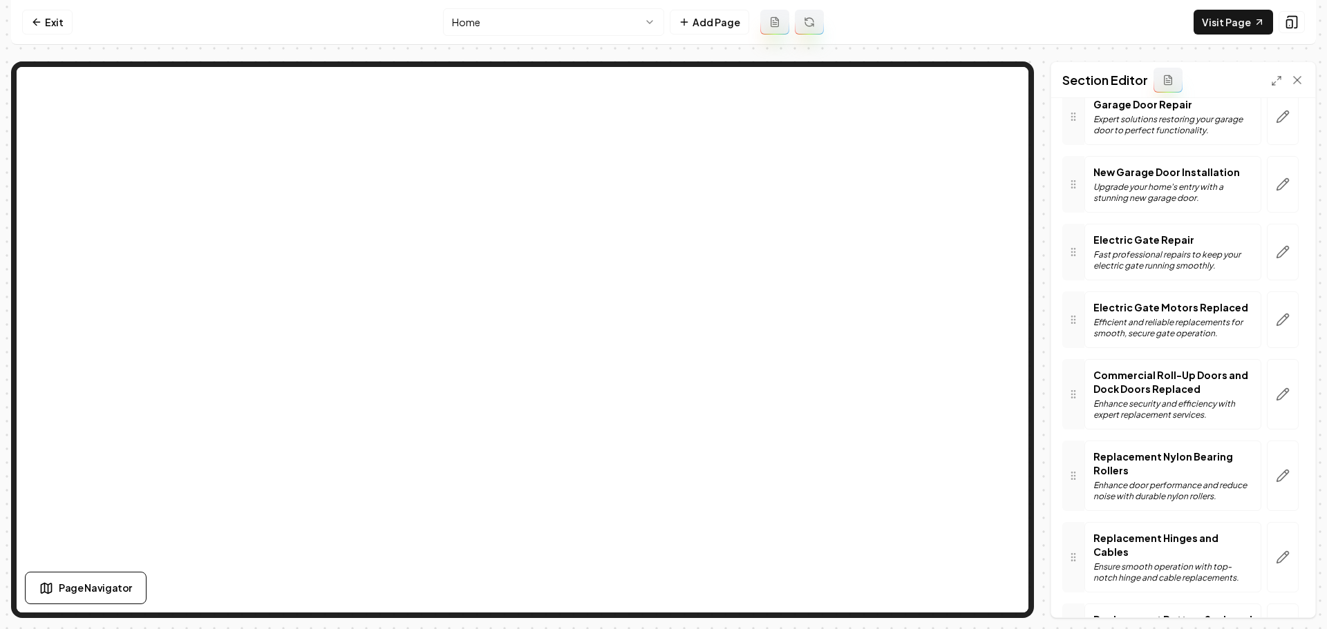
scroll to position [276, 0]
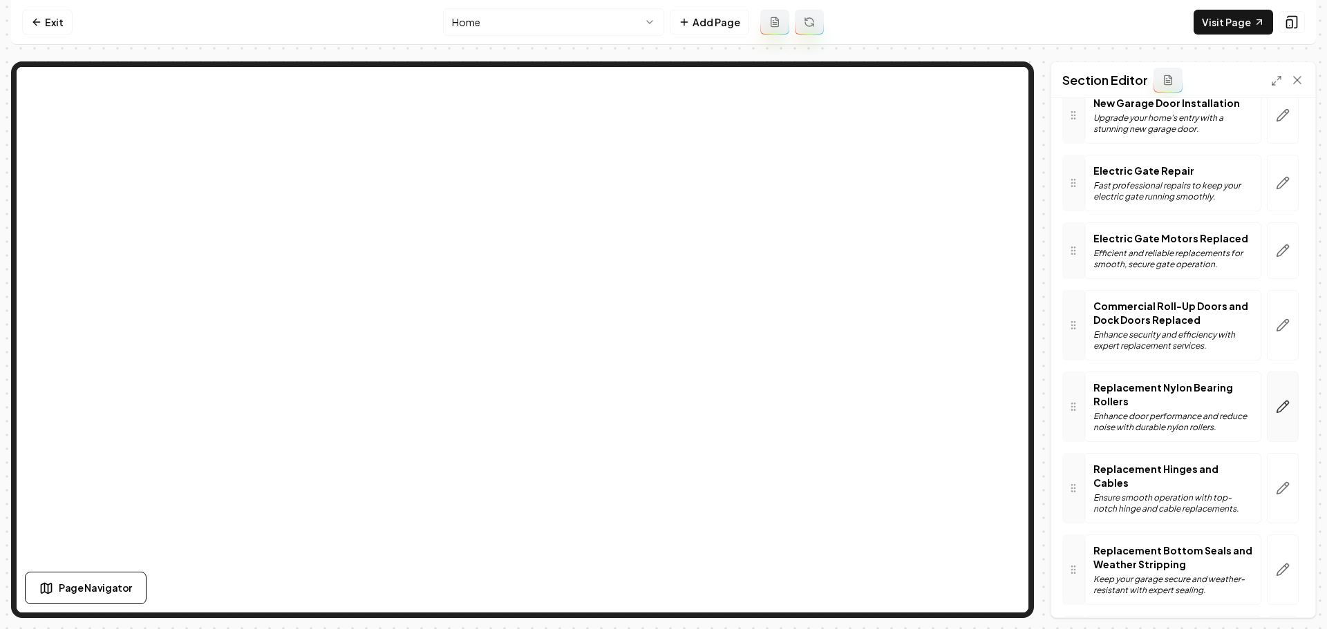
click at [1280, 399] on button "button" at bounding box center [1282, 407] width 32 height 70
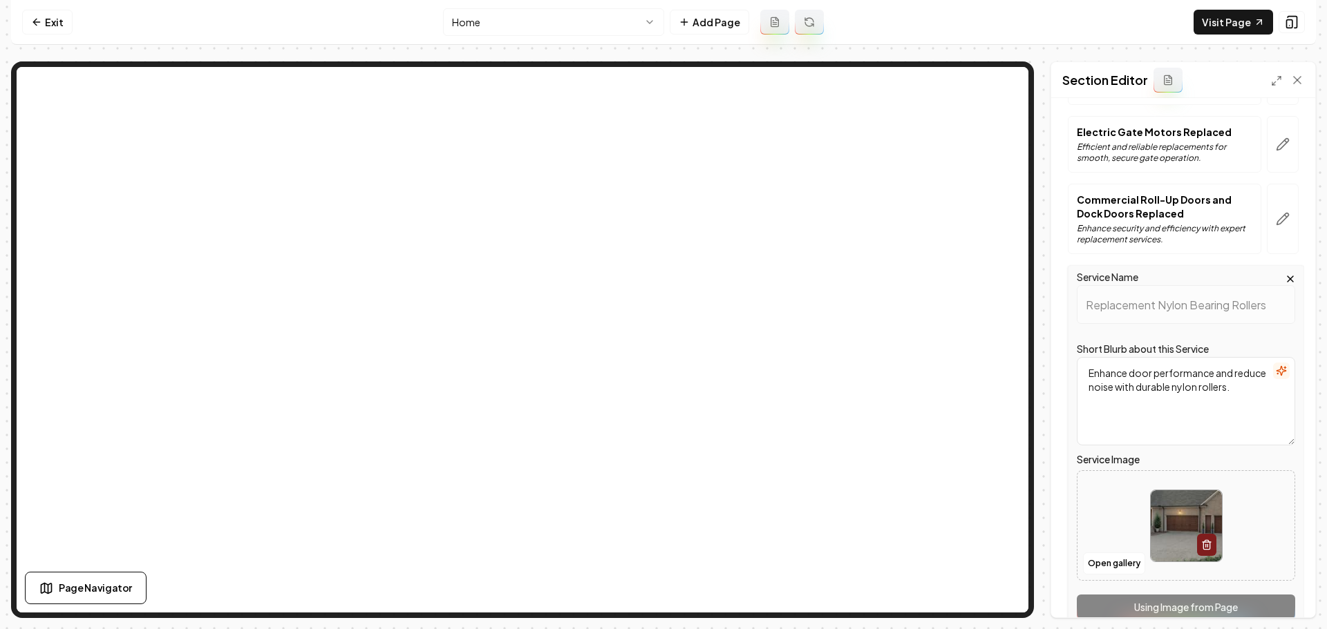
scroll to position [674, 0]
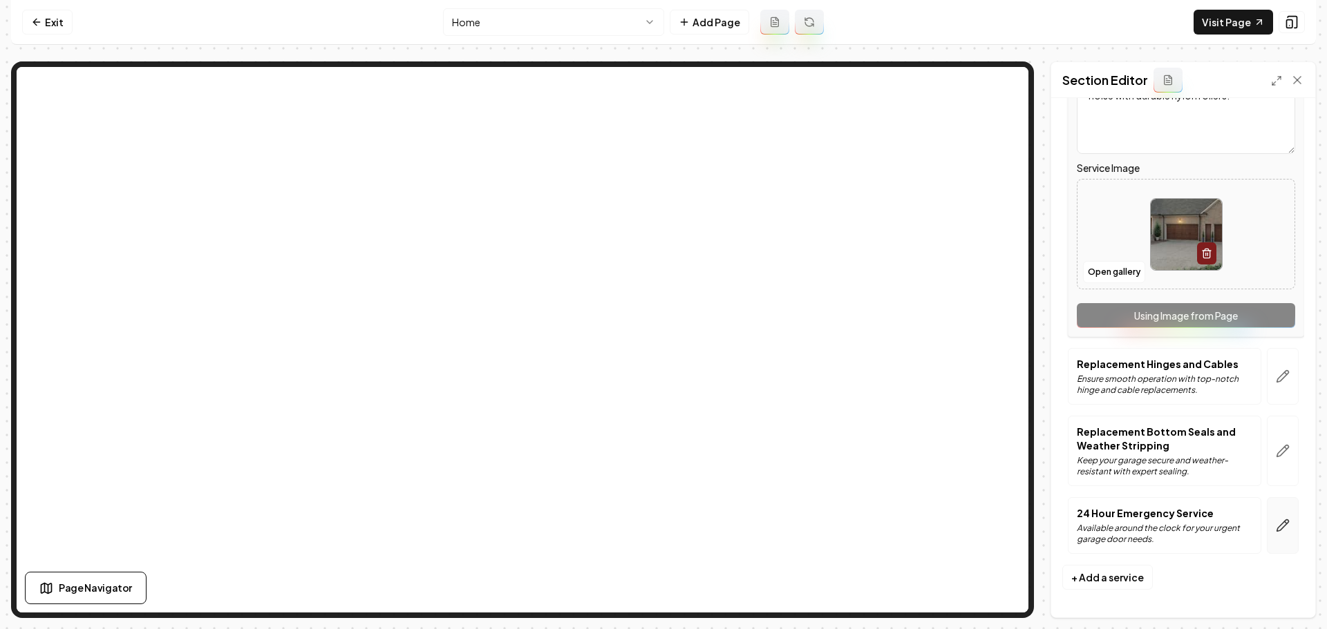
click at [1282, 527] on button "button" at bounding box center [1282, 525] width 32 height 57
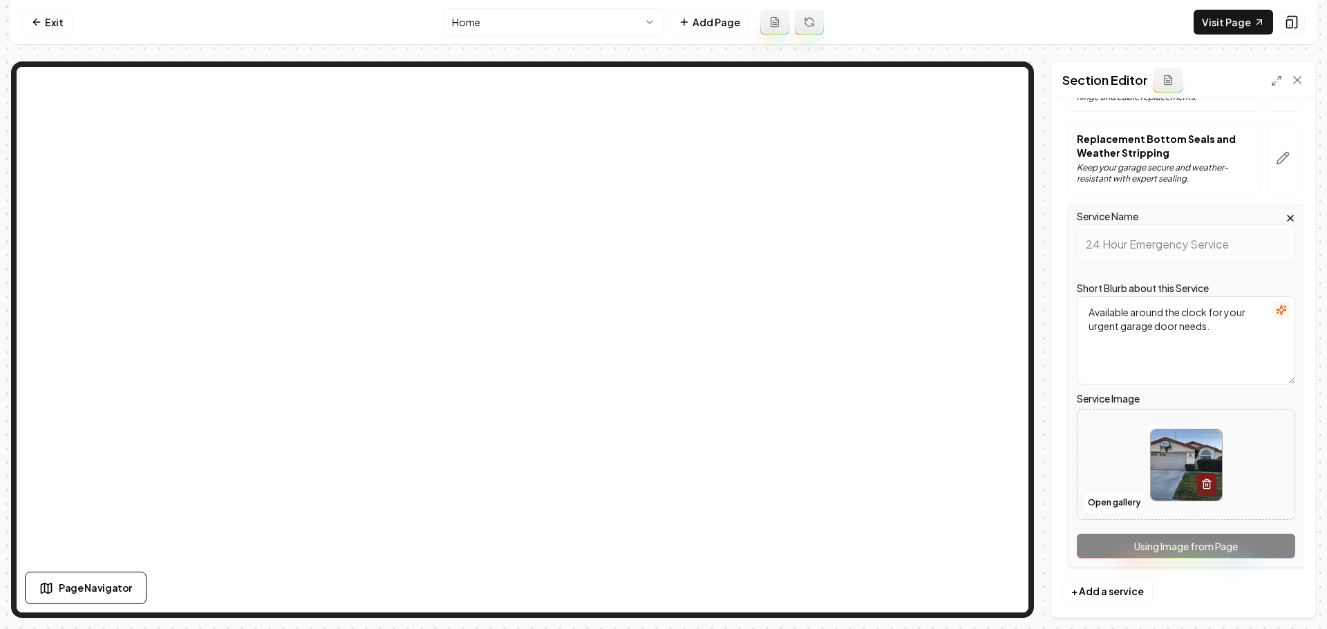
click at [1159, 466] on img at bounding box center [1185, 465] width 71 height 71
type input "**********"
click at [1287, 598] on button "Save" at bounding box center [1283, 594] width 41 height 25
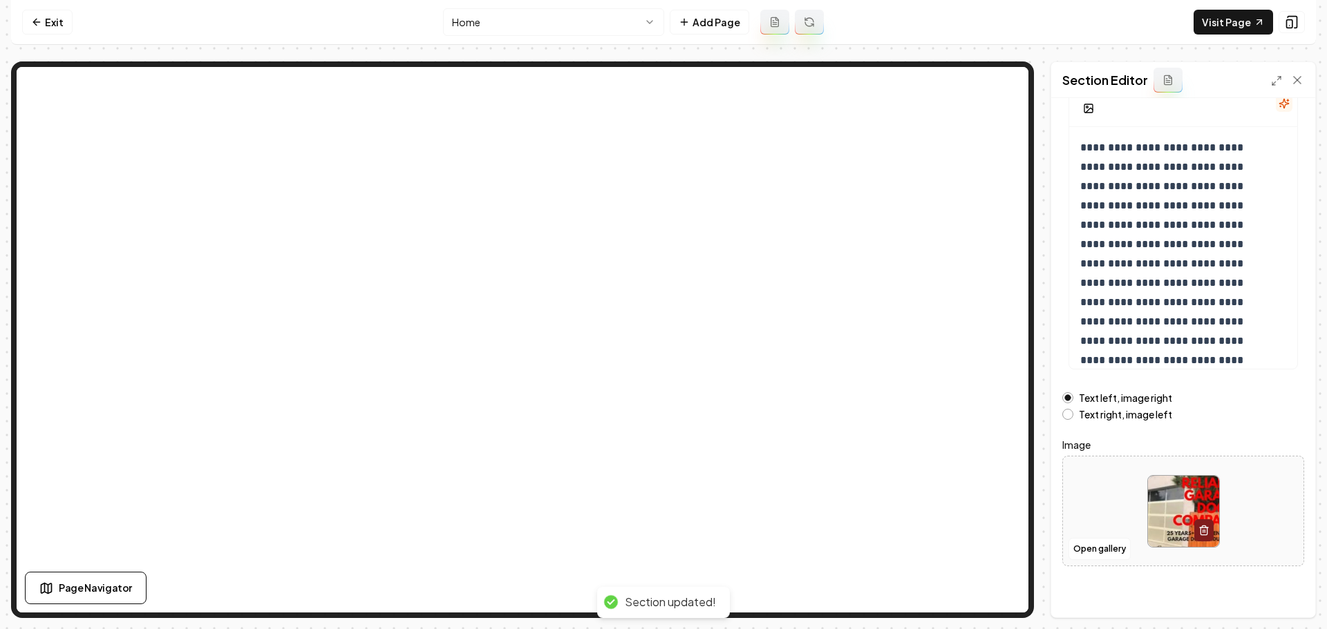
scroll to position [117, 0]
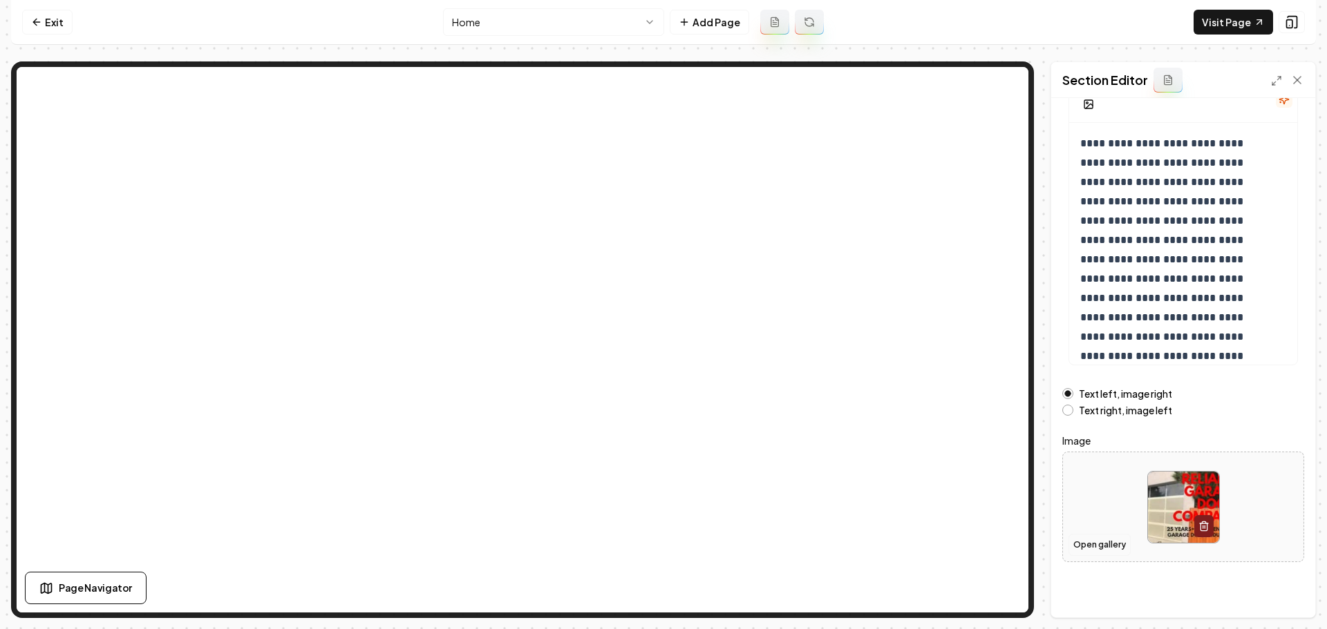
click at [1115, 545] on button "Open gallery" at bounding box center [1099, 545] width 62 height 22
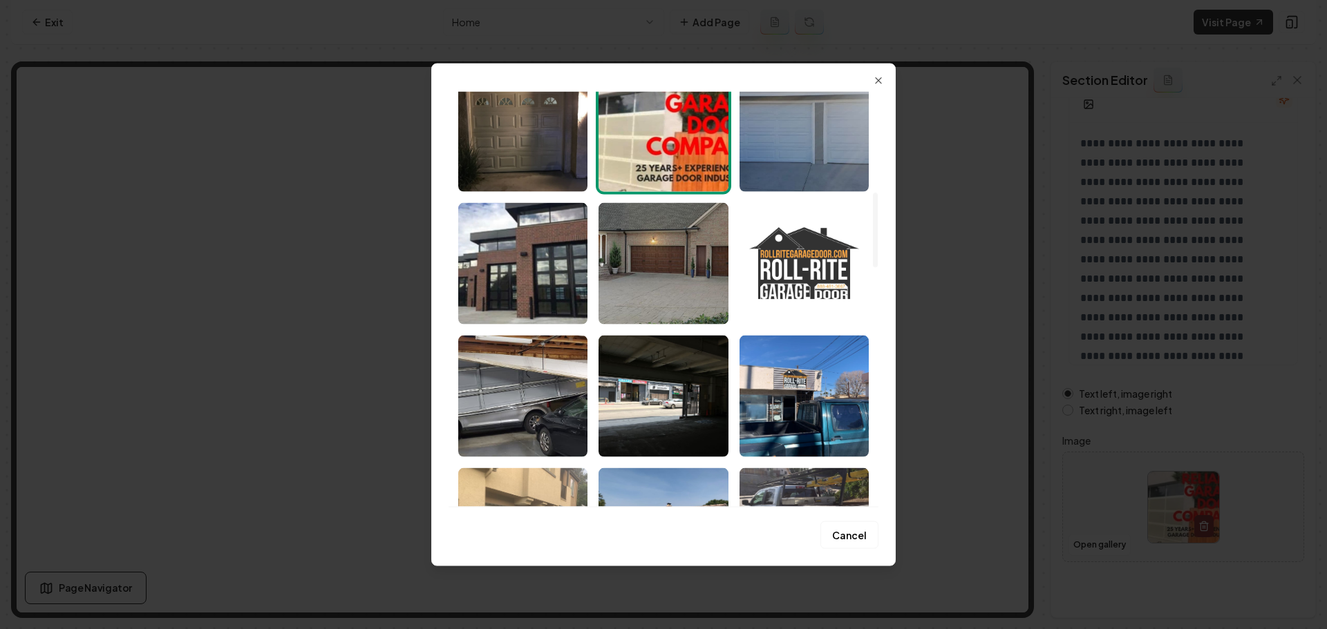
scroll to position [691, 0]
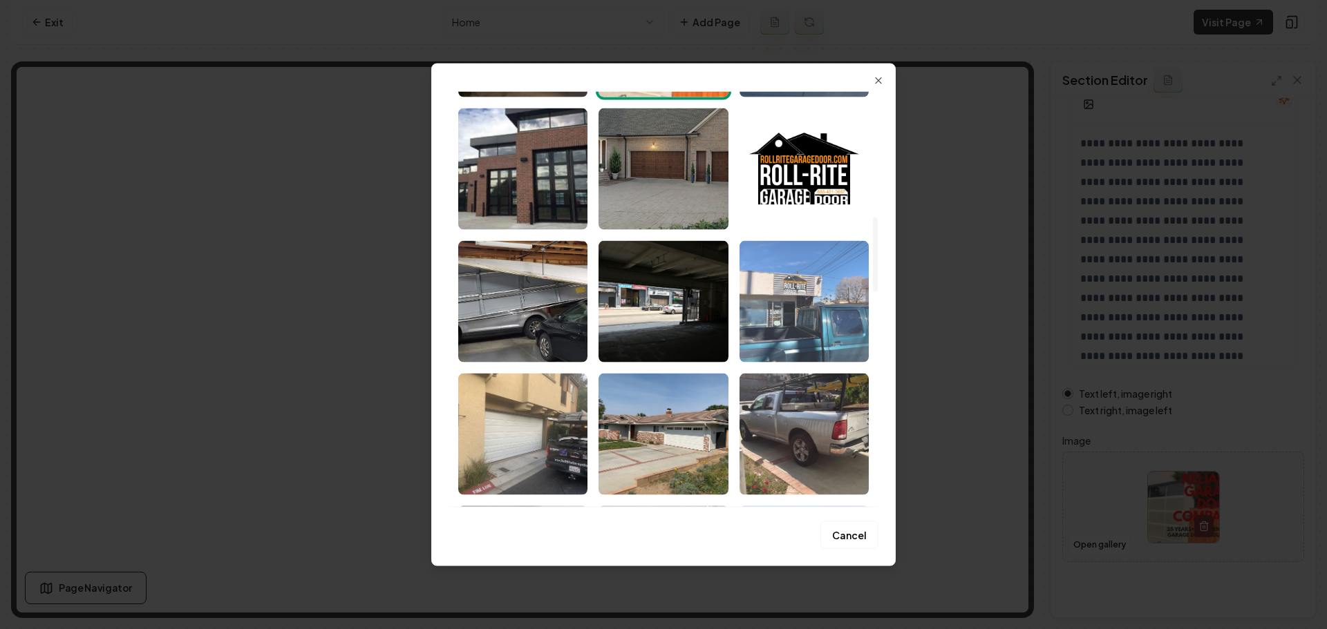
click at [841, 333] on img "Select image image_68a8c6dd5c7cd75eb80f97d7.jpeg" at bounding box center [803, 301] width 129 height 122
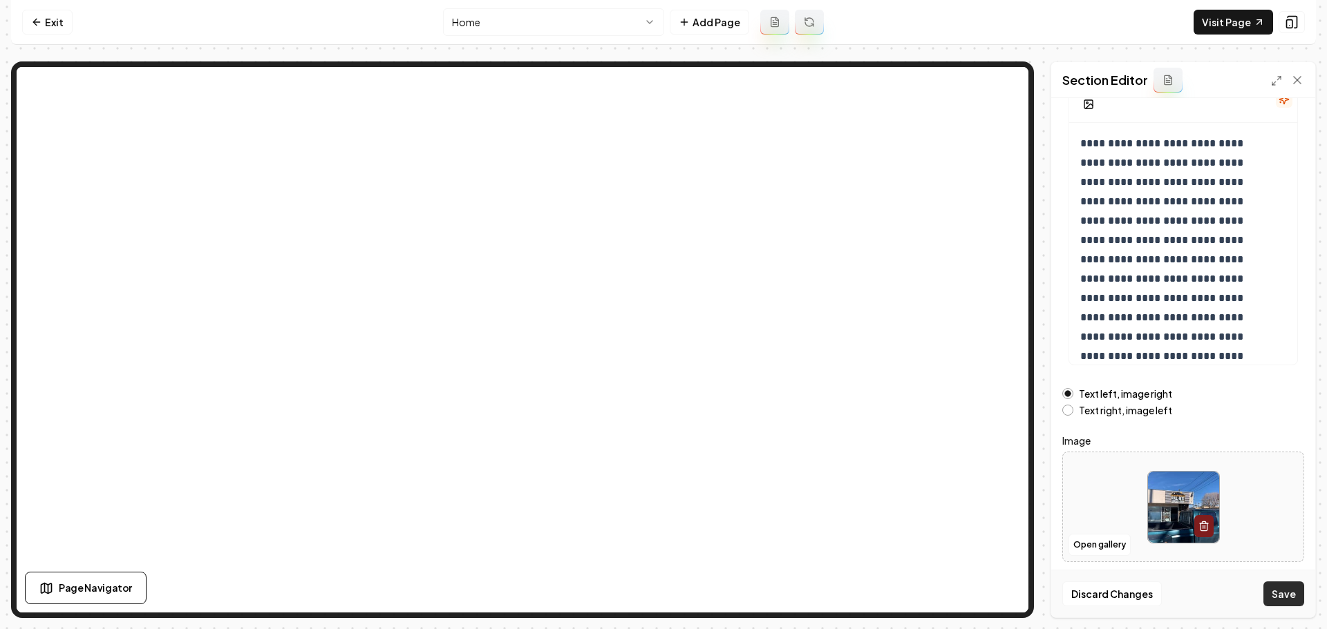
click at [1277, 594] on button "Save" at bounding box center [1283, 594] width 41 height 25
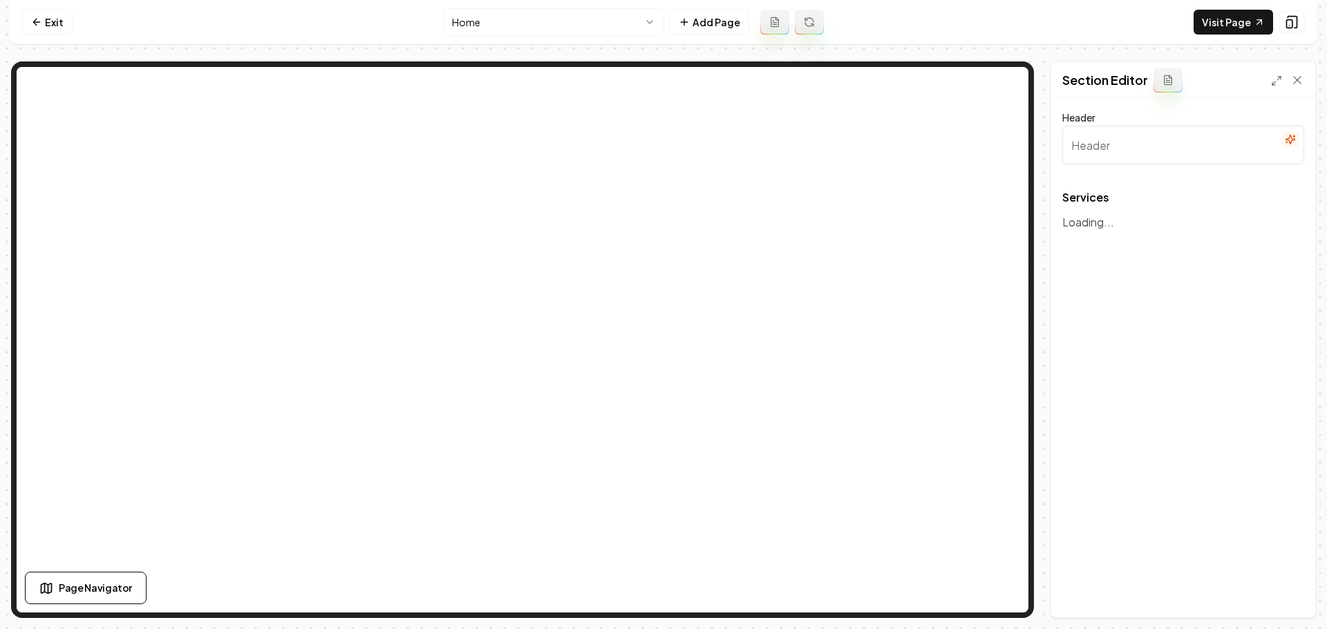
type input "Comprehensive Garage Door Solutions"
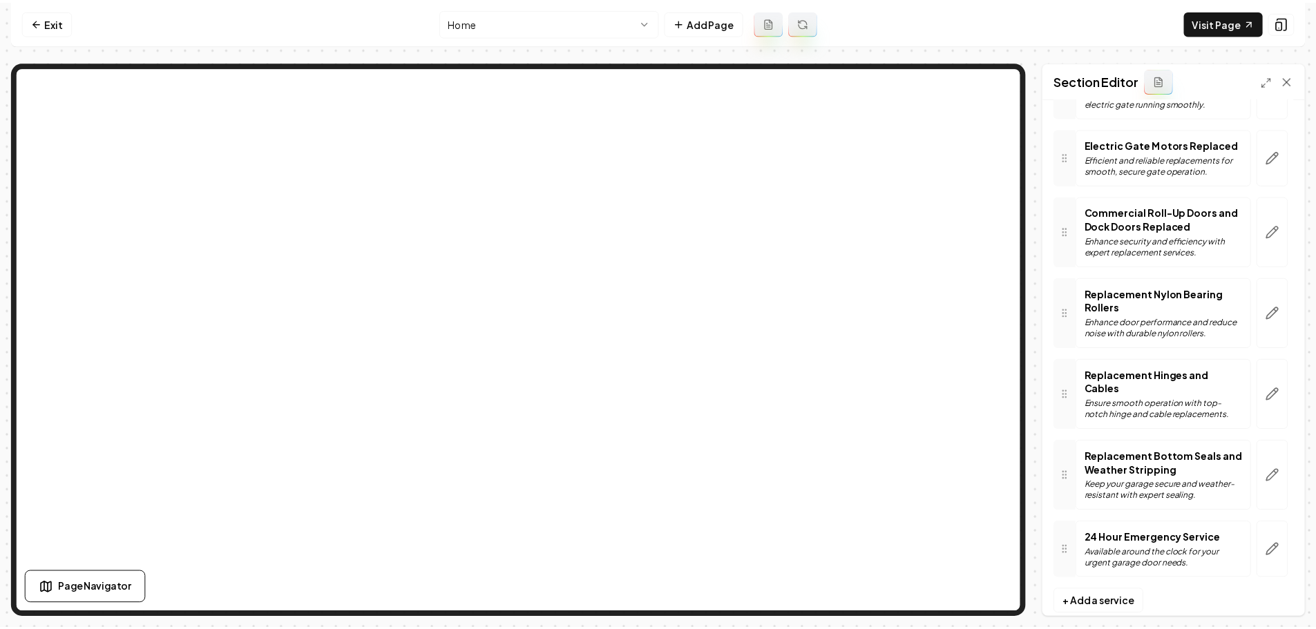
scroll to position [395, 0]
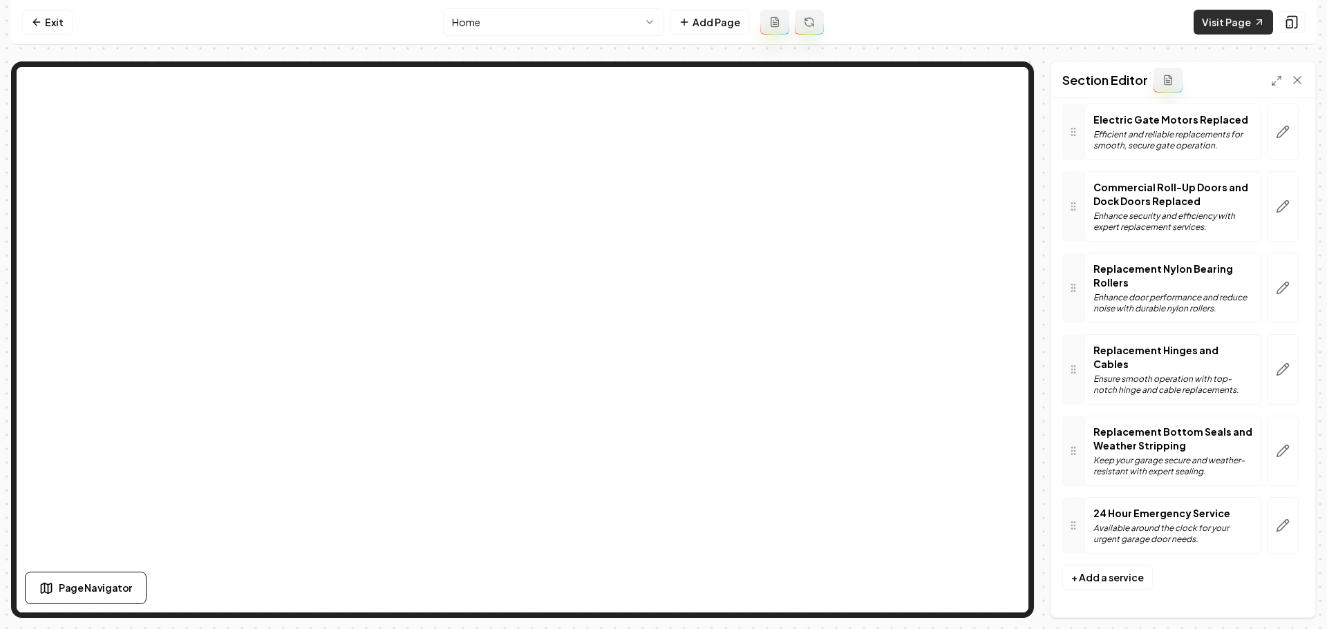
click at [1222, 27] on link "Visit Page" at bounding box center [1232, 22] width 79 height 25
click at [59, 26] on link "Exit" at bounding box center [47, 22] width 50 height 25
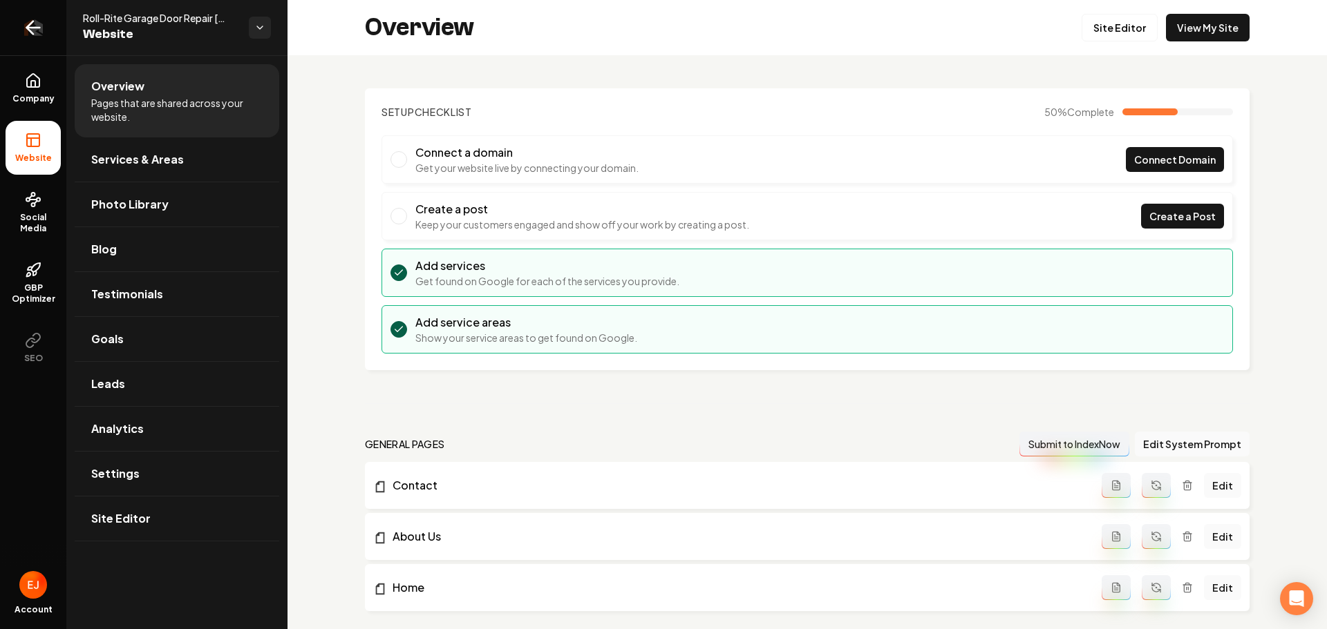
click at [37, 25] on icon "Return to dashboard" at bounding box center [33, 28] width 22 height 22
